Goal: Task Accomplishment & Management: Complete application form

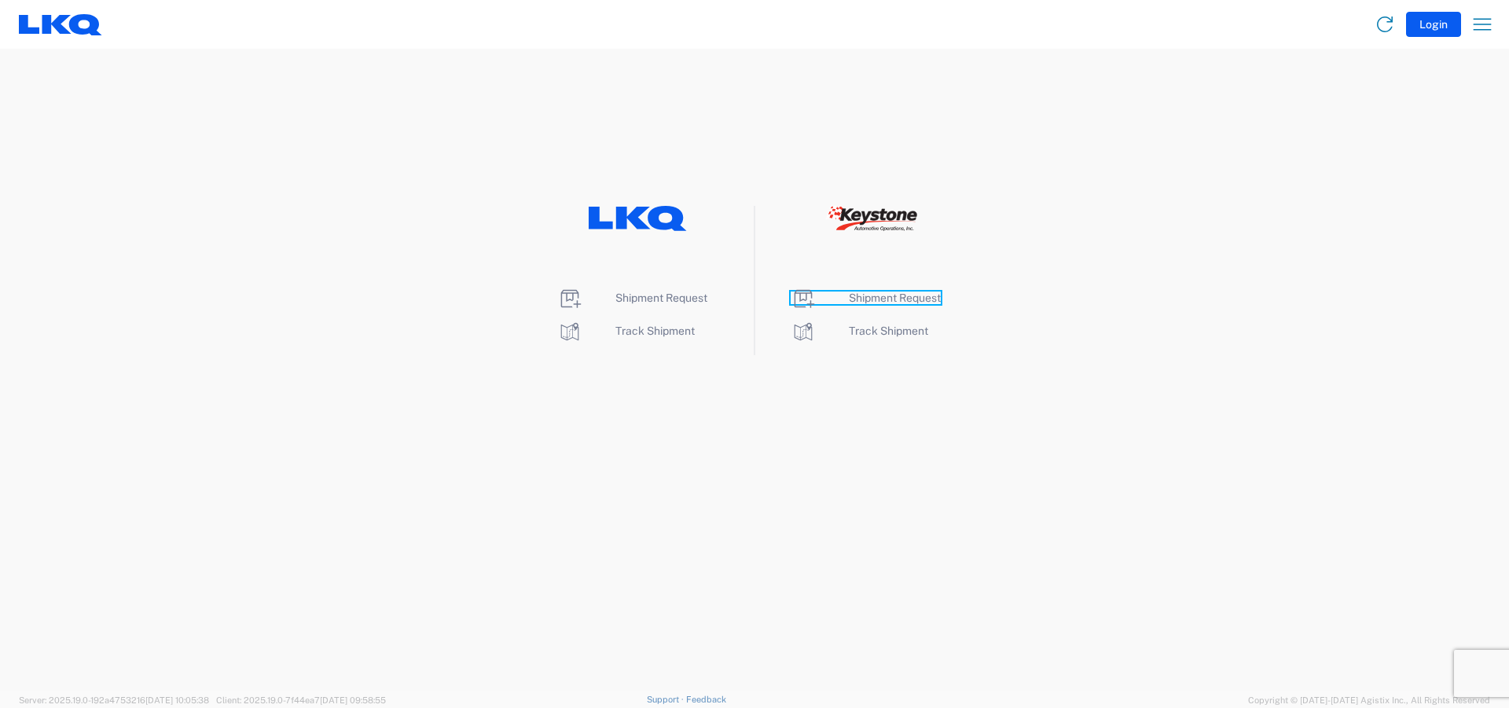
click at [899, 303] on span "Shipment Request" at bounding box center [895, 298] width 92 height 13
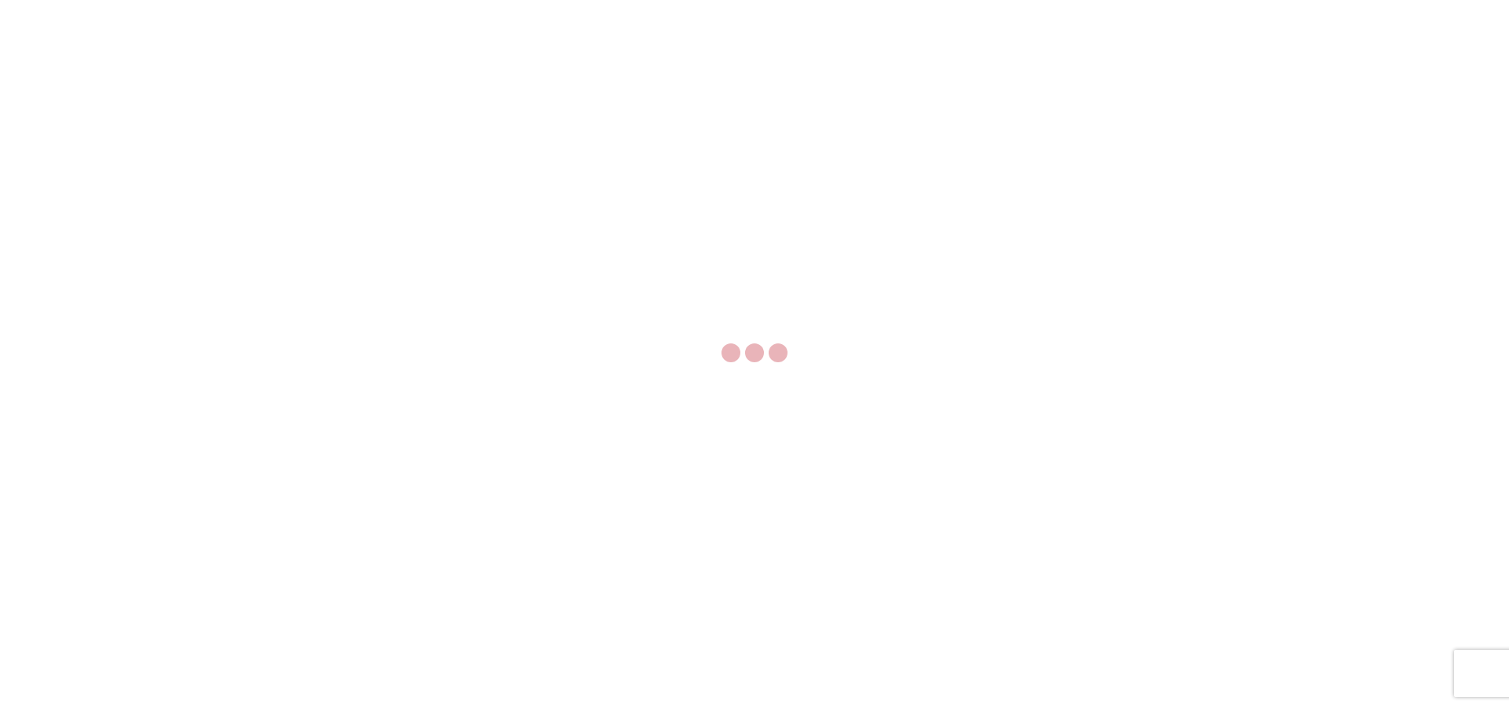
select select "FULL"
select select "LBS"
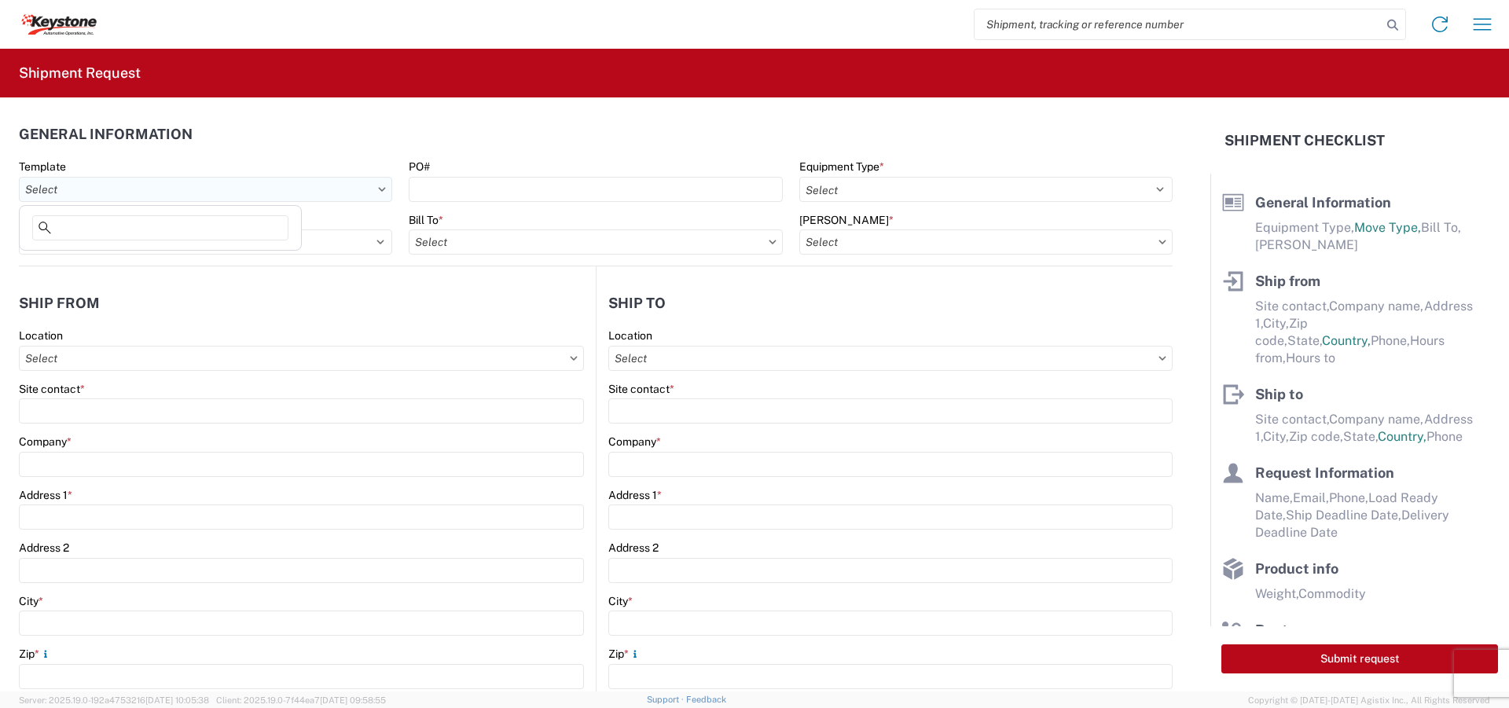
click at [371, 190] on input "text" at bounding box center [205, 189] width 373 height 25
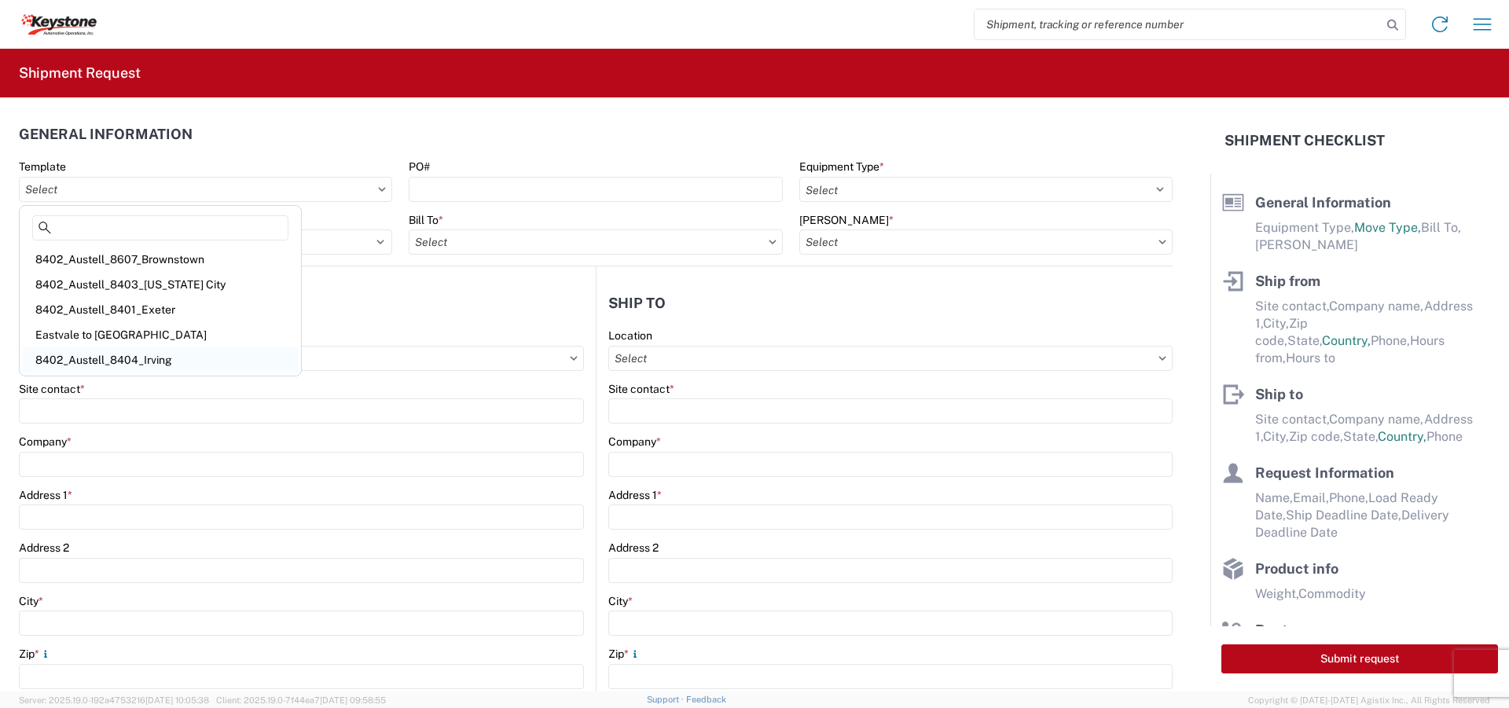
click at [167, 356] on div "8402_Austell_8404_Irving" at bounding box center [160, 359] width 275 height 25
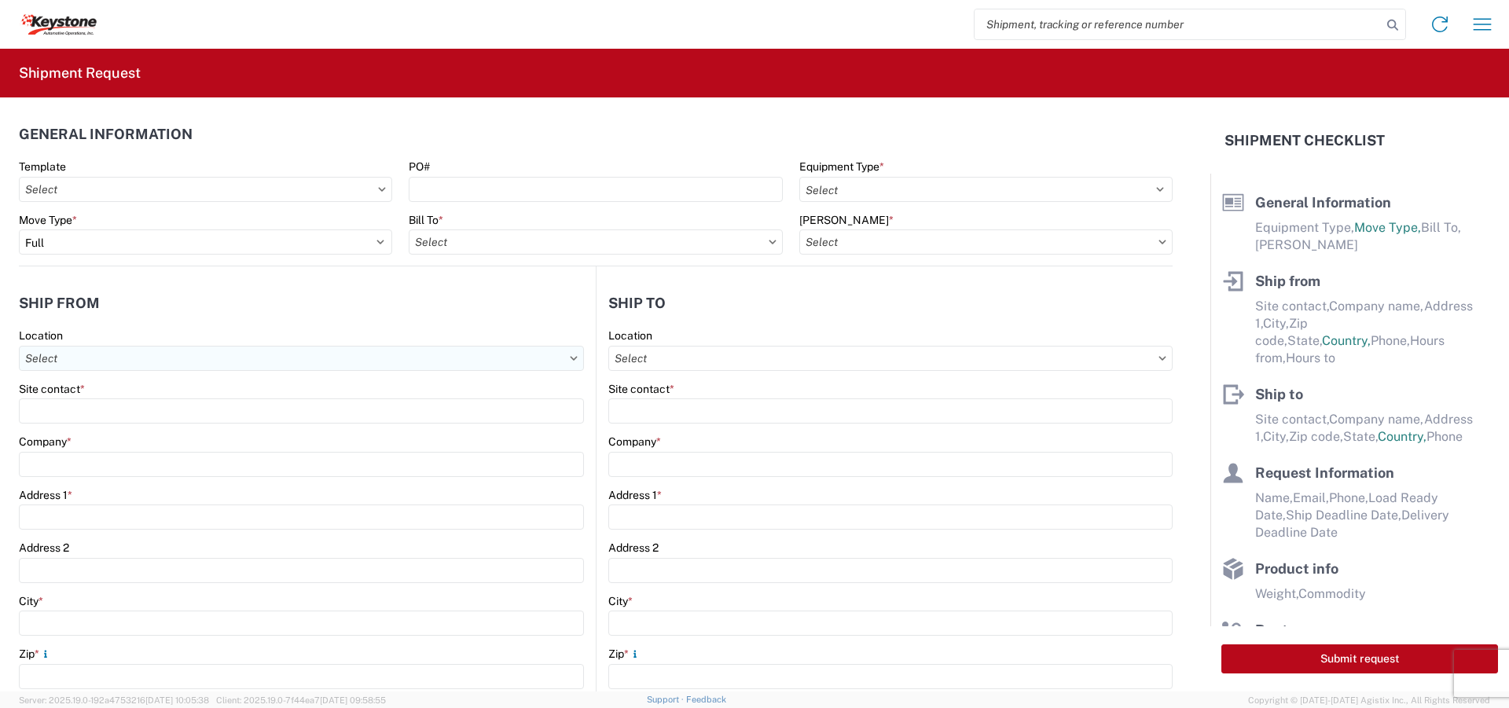
type input "8402_Austell_8404_Irving"
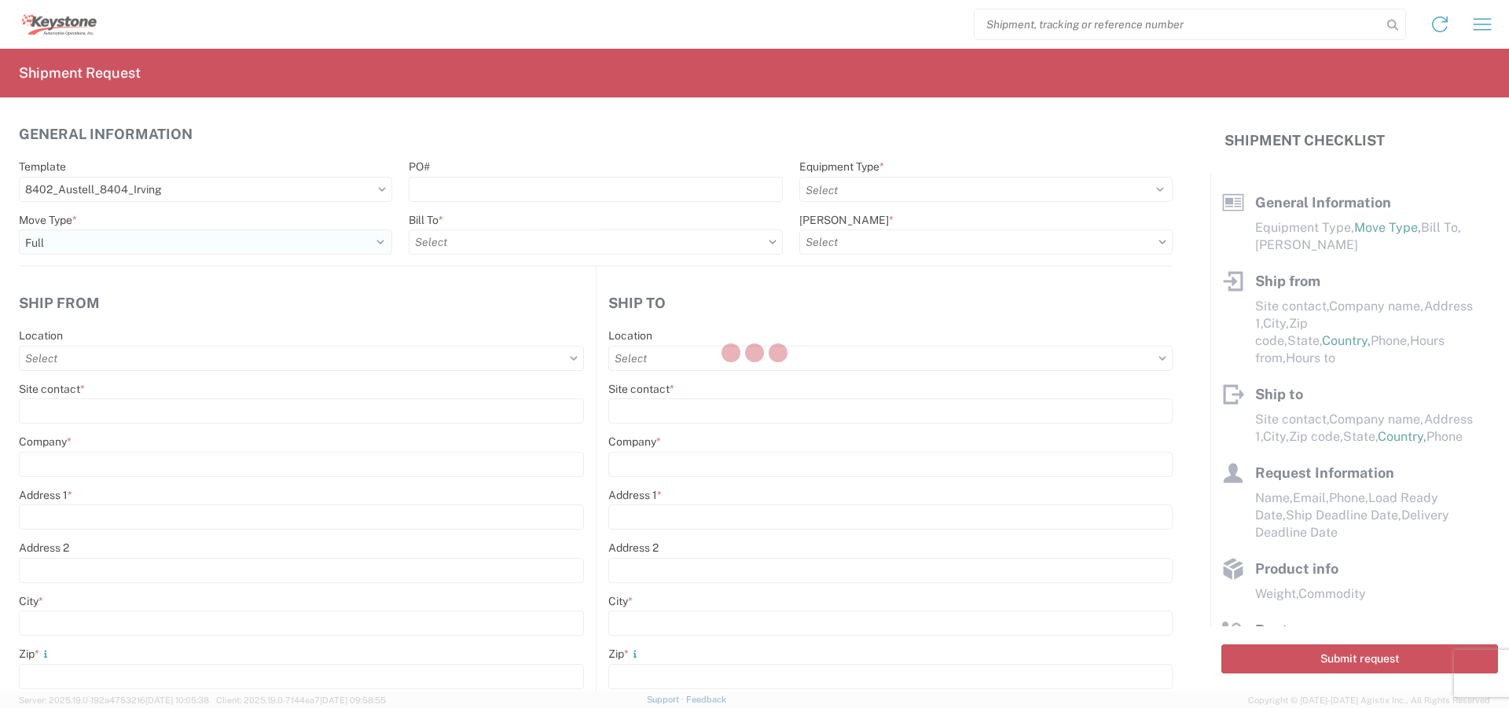
select select
type input "[PERSON_NAME]"
type input "KAO"
type input "[STREET_ADDRESS][PERSON_NAME]"
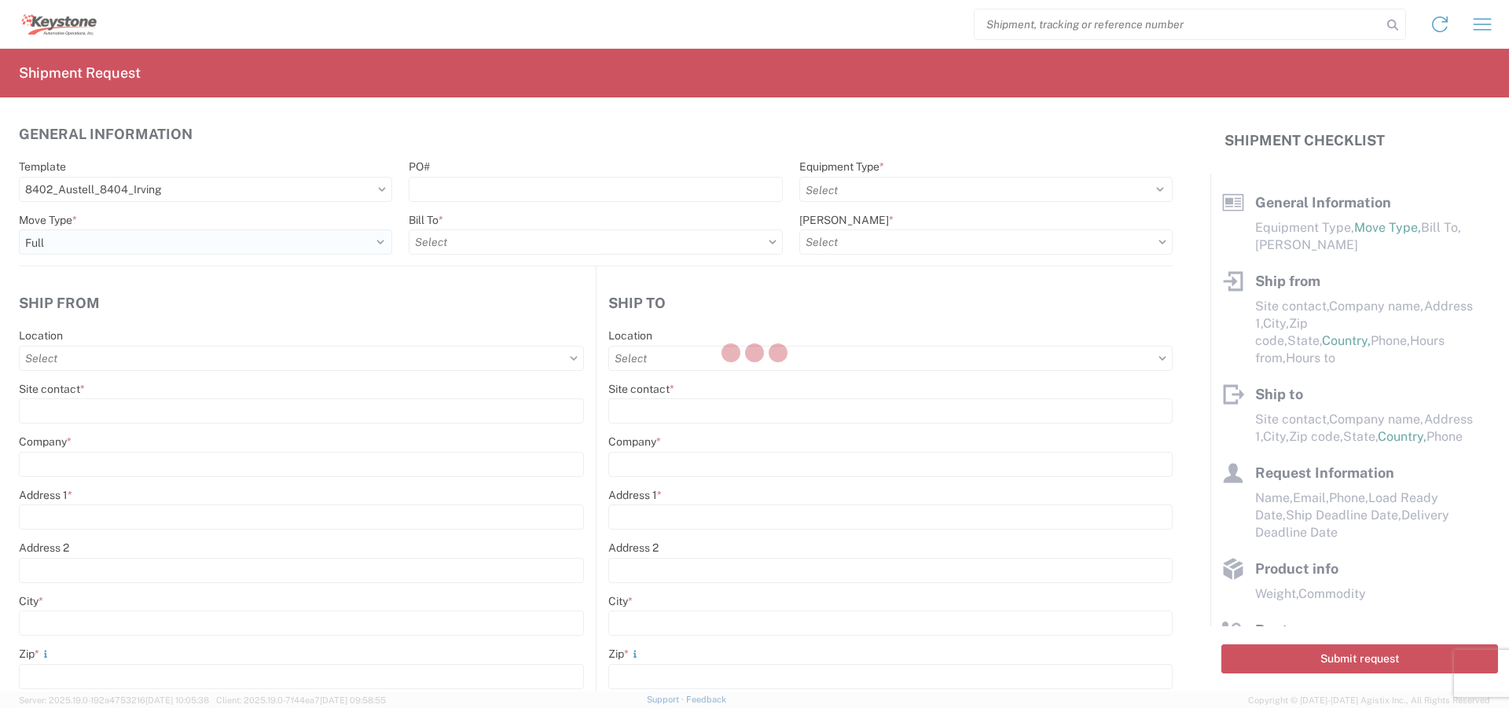
type input "Austell"
type input "30168"
type input "[EMAIL_ADDRESS][DOMAIN_NAME]"
type input "[PERSON_NAME]"
type input "KAO"
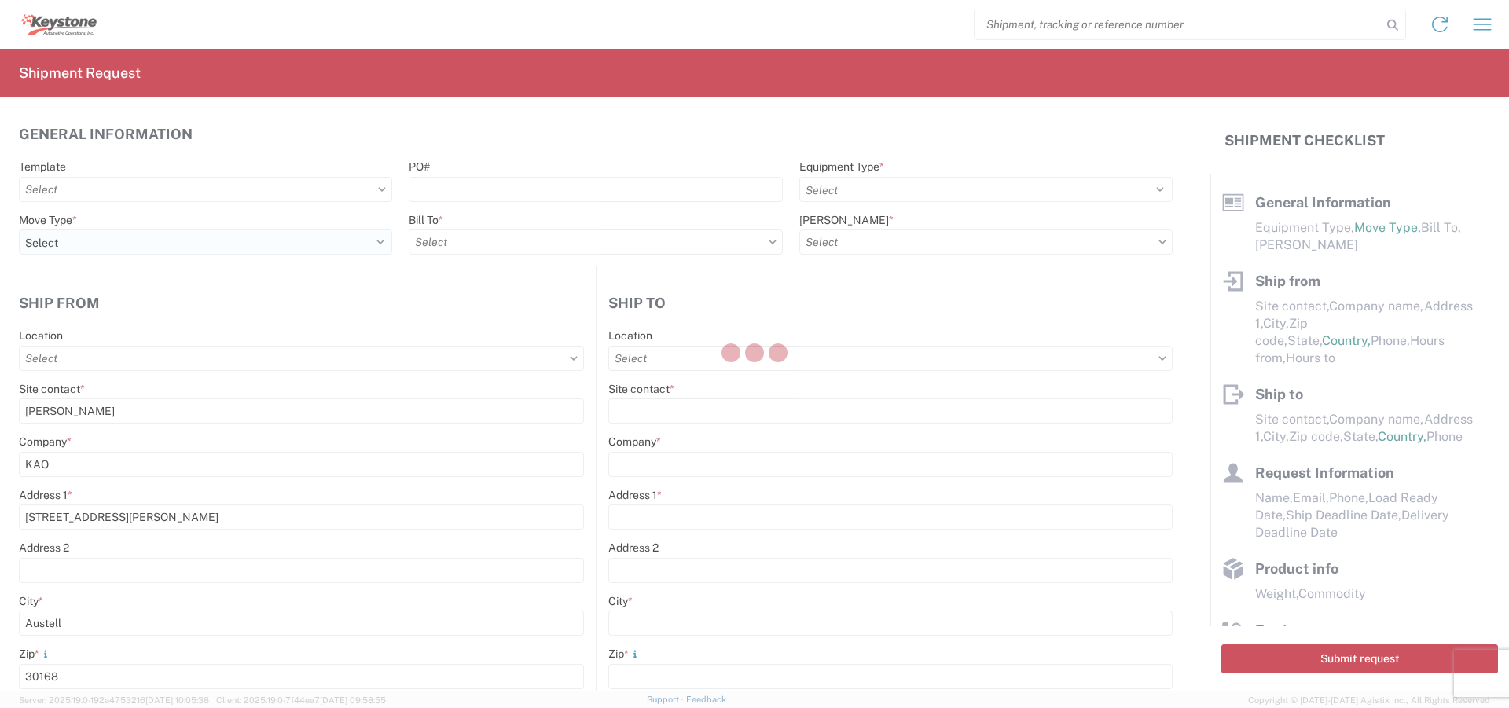
type input "[STREET_ADDRESS]"
type input "Suite 100"
type input "[PERSON_NAME]"
type input "75038-1202"
type input "[EMAIL_ADDRESS][DOMAIN_NAME]"
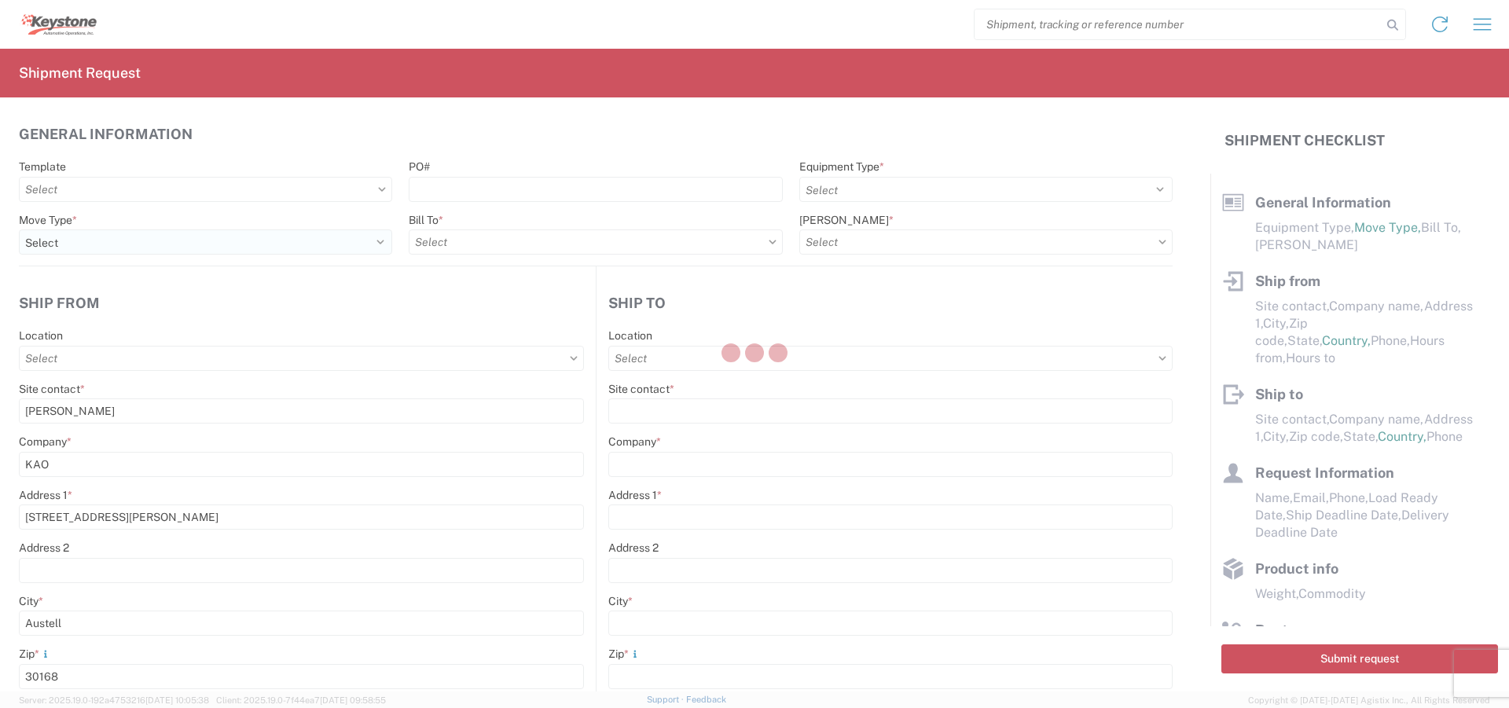
type input "[PERSON_NAME]"
type input "[PHONE_NUMBER]"
type input "[DATE]"
type input "40000"
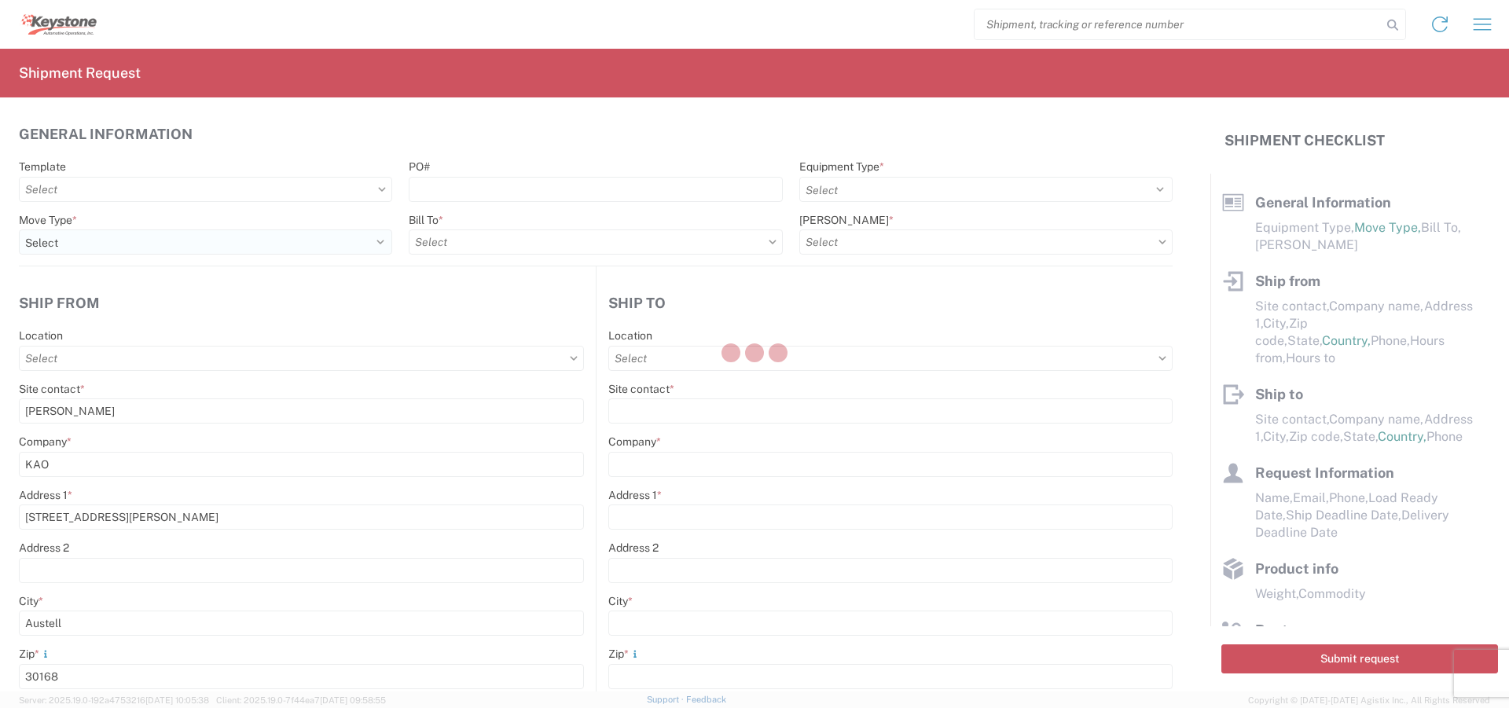
type input "General Auto Parts (dry)"
type input "1"
type input "576"
type input "96"
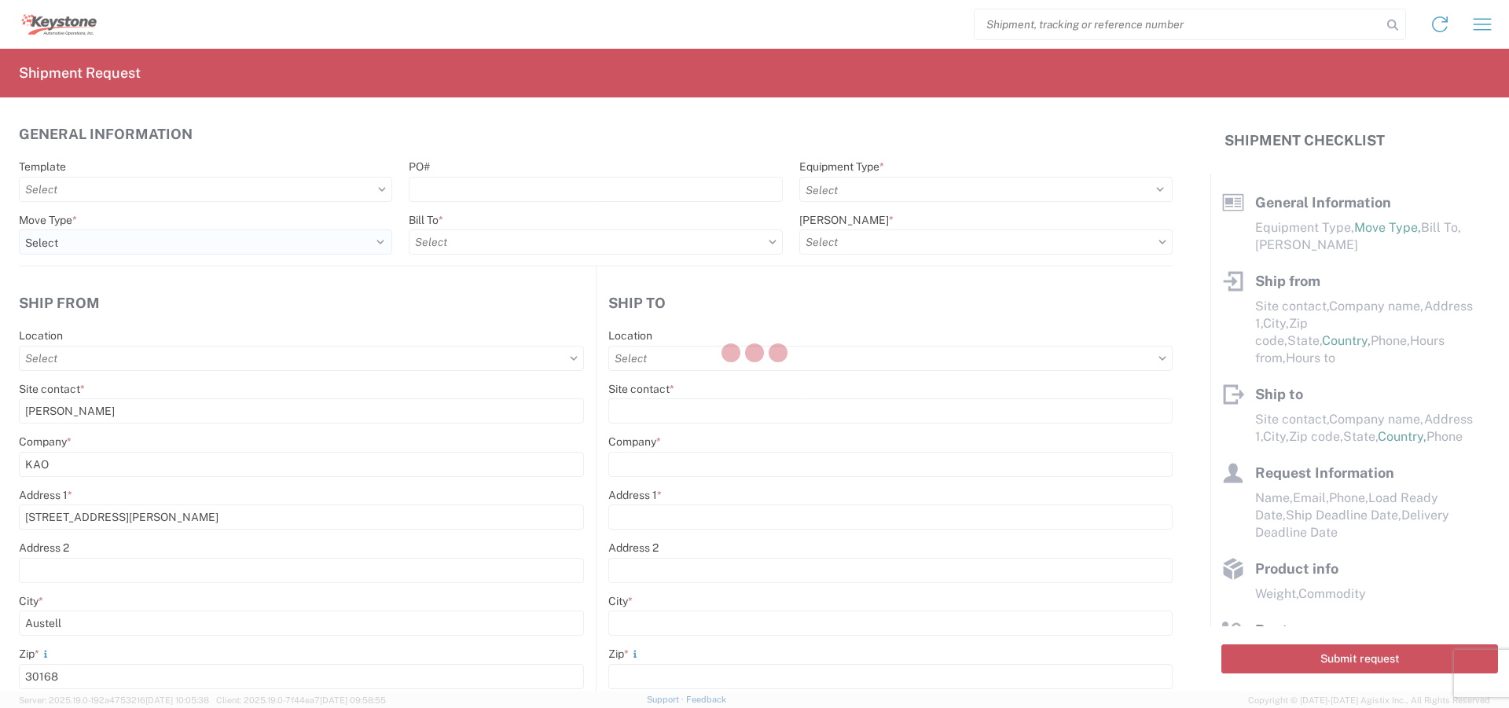
select select "IN"
select select "GA"
select select "US"
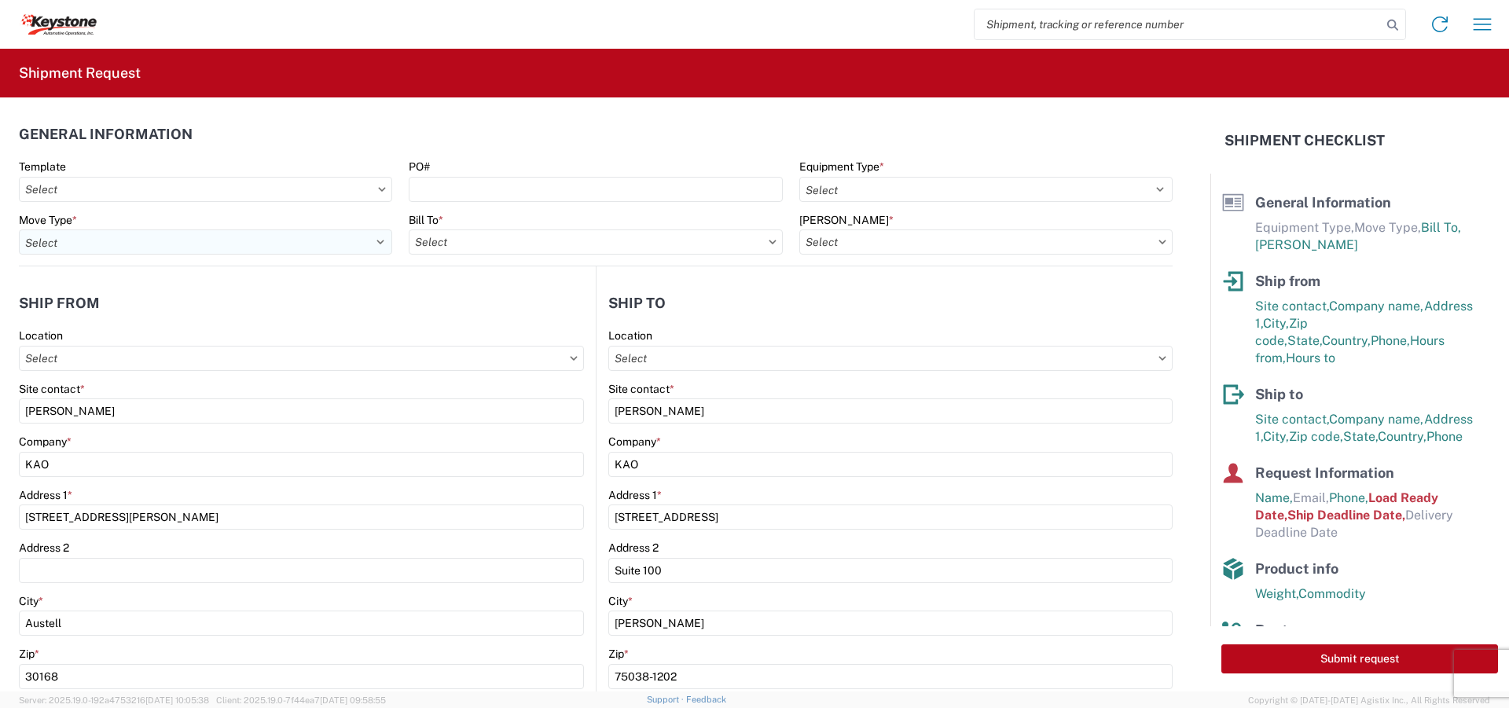
type input "8402 - Austell - KAO Warehouse [GEOGRAPHIC_DATA]"
type input "8404 - [PERSON_NAME] Warehouse"
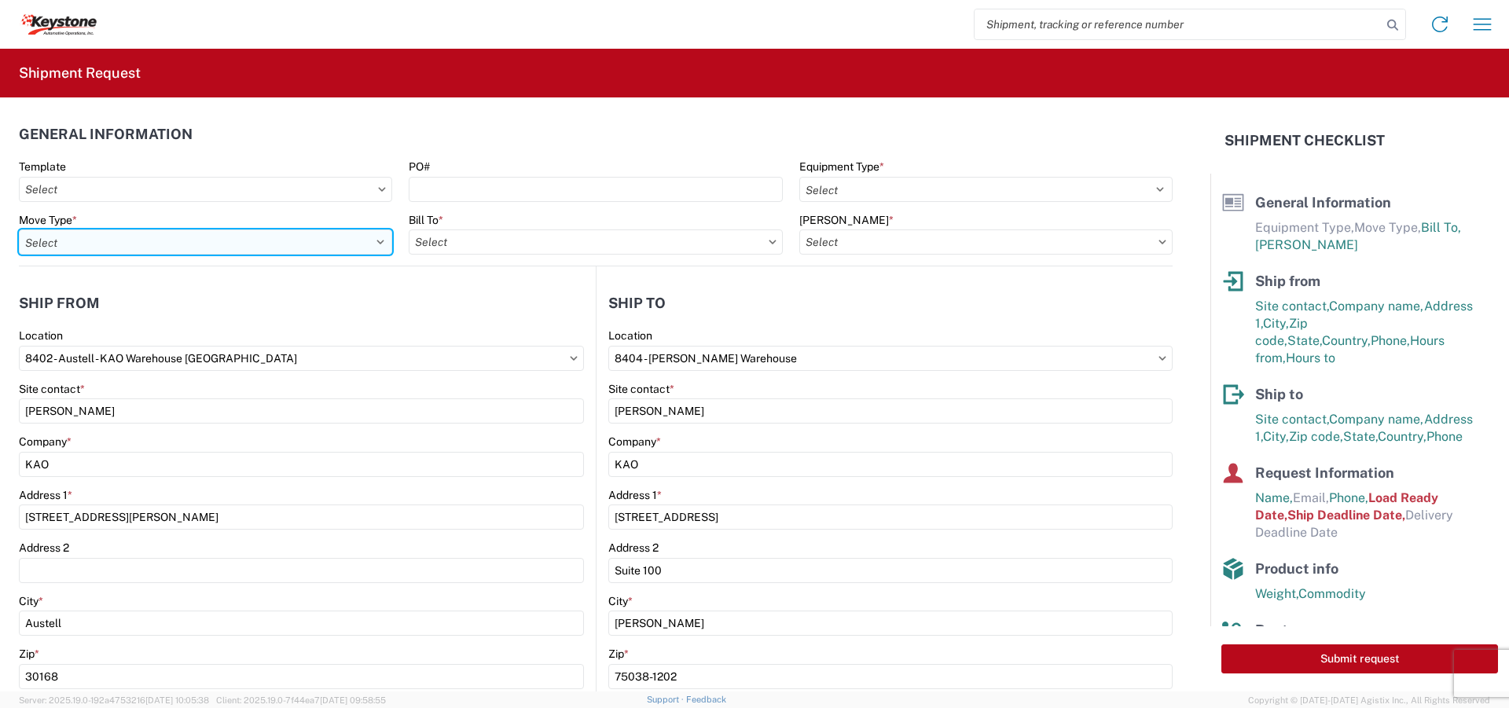
click at [365, 245] on select "Select Full Partial TL" at bounding box center [205, 241] width 373 height 25
select select "FULL"
click at [19, 229] on select "Select Full Partial TL" at bounding box center [205, 241] width 373 height 25
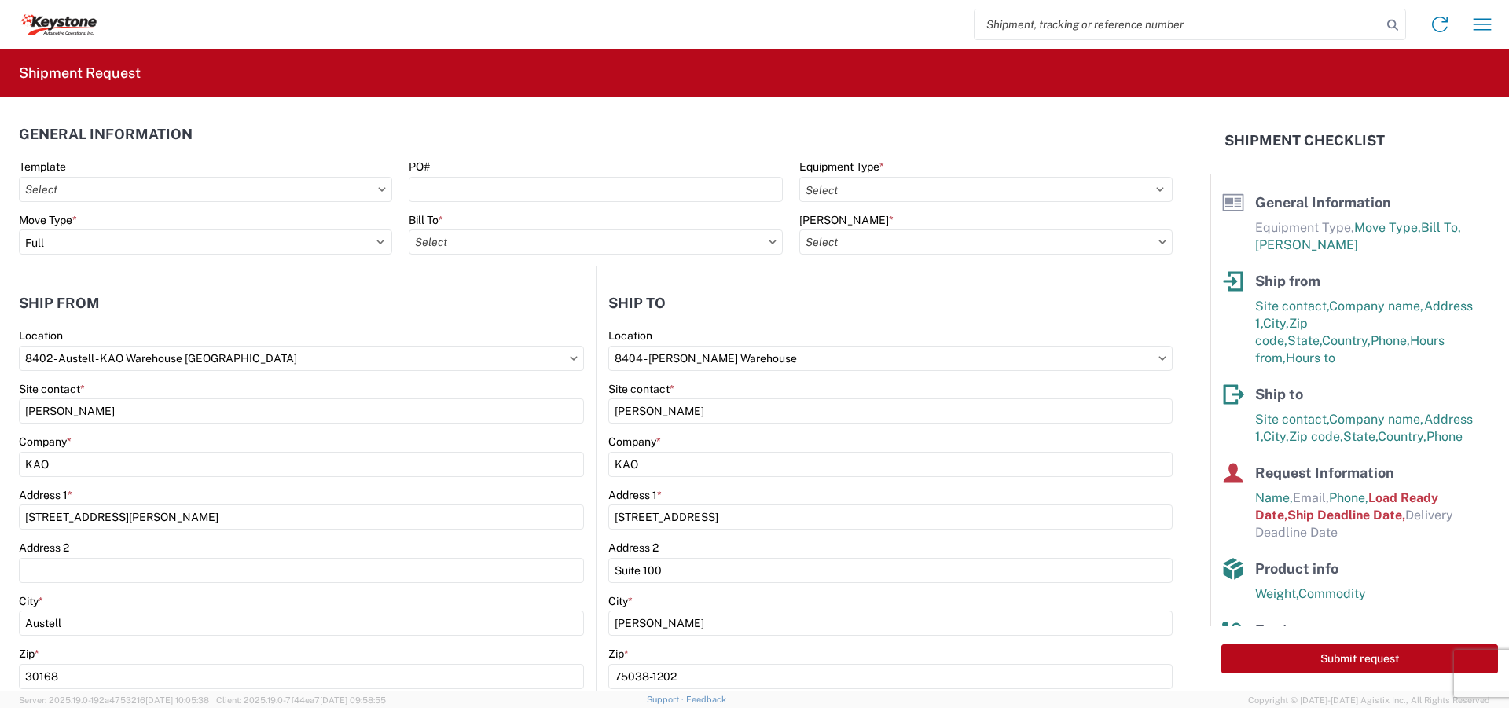
click at [769, 244] on icon at bounding box center [773, 242] width 8 height 5
click at [757, 244] on input "text" at bounding box center [595, 241] width 373 height 25
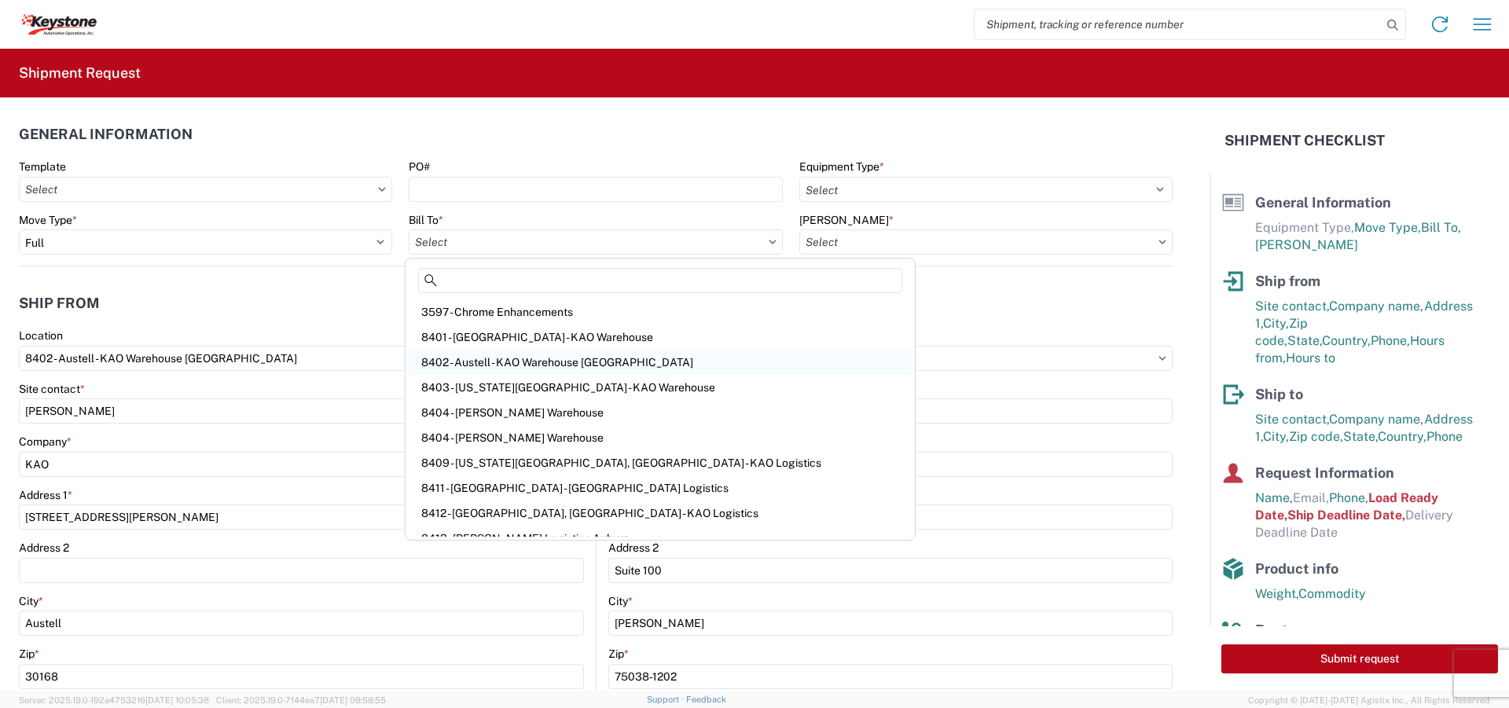
click at [542, 363] on div "8402 - Austell - KAO Warehouse [GEOGRAPHIC_DATA]" at bounding box center [660, 362] width 503 height 25
type input "8402 - Austell - KAO Warehouse [GEOGRAPHIC_DATA]"
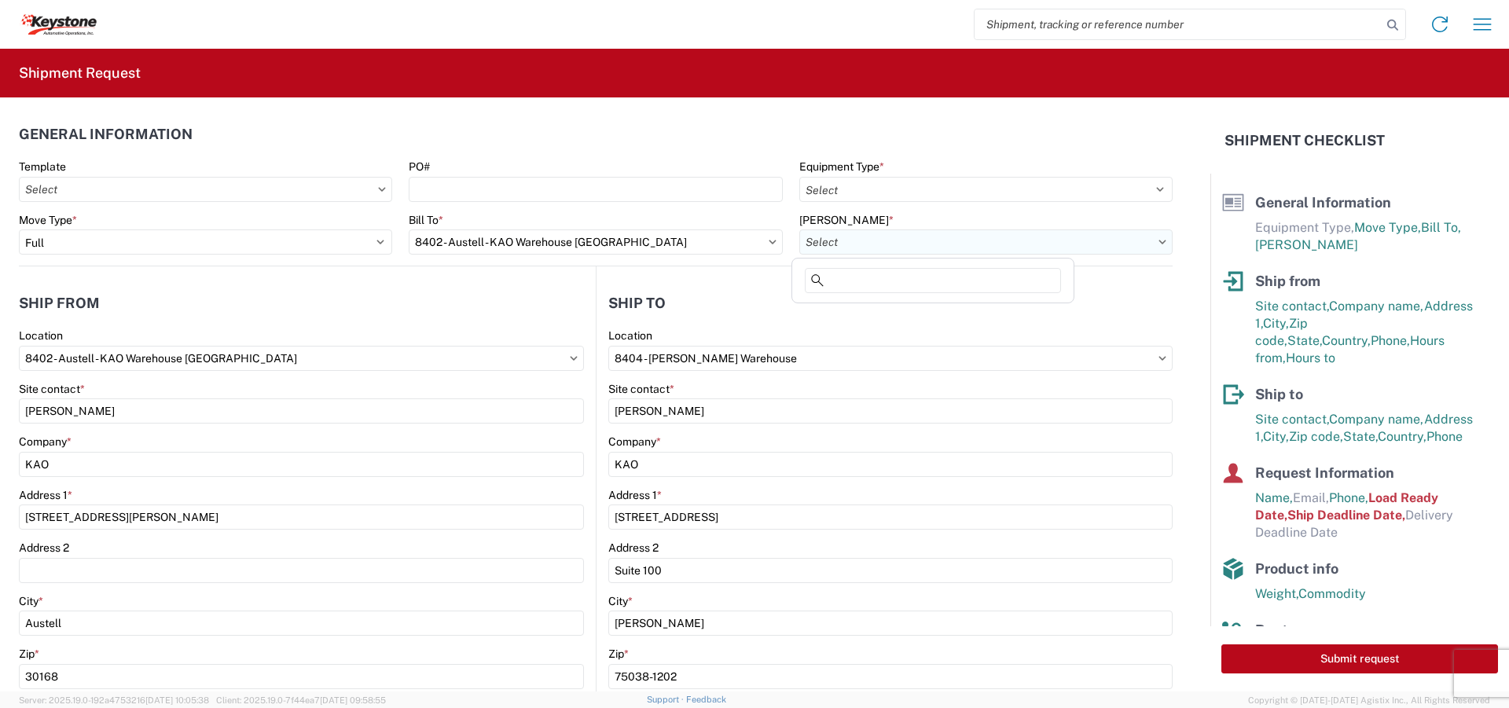
click at [997, 241] on input "text" at bounding box center [985, 241] width 373 height 25
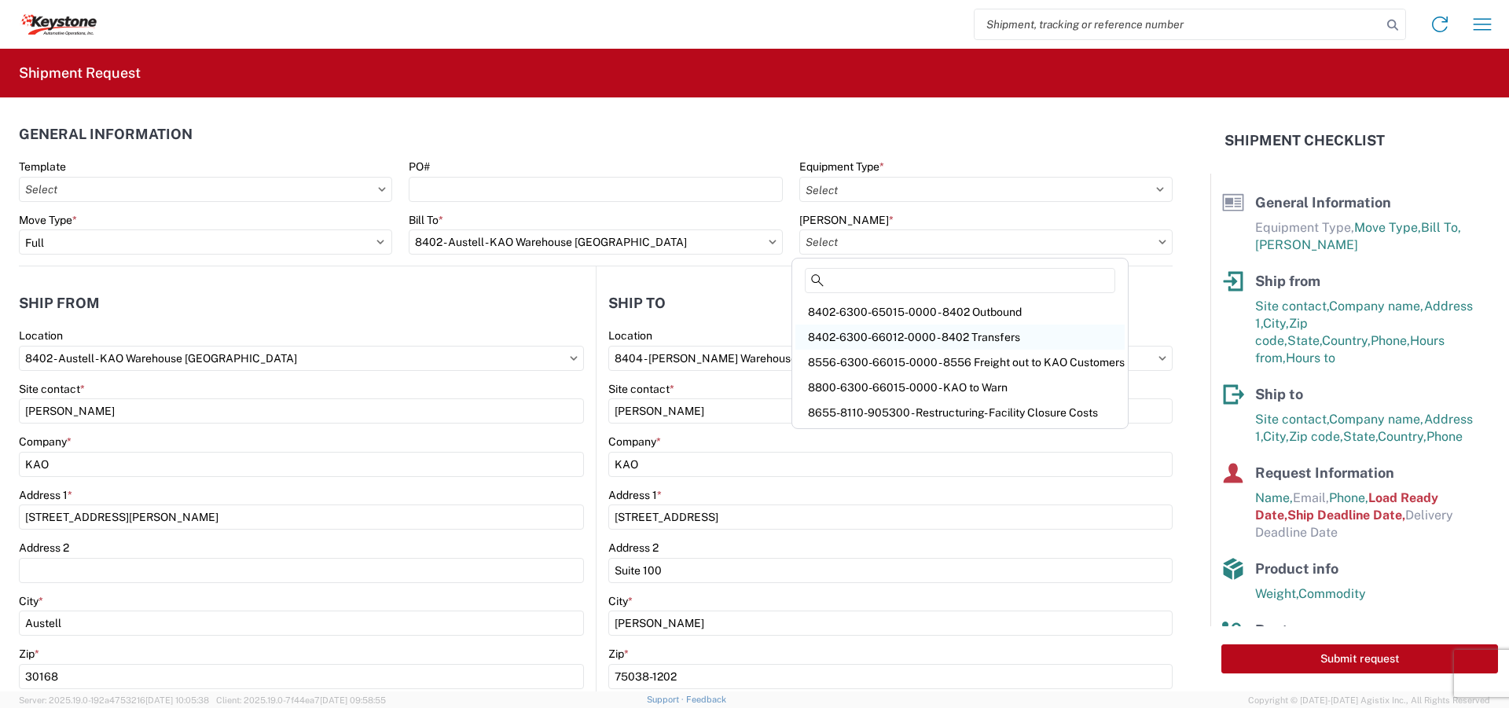
click at [921, 336] on div "8402-6300-66012-0000 - 8402 Transfers" at bounding box center [959, 337] width 329 height 25
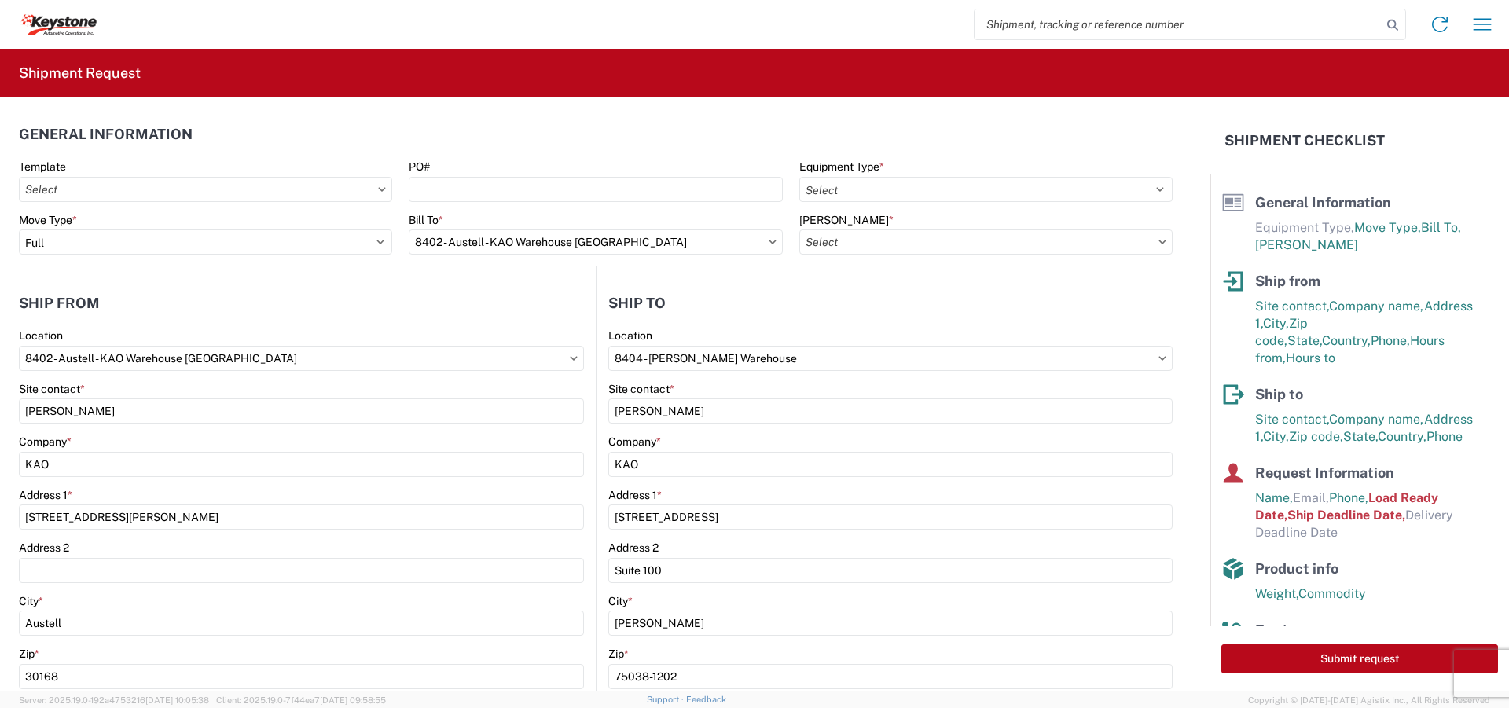
type input "8402-6300-66012-0000 - 8402 Transfers, 8402-6300-66012-0000 - 8402 Transfers"
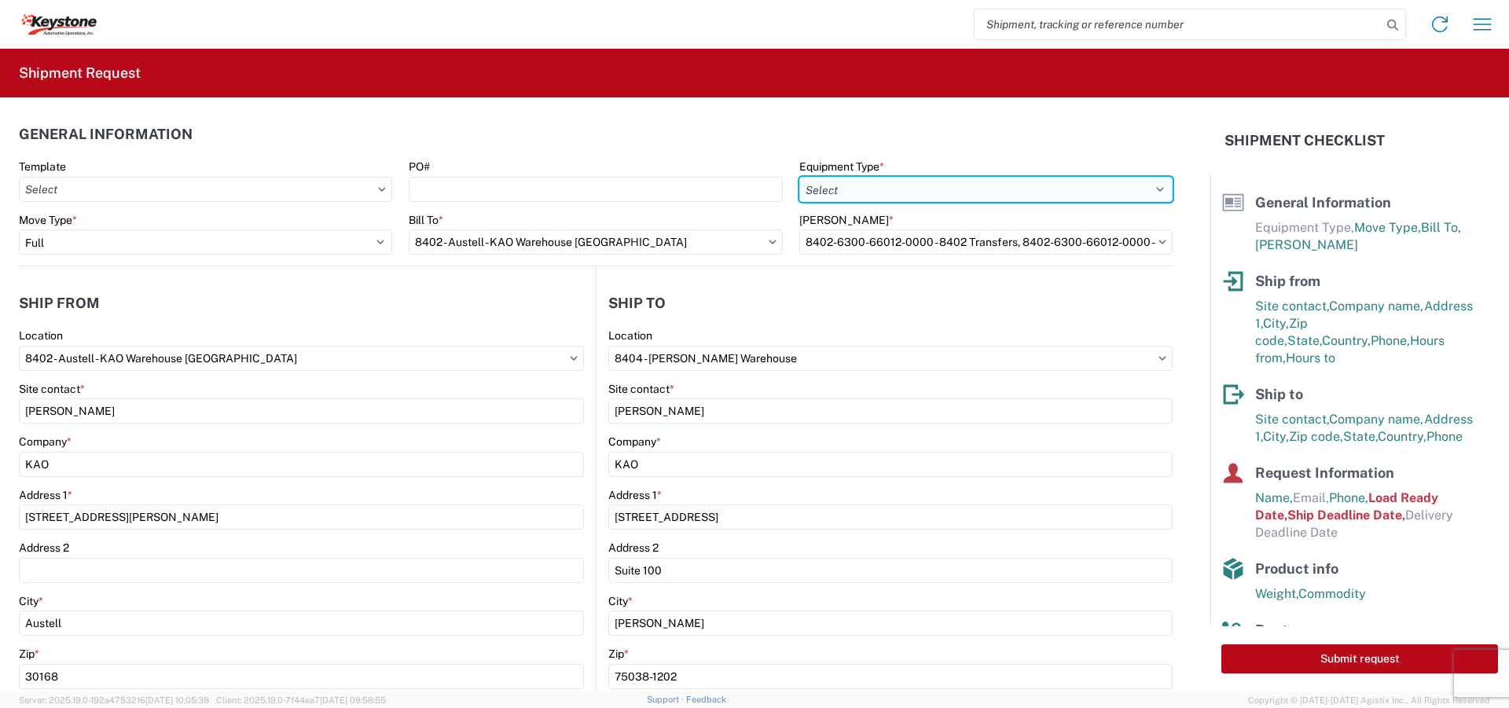
click at [1030, 196] on select "Select 53’ Dry Van Flatbed Dropdeck (van) Lowboy (flatbed) Rail" at bounding box center [985, 189] width 373 height 25
select select "STDV"
click at [799, 177] on select "Select 53’ Dry Van Flatbed Dropdeck (van) Lowboy (flatbed) Rail" at bounding box center [985, 189] width 373 height 25
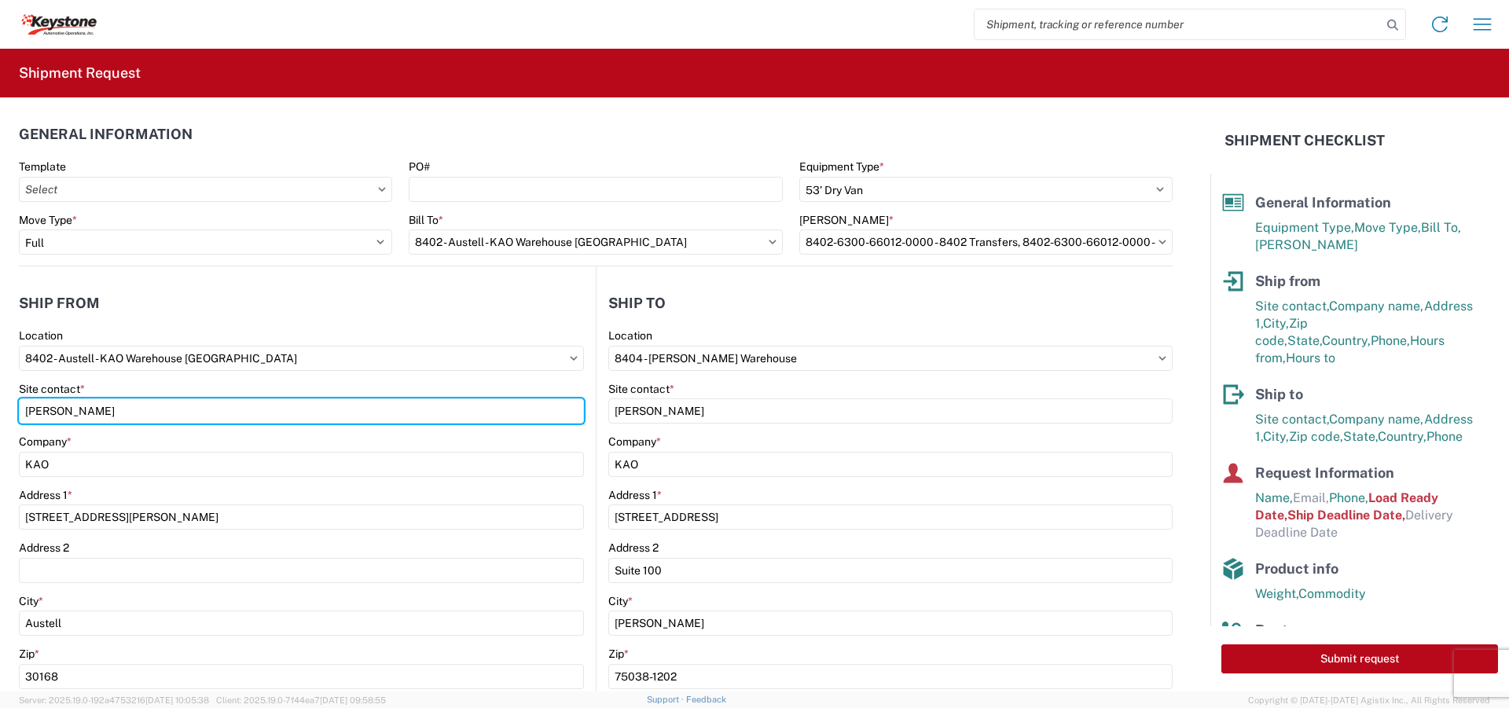
drag, startPoint x: 86, startPoint y: 408, endPoint x: -20, endPoint y: 411, distance: 105.4
click at [0, 411] on html "Home Shipment request Shipment tracking Shipment Request General Information Te…" at bounding box center [754, 354] width 1509 height 708
type input "p"
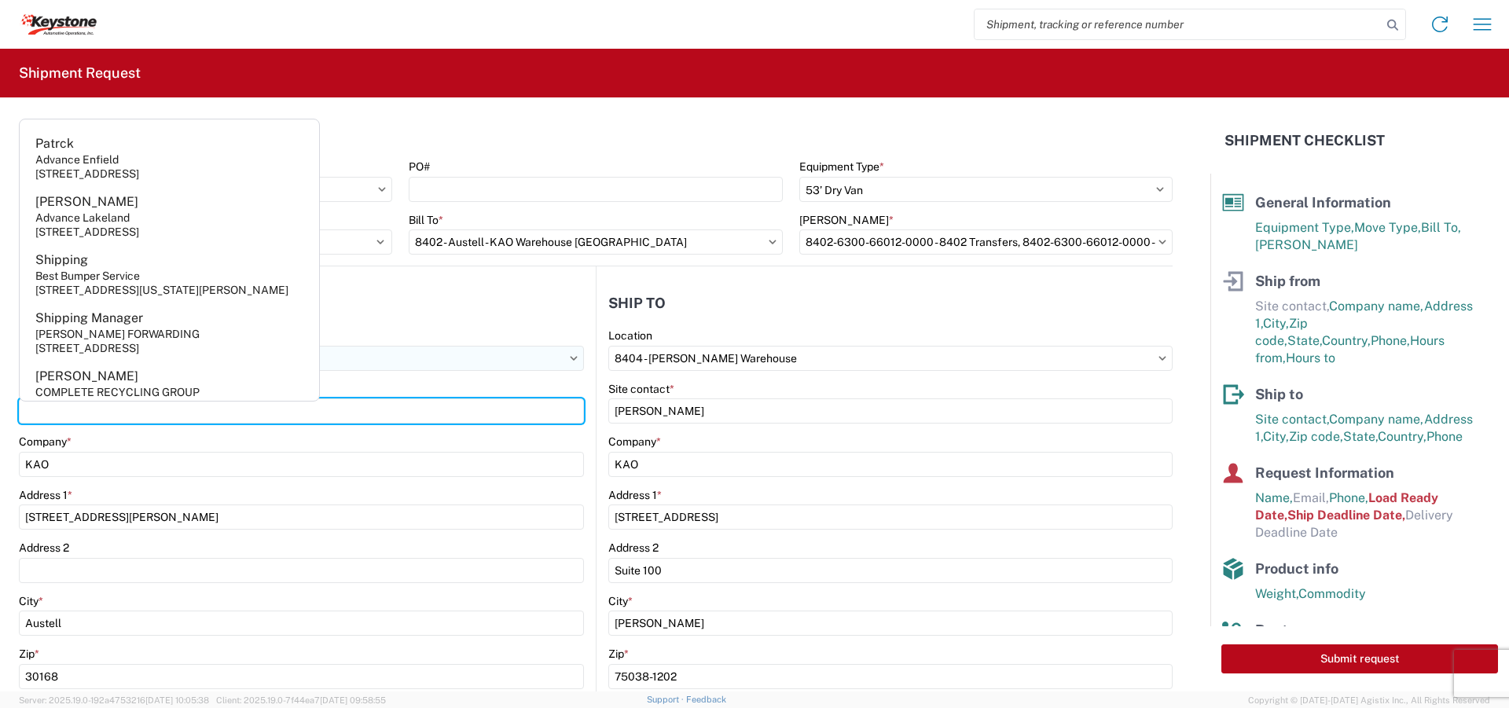
type input "p"
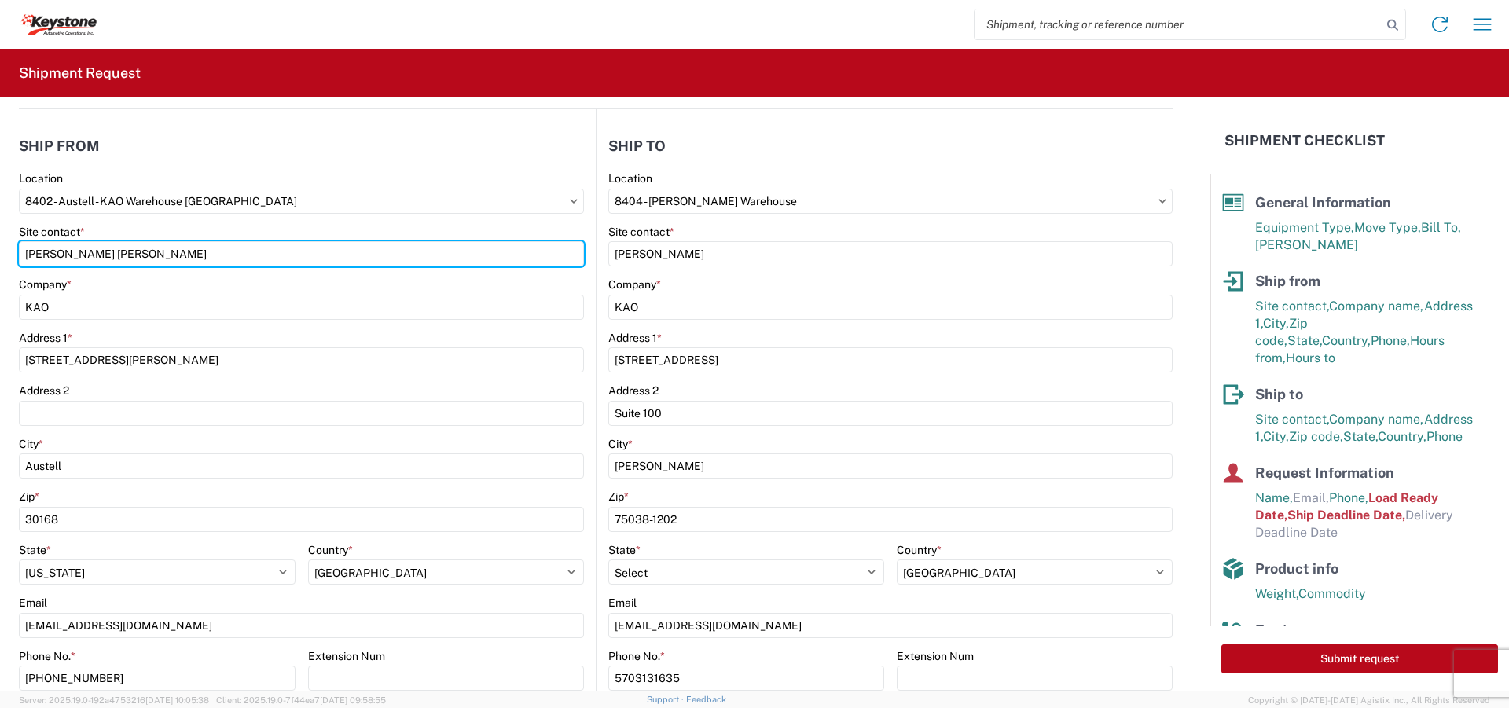
scroll to position [314, 0]
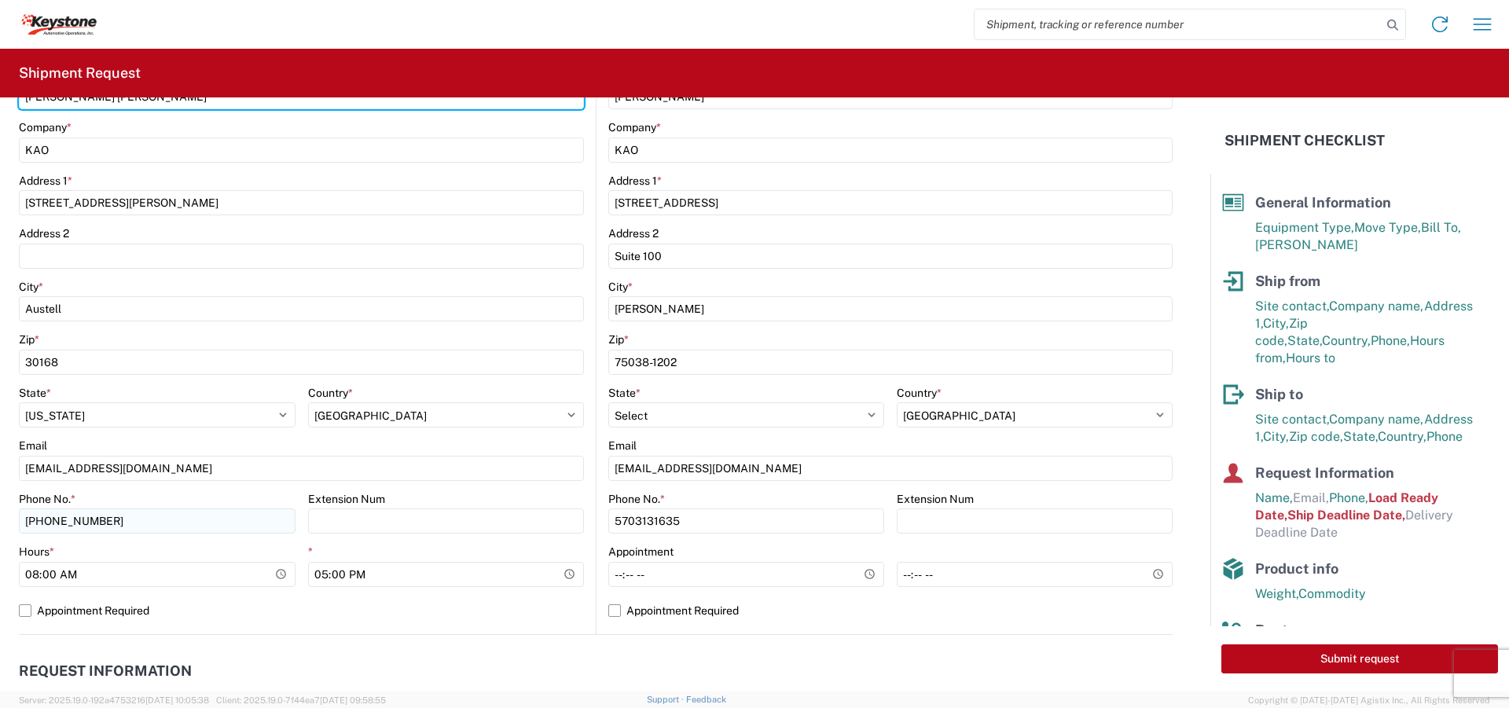
type input "[PERSON_NAME] [PERSON_NAME]"
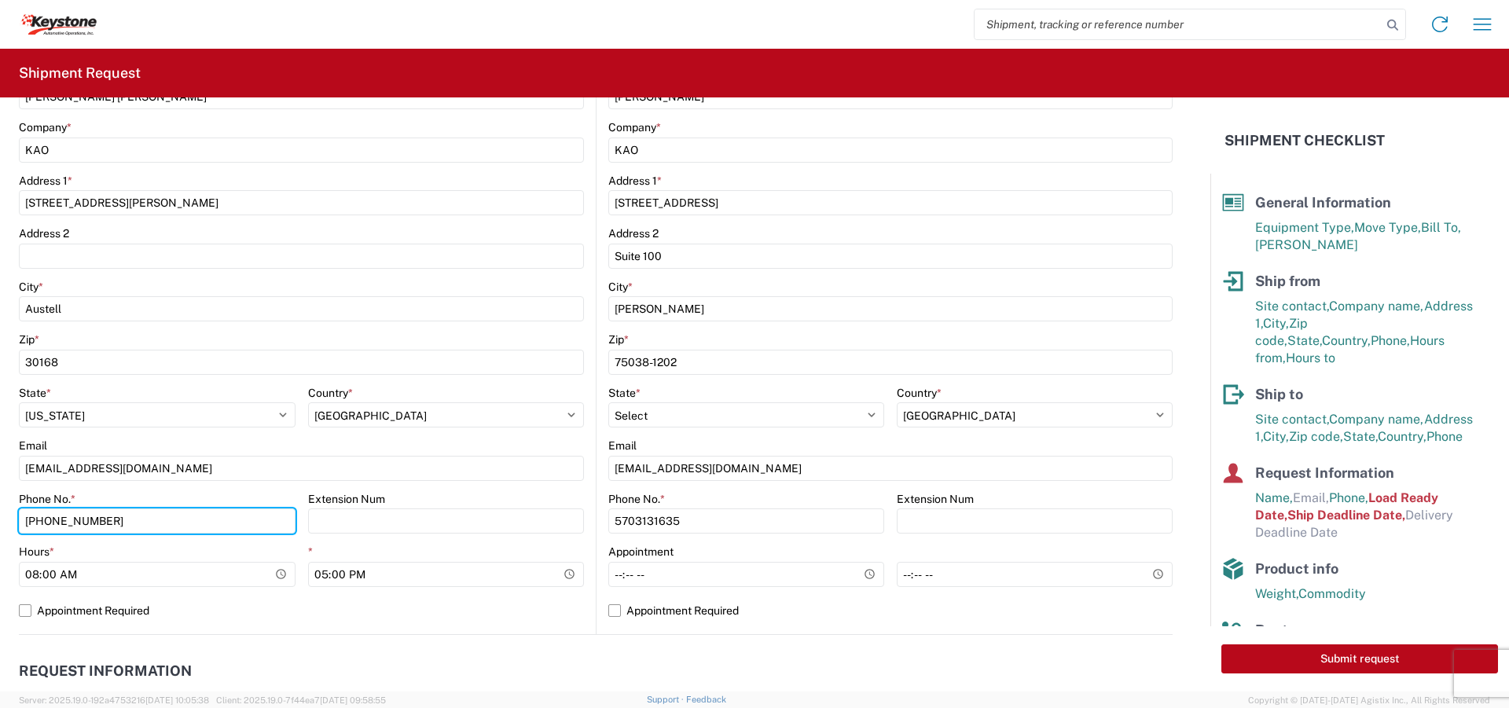
drag, startPoint x: 115, startPoint y: 519, endPoint x: -235, endPoint y: 497, distance: 350.4
click at [0, 497] on html "Home Shipment request Shipment tracking Shipment Request General Information Te…" at bounding box center [754, 354] width 1509 height 708
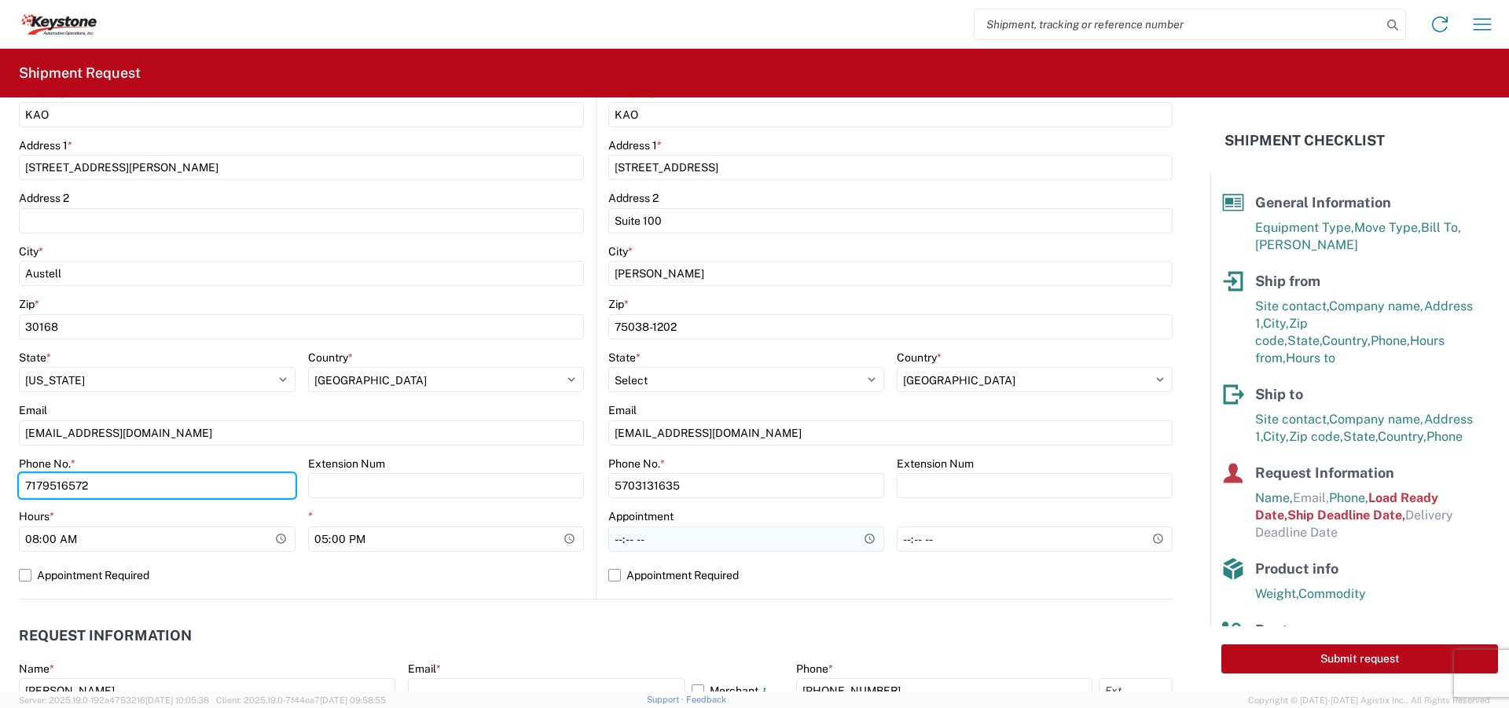
scroll to position [393, 0]
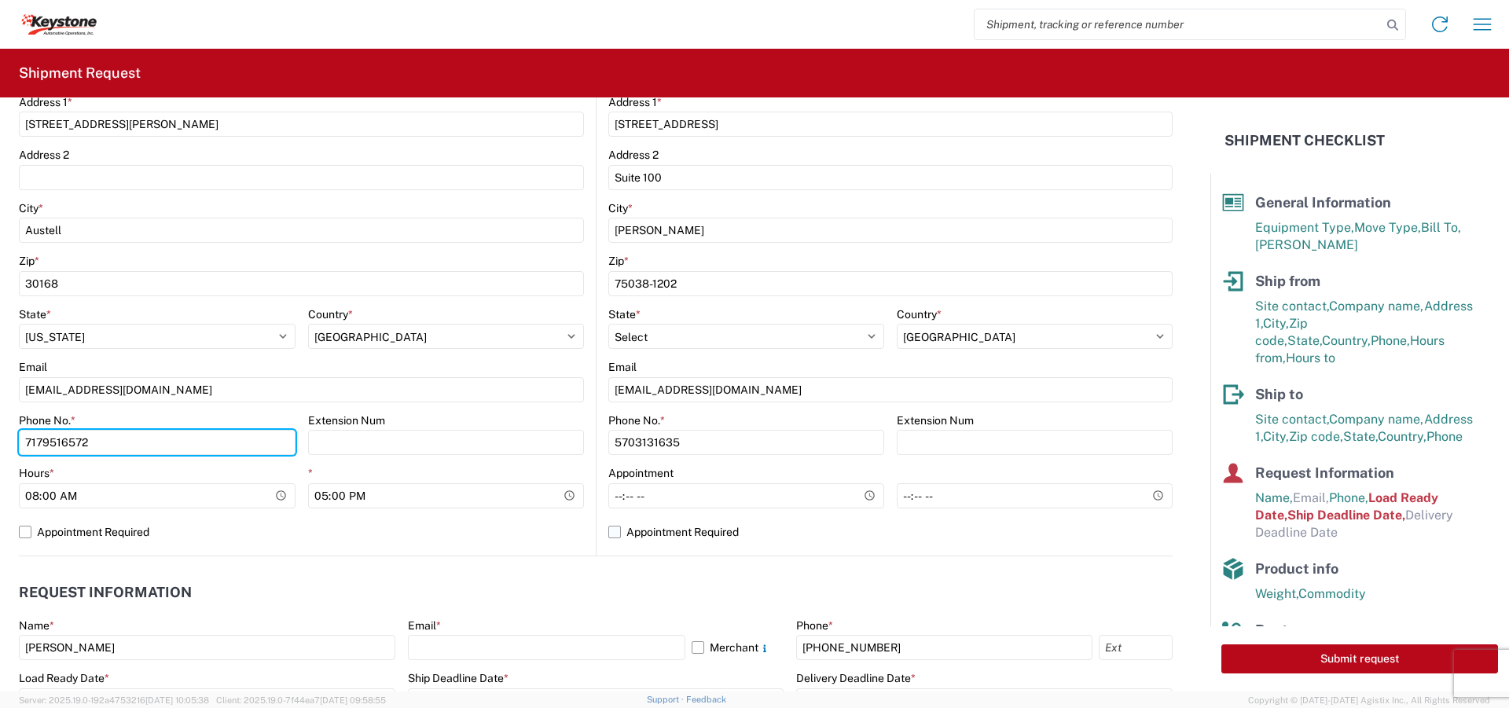
type input "7179516572"
click at [610, 533] on label "Appointment Required" at bounding box center [890, 532] width 564 height 25
click at [0, 0] on input "Appointment Required" at bounding box center [0, 0] width 0 height 0
select select "[GEOGRAPHIC_DATA]"
select select "US"
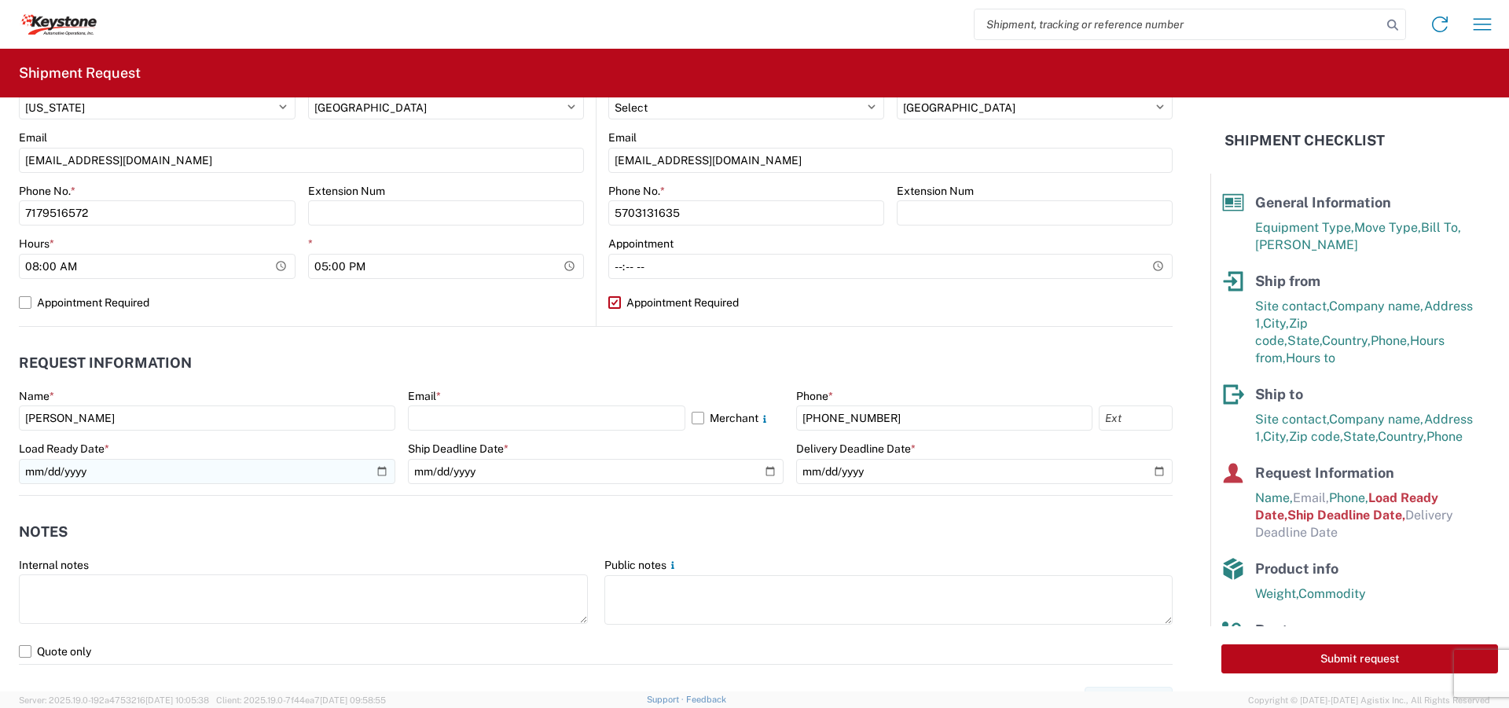
scroll to position [629, 0]
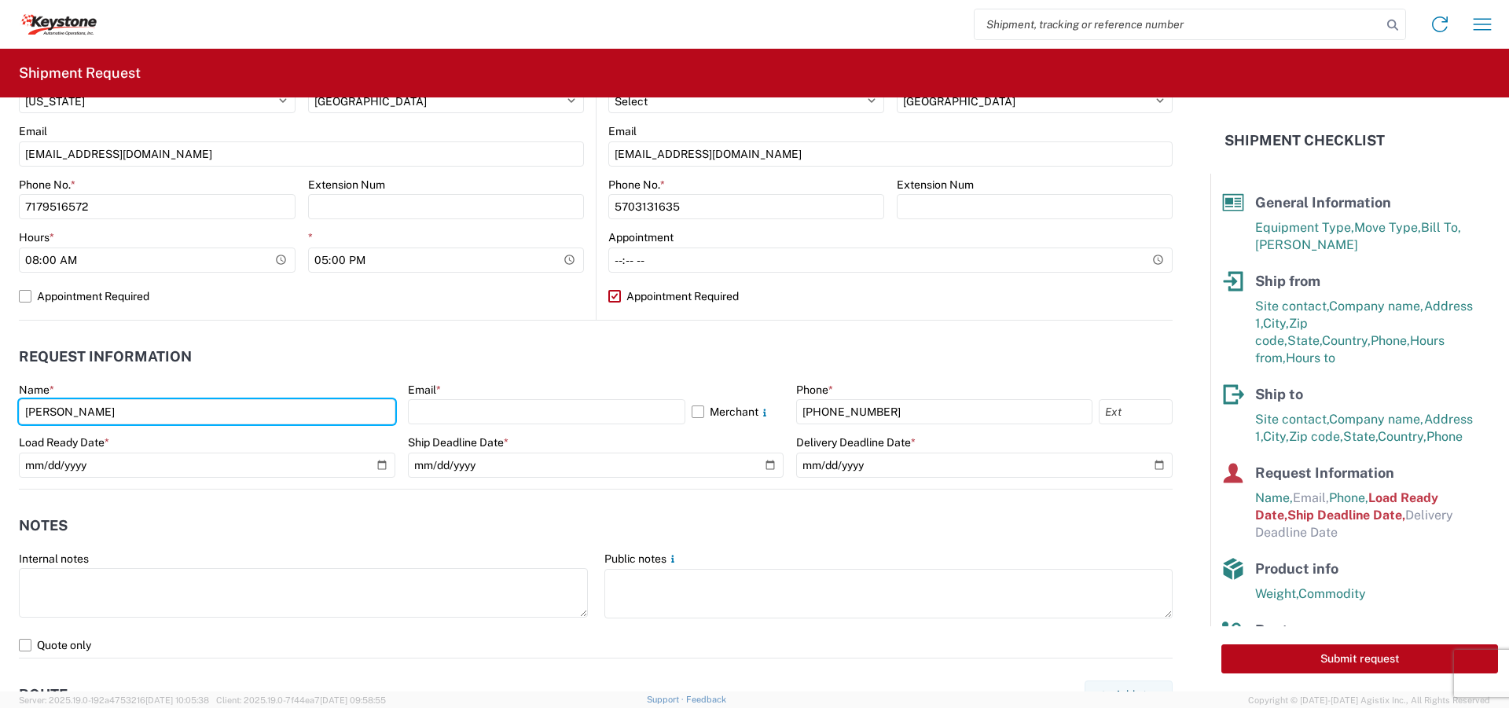
drag, startPoint x: 117, startPoint y: 413, endPoint x: -887, endPoint y: 271, distance: 1014.3
click at [0, 271] on html "Home Shipment request Shipment tracking Shipment Request General Information Te…" at bounding box center [754, 354] width 1509 height 708
type input "[PERSON_NAME] [PERSON_NAME]"
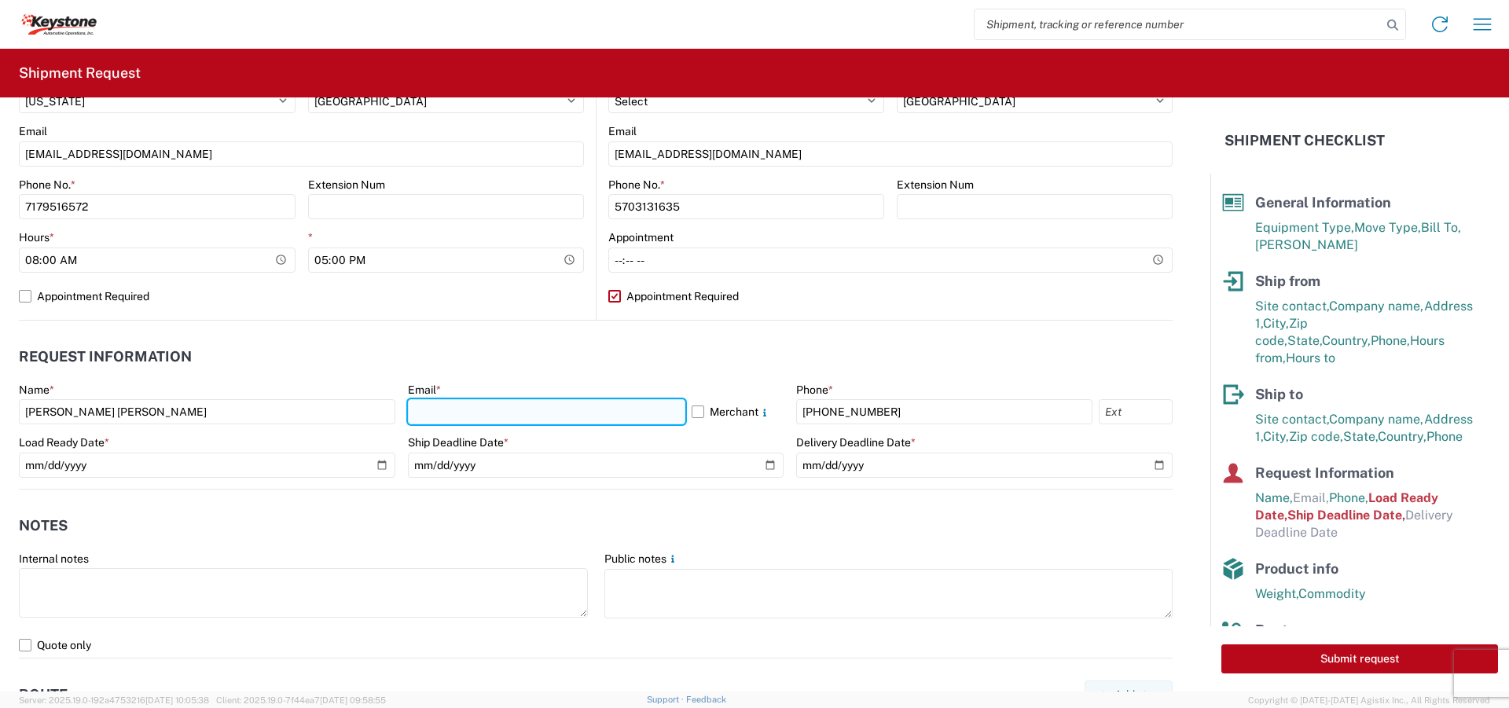
click at [486, 408] on input "text" at bounding box center [546, 411] width 277 height 25
type input "[EMAIL_ADDRESS][DOMAIN_NAME]"
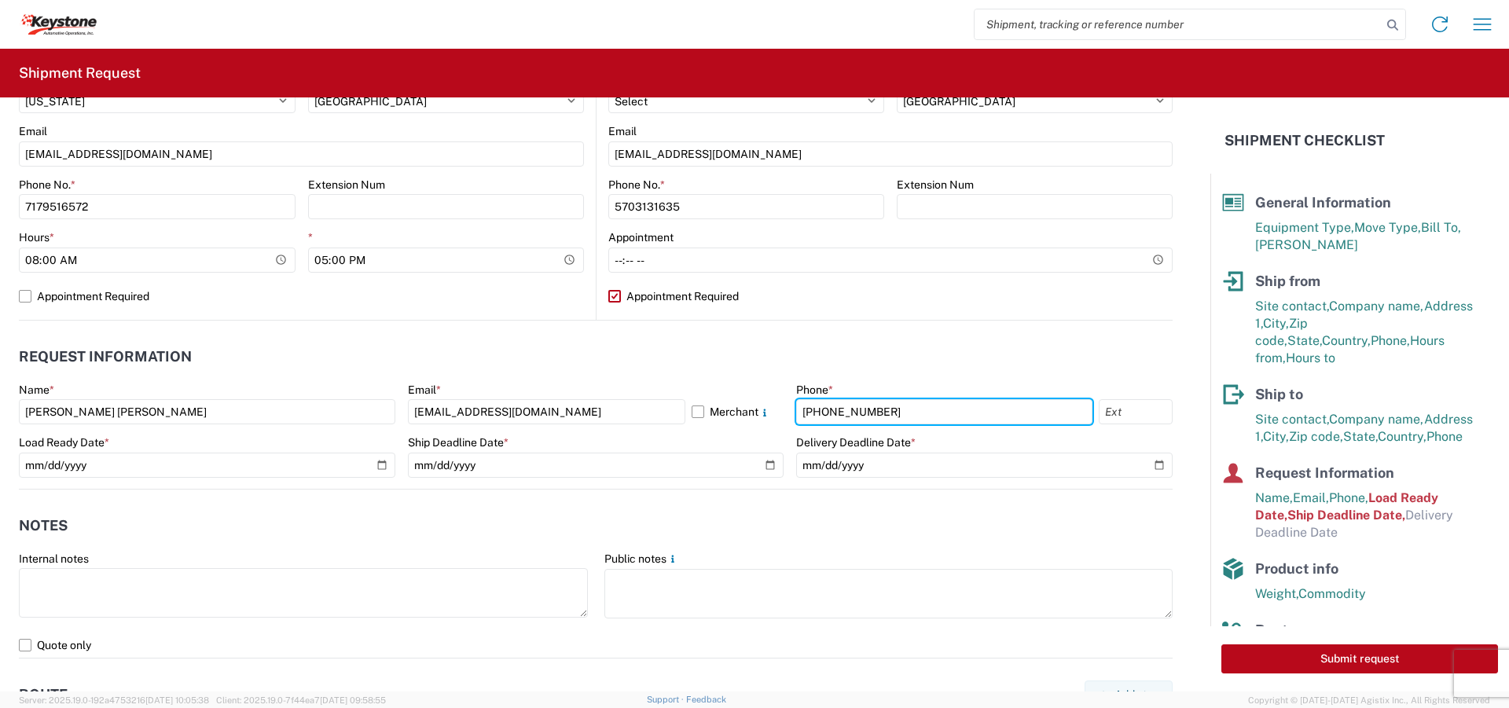
drag, startPoint x: 876, startPoint y: 419, endPoint x: 649, endPoint y: 391, distance: 228.0
click at [649, 391] on div "Name * [PERSON_NAME] [PERSON_NAME] Email * [EMAIL_ADDRESS][DOMAIN_NAME] Merchan…" at bounding box center [596, 436] width 1154 height 106
type input "7179516572"
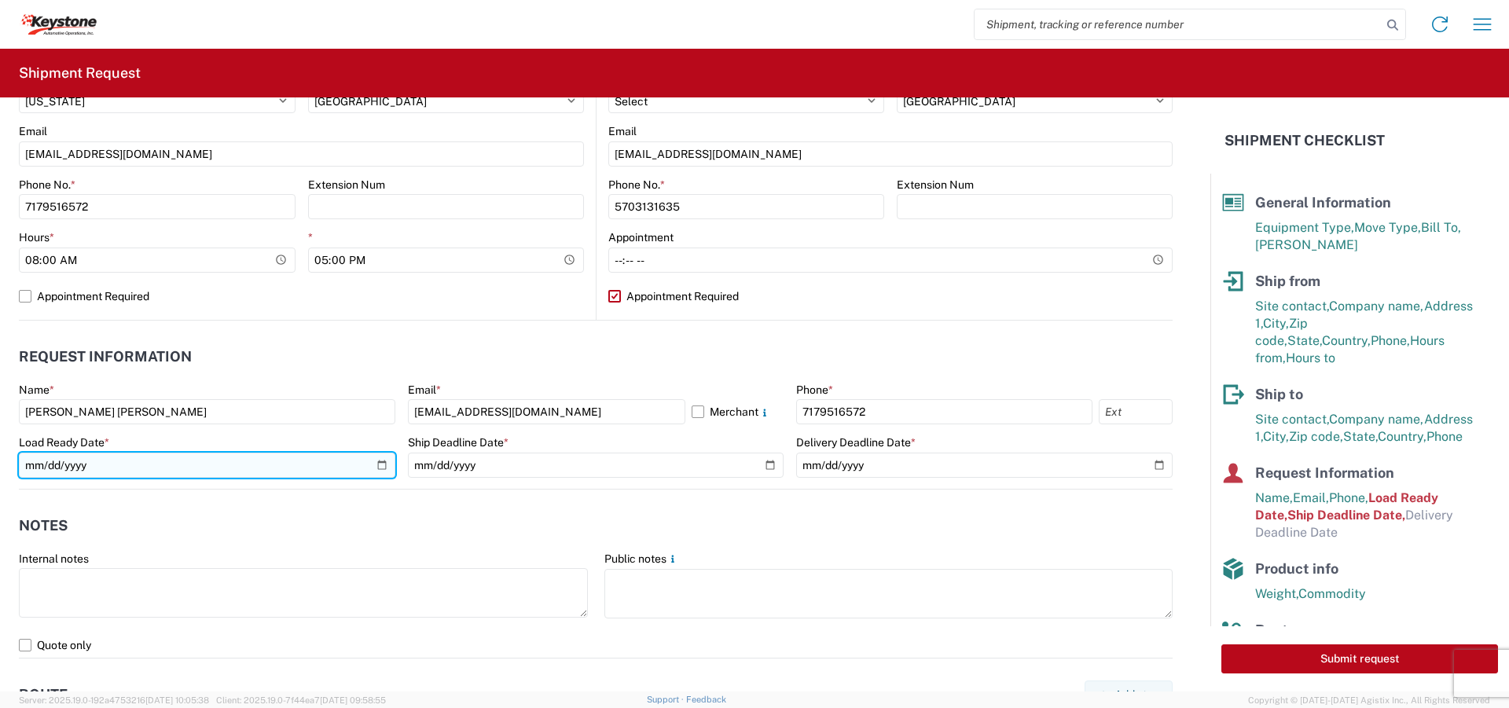
click at [377, 465] on input "[DATE]" at bounding box center [207, 465] width 376 height 25
type input "[DATE]"
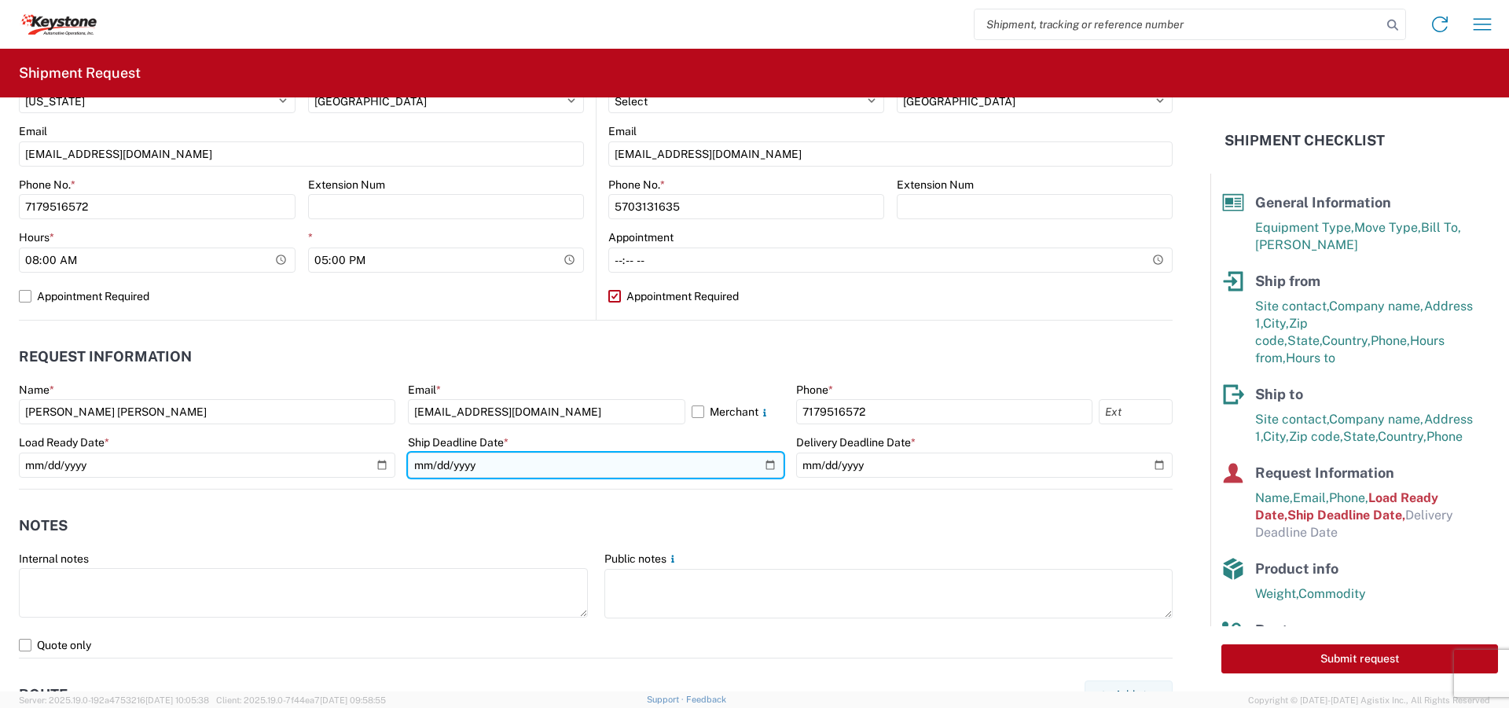
click at [765, 467] on input "[DATE]" at bounding box center [596, 465] width 376 height 25
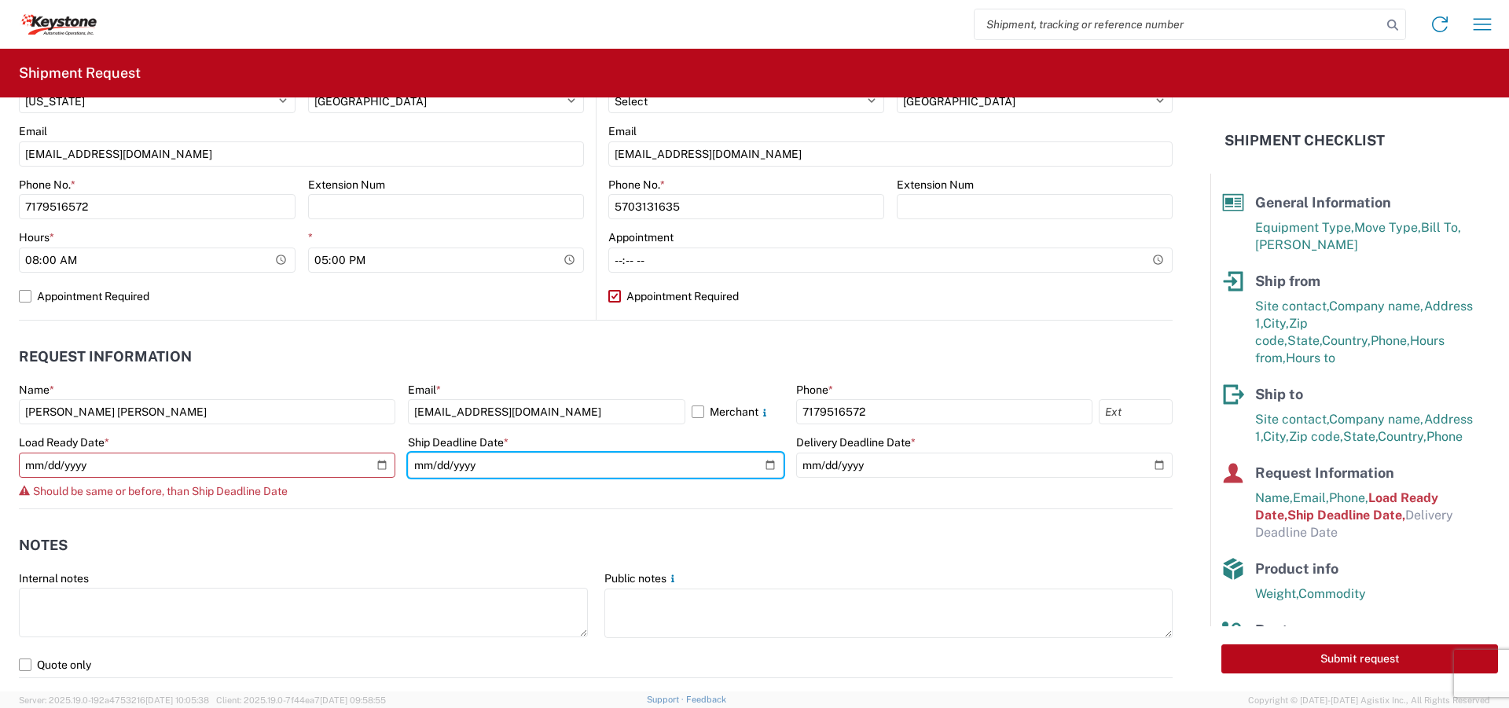
type input "[DATE]"
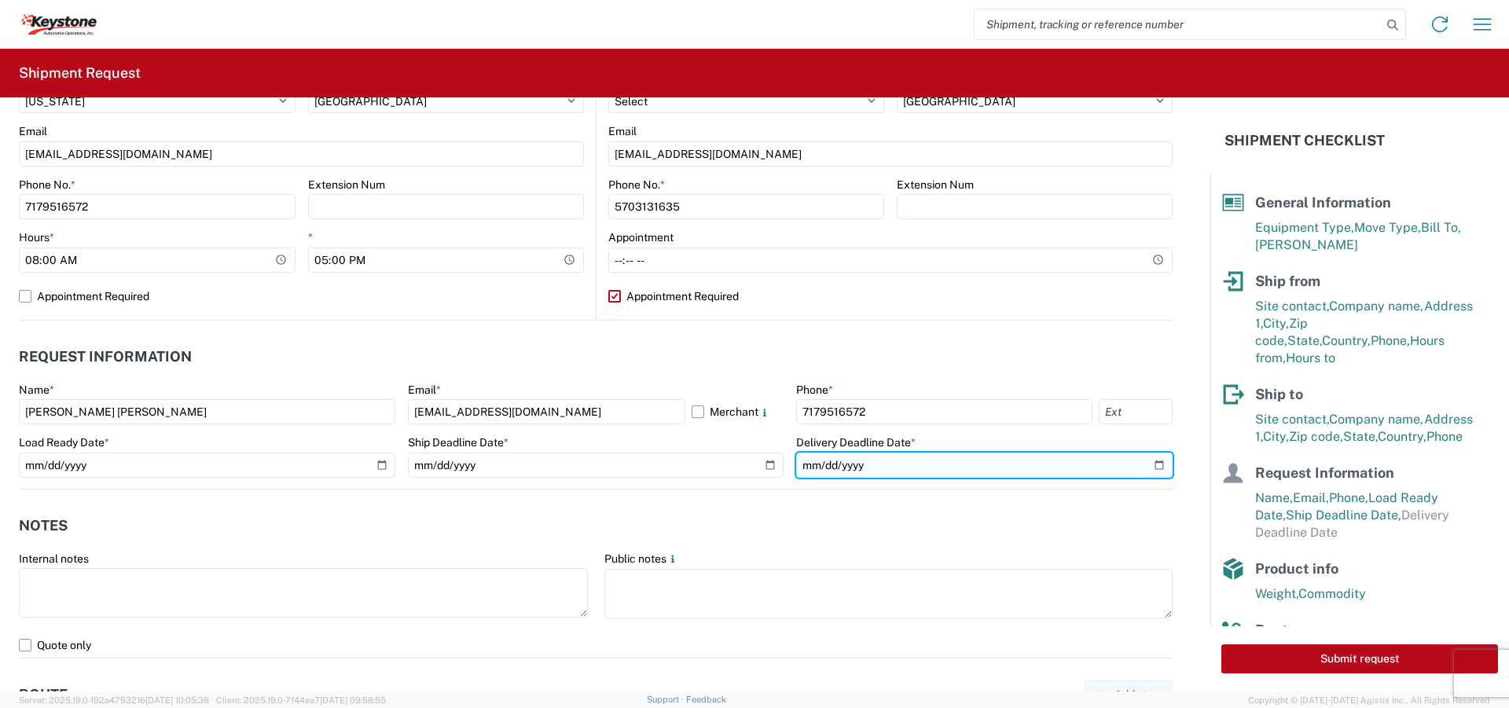
click at [1147, 468] on input "date" at bounding box center [984, 465] width 376 height 25
type input "[DATE]"
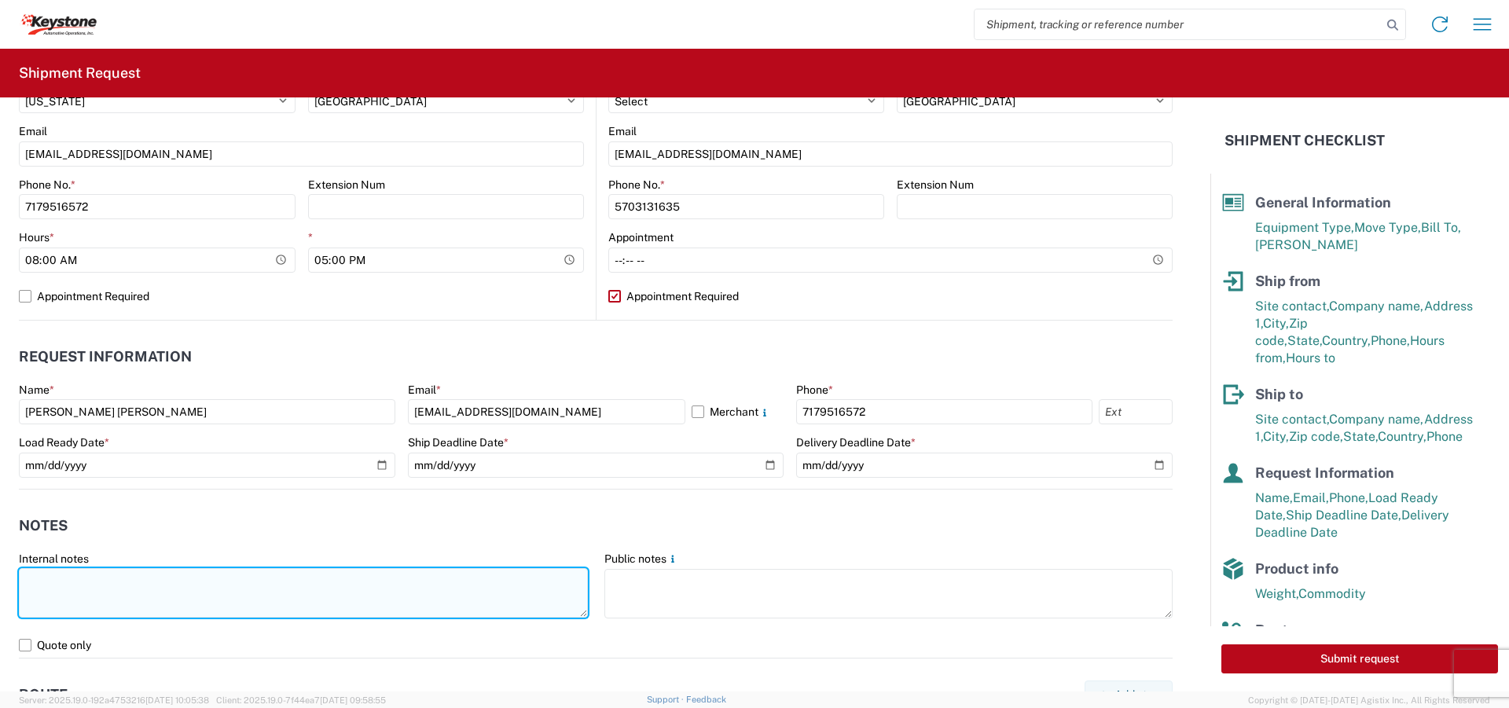
click at [122, 586] on textarea at bounding box center [303, 593] width 569 height 50
paste textarea "The load will be redistribution."
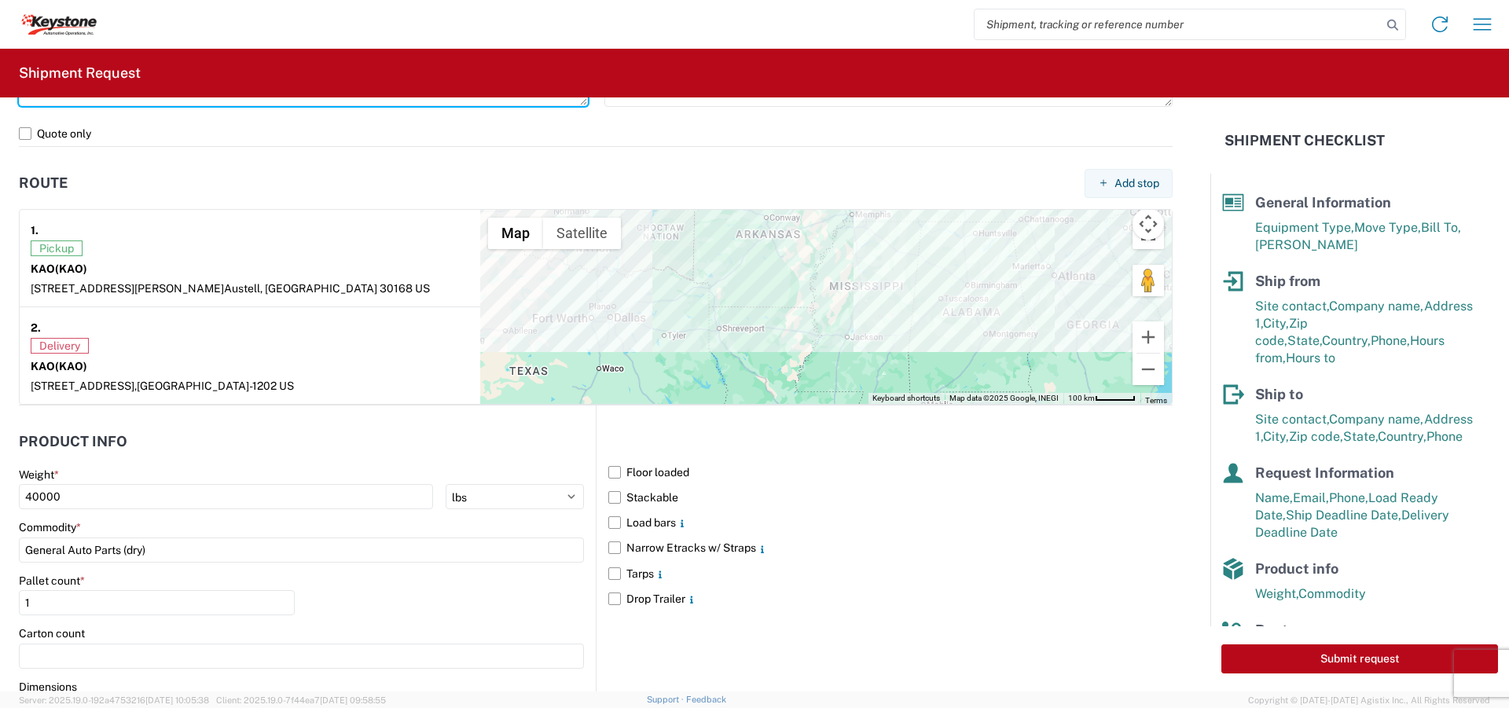
scroll to position [1257, 0]
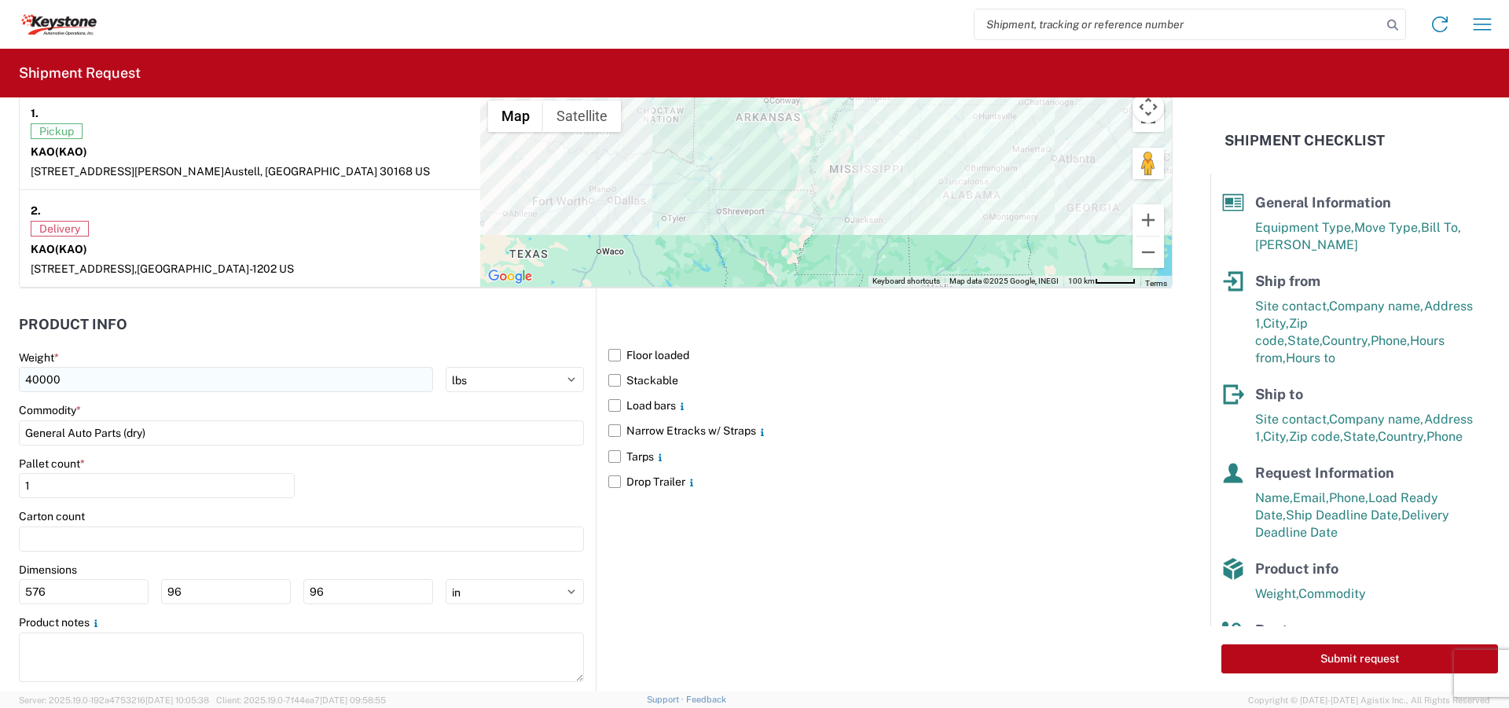
type textarea "The load will be redistribution."
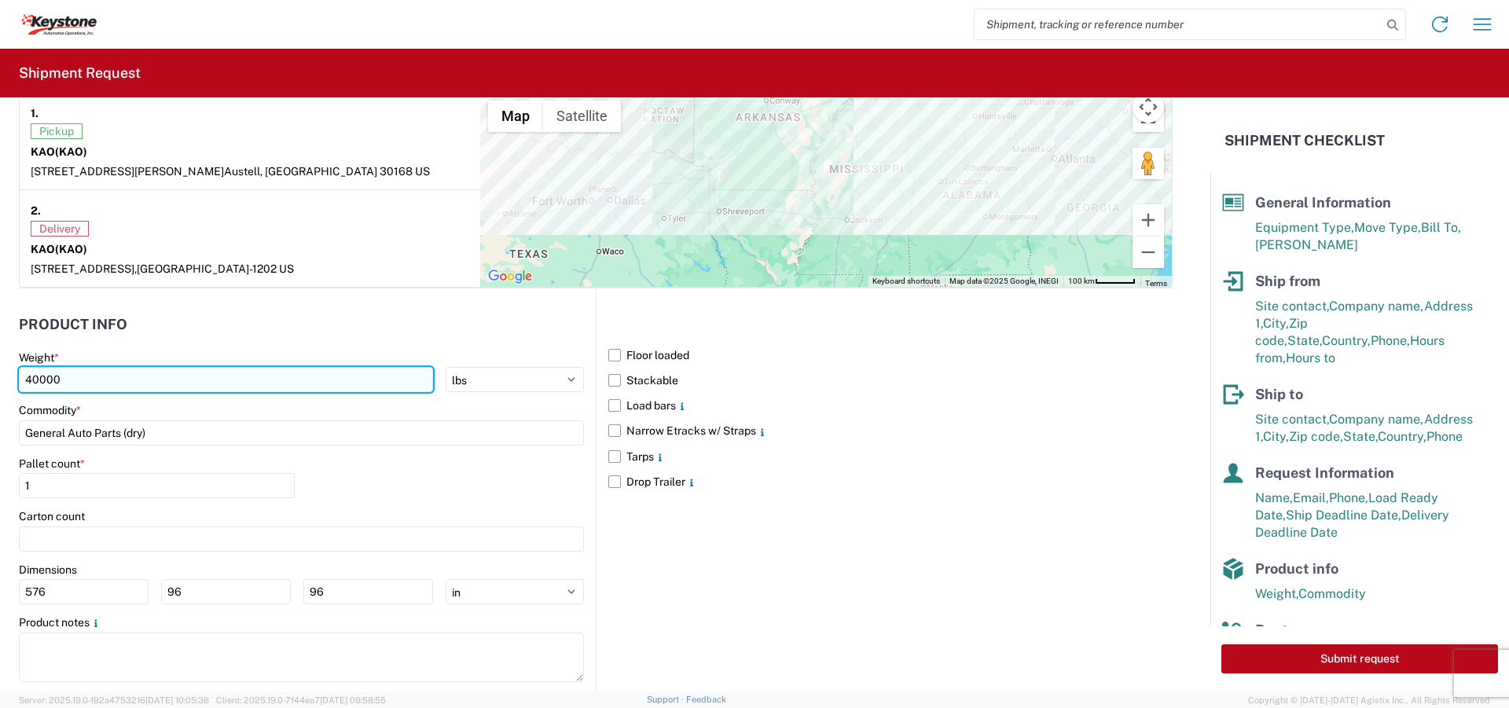
click at [30, 381] on input "40000" at bounding box center [226, 379] width 414 height 25
type input "20000"
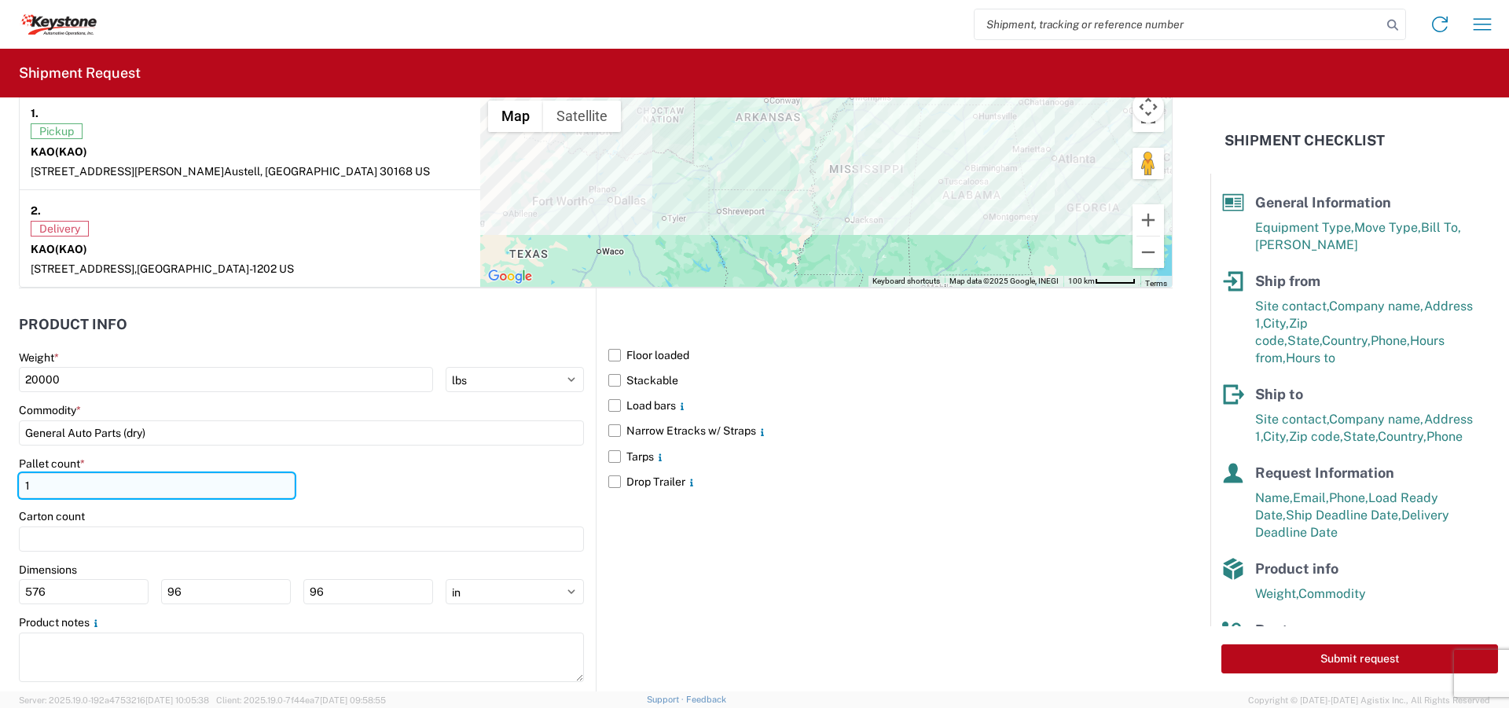
click at [53, 479] on input "1" at bounding box center [157, 485] width 276 height 25
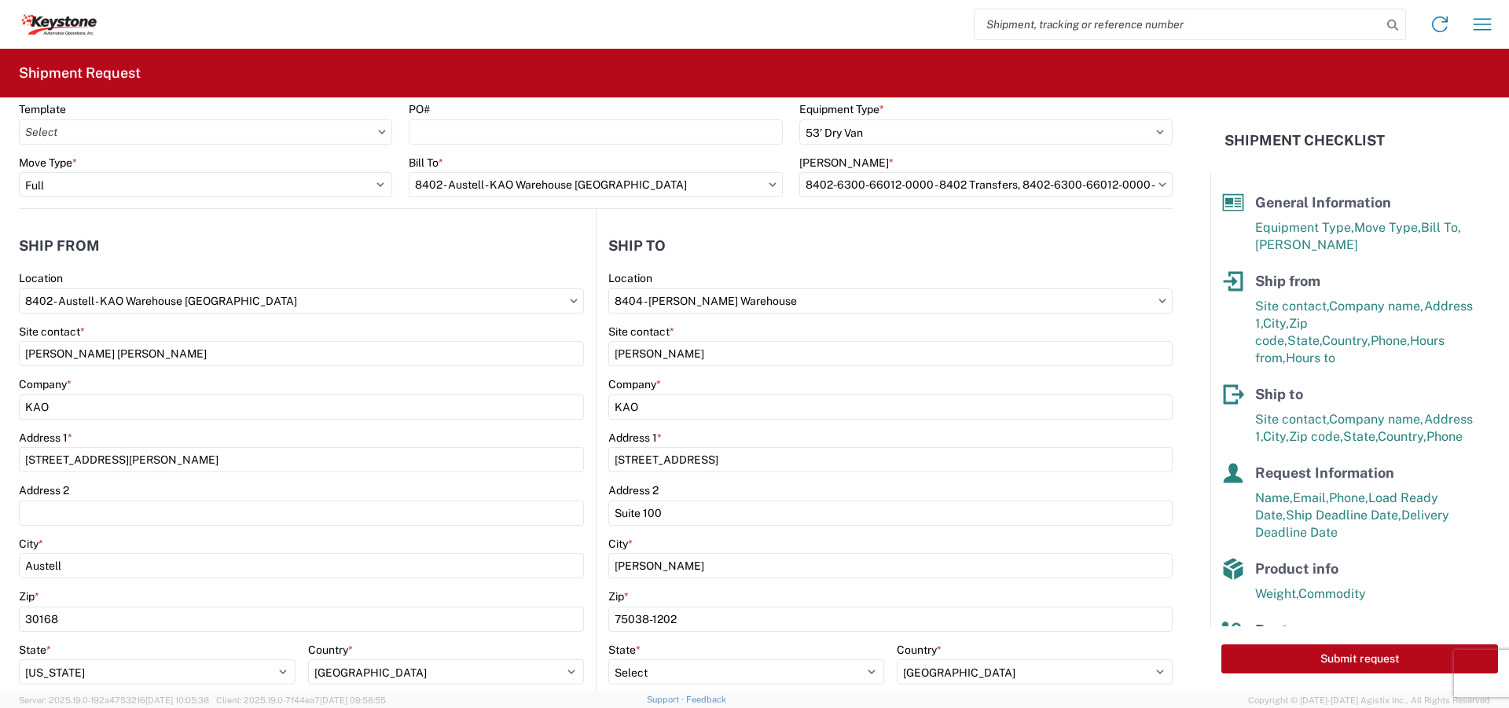
scroll to position [0, 0]
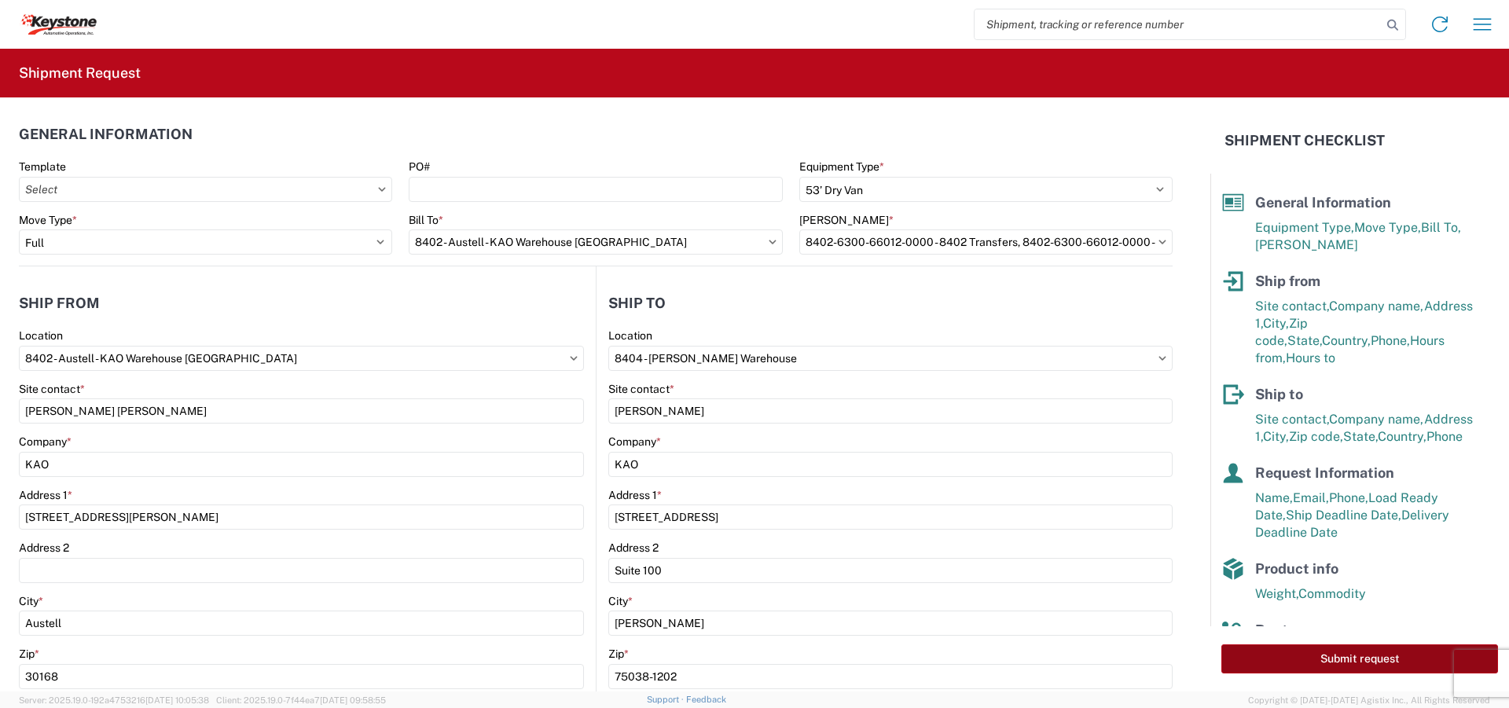
type input "24"
click at [1275, 652] on button "Submit request" at bounding box center [1359, 658] width 277 height 29
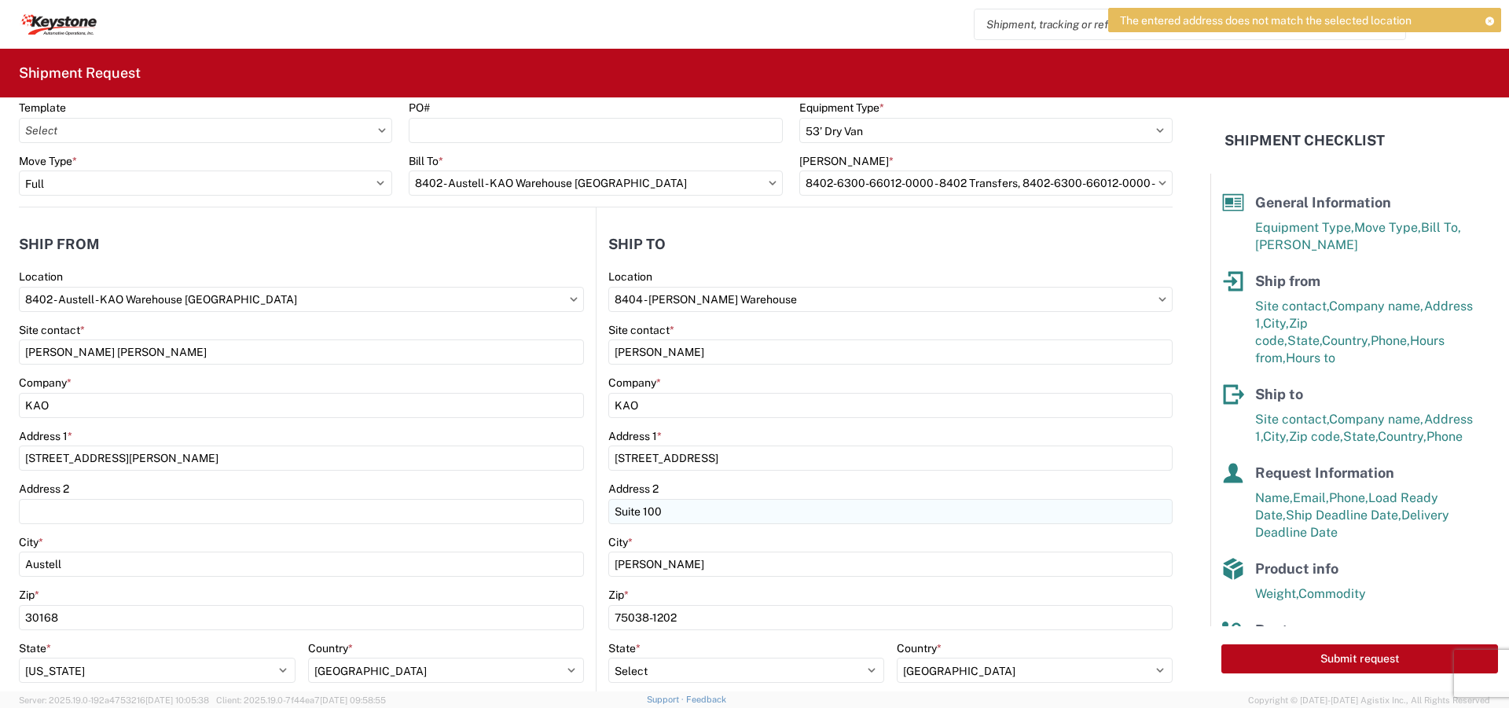
scroll to position [236, 0]
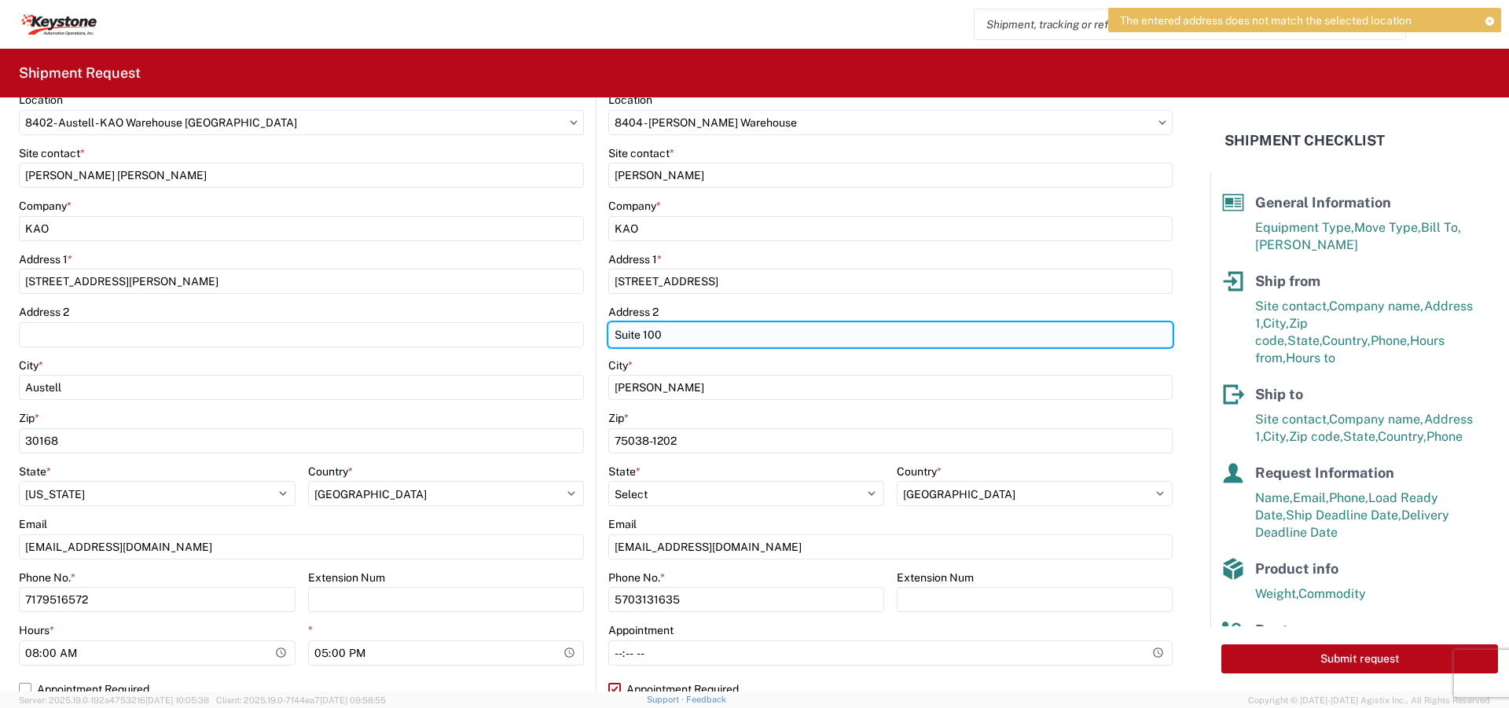
click at [608, 338] on input "Suite 100" at bounding box center [890, 334] width 564 height 25
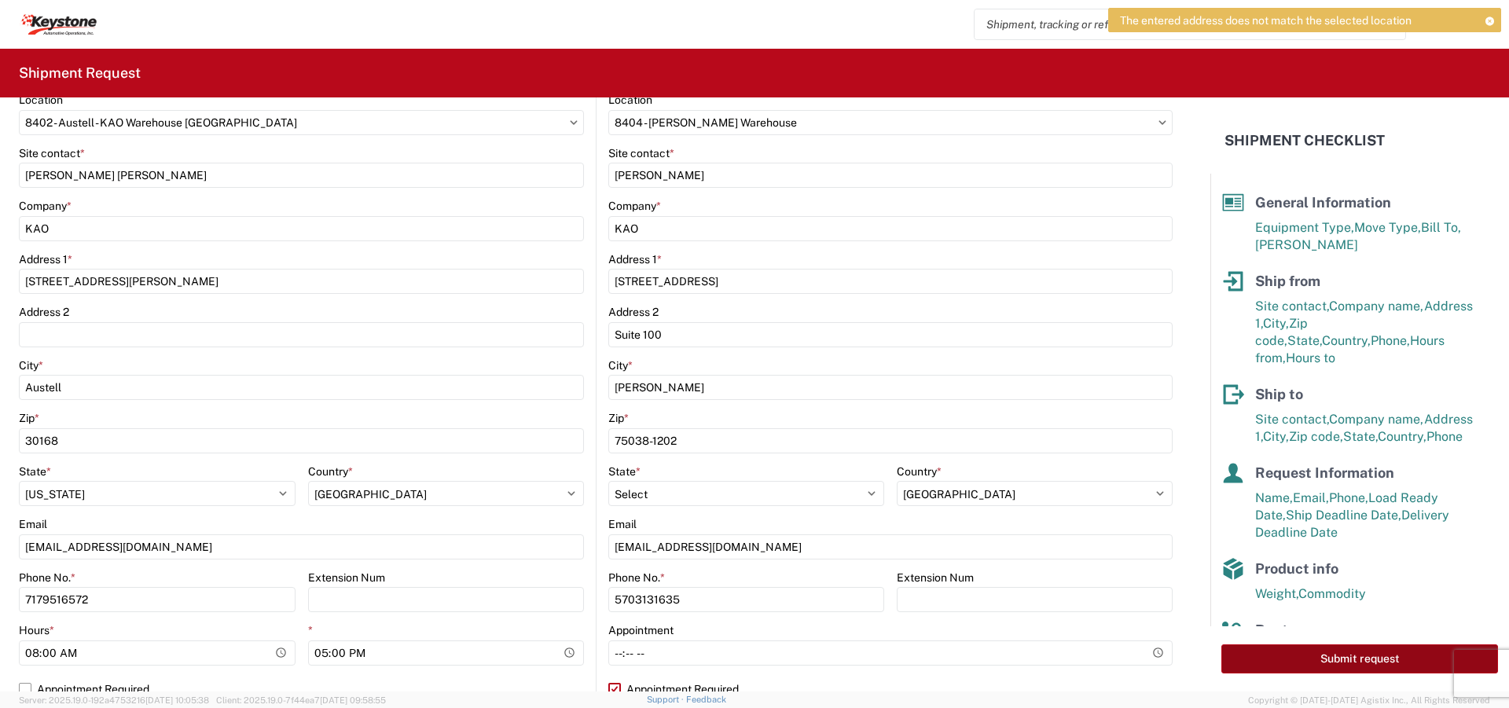
click at [1305, 654] on button "Submit request" at bounding box center [1359, 658] width 277 height 29
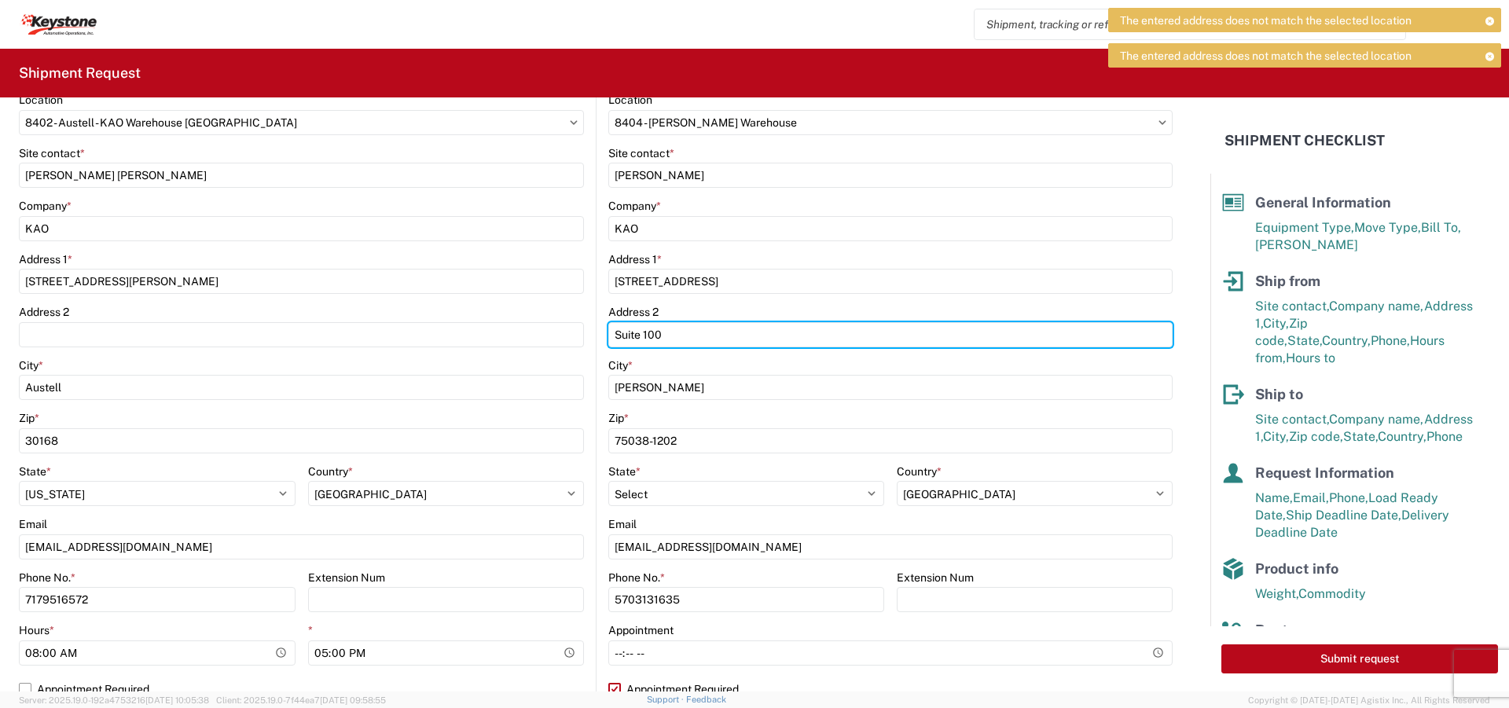
drag, startPoint x: 668, startPoint y: 335, endPoint x: 553, endPoint y: 318, distance: 115.9
click at [553, 318] on div "Ship from 8402 Location 8402 - [GEOGRAPHIC_DATA] - [GEOGRAPHIC_DATA] Site conta…" at bounding box center [596, 372] width 1154 height 683
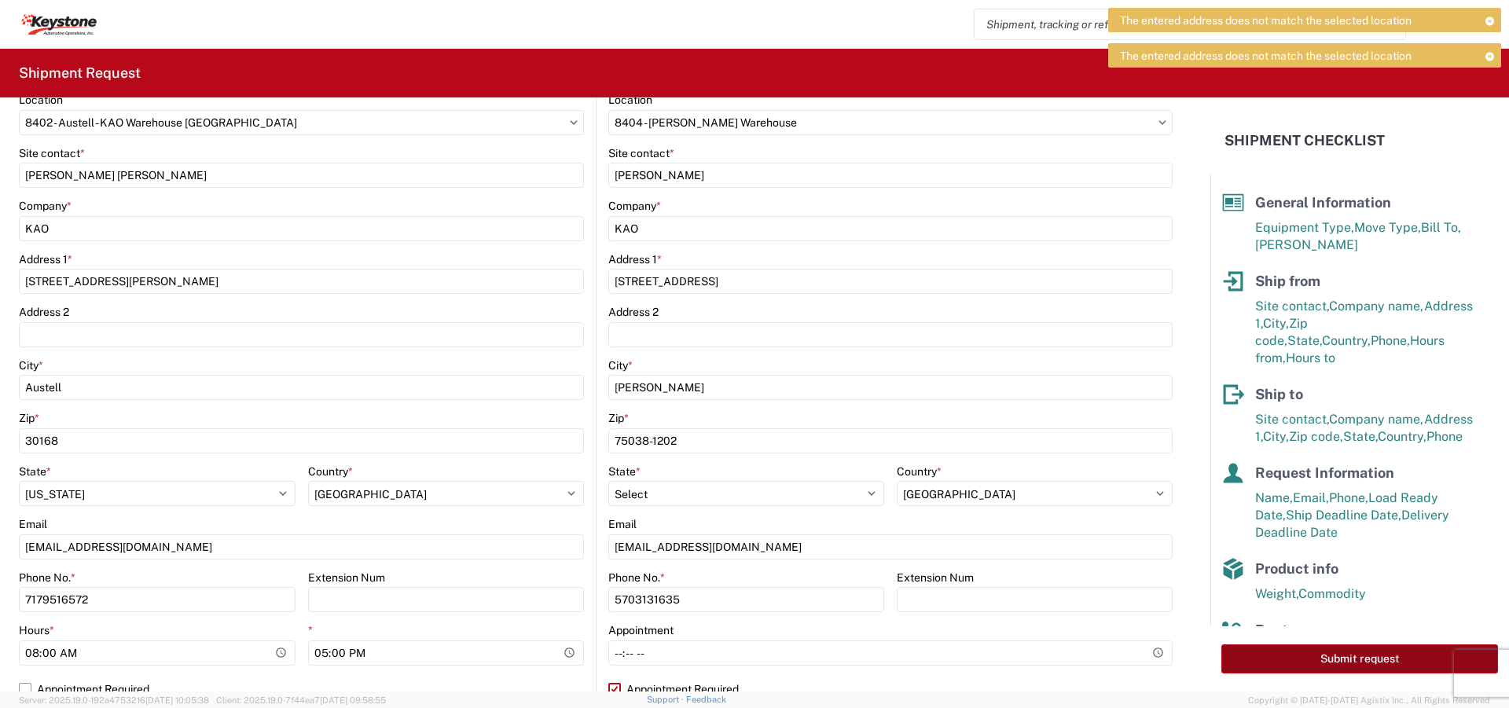
click at [1294, 655] on button "Submit request" at bounding box center [1359, 658] width 277 height 29
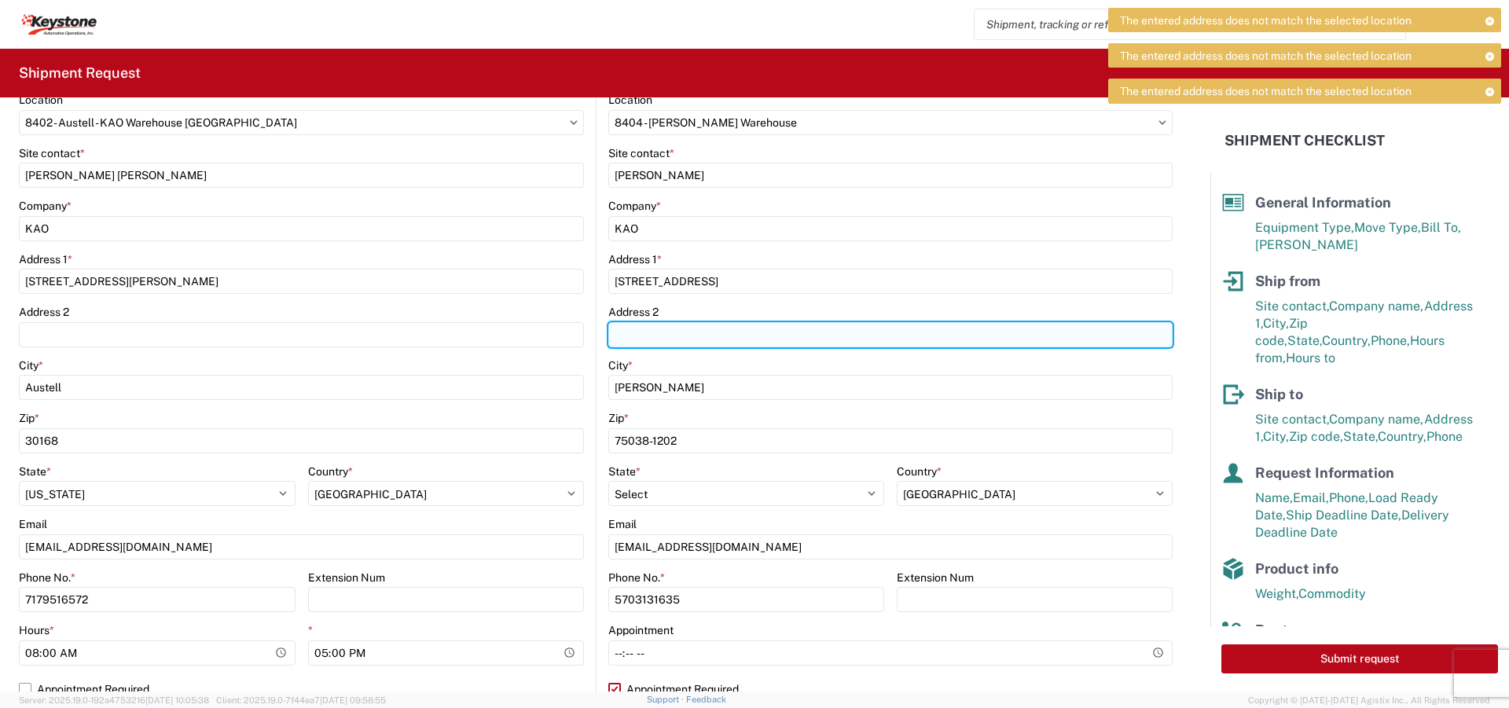
click at [636, 332] on input "Address 2" at bounding box center [890, 334] width 564 height 25
type input "Suite 100"
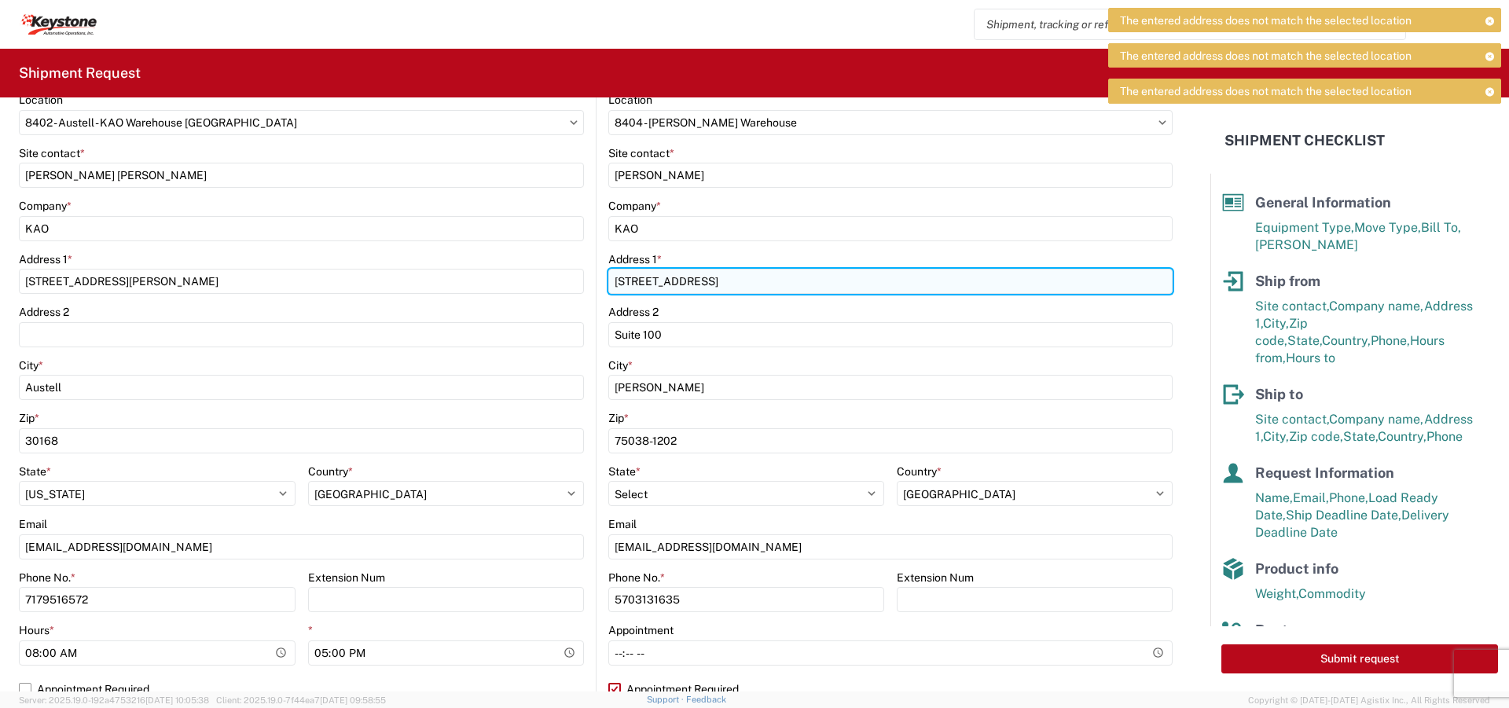
drag, startPoint x: 639, startPoint y: 280, endPoint x: 661, endPoint y: 280, distance: 22.0
click at [641, 280] on input "[STREET_ADDRESS]" at bounding box center [890, 281] width 564 height 25
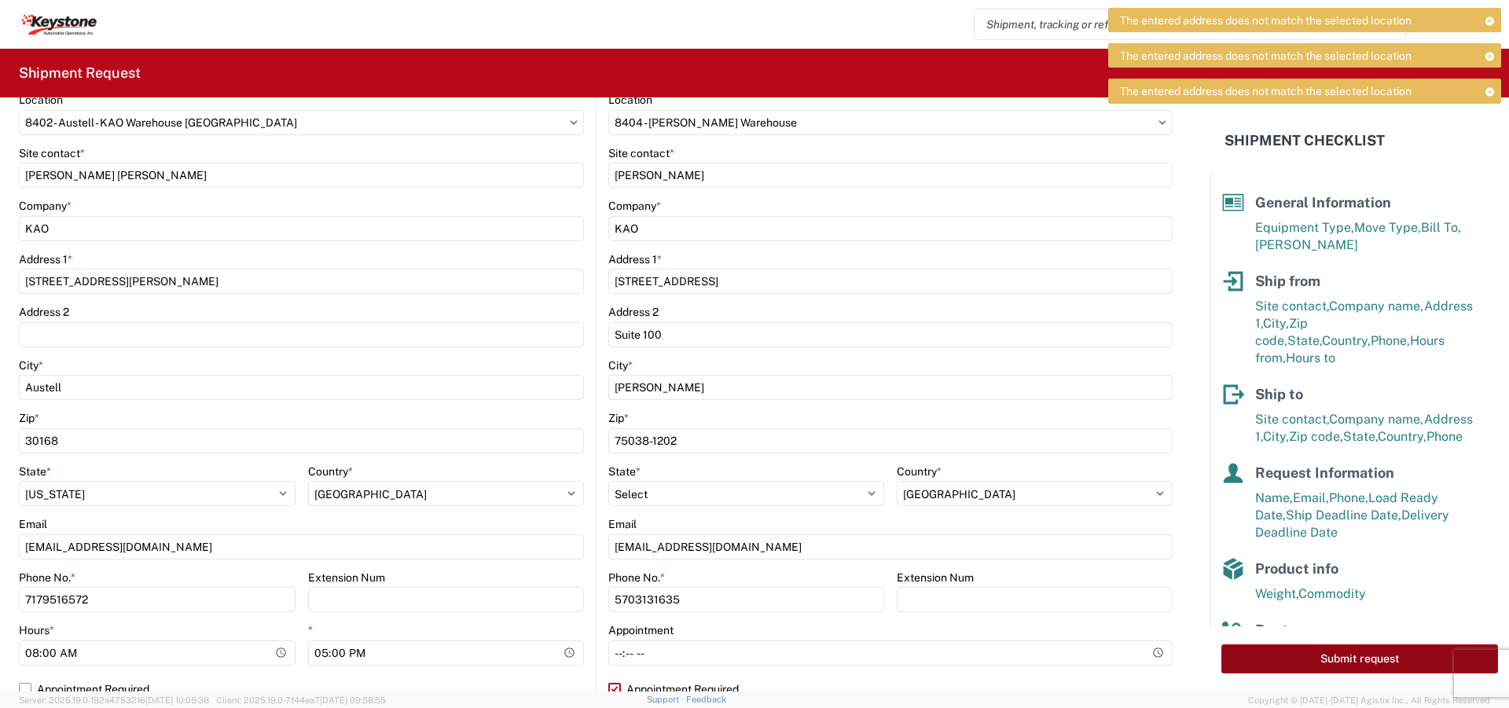
click at [1295, 662] on button "Submit request" at bounding box center [1359, 658] width 277 height 29
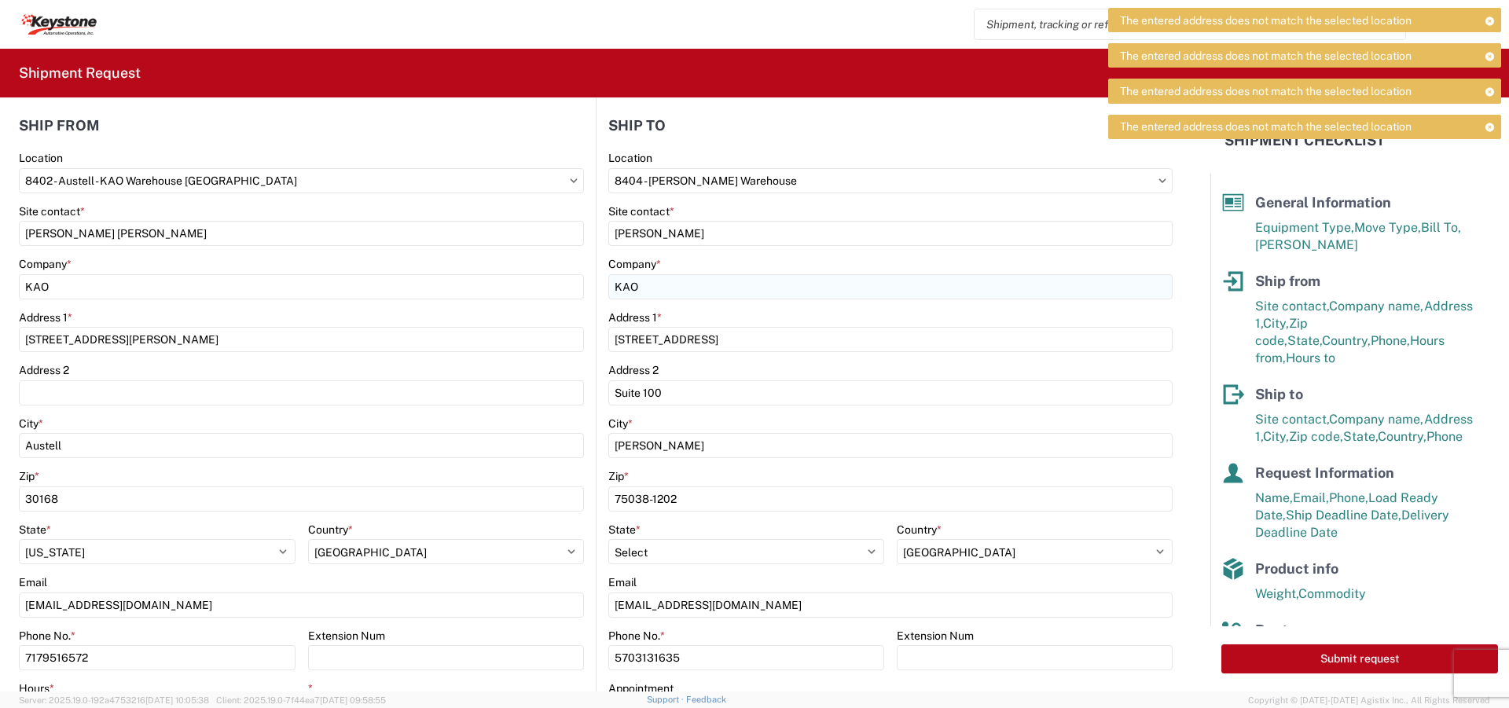
scroll to position [79, 0]
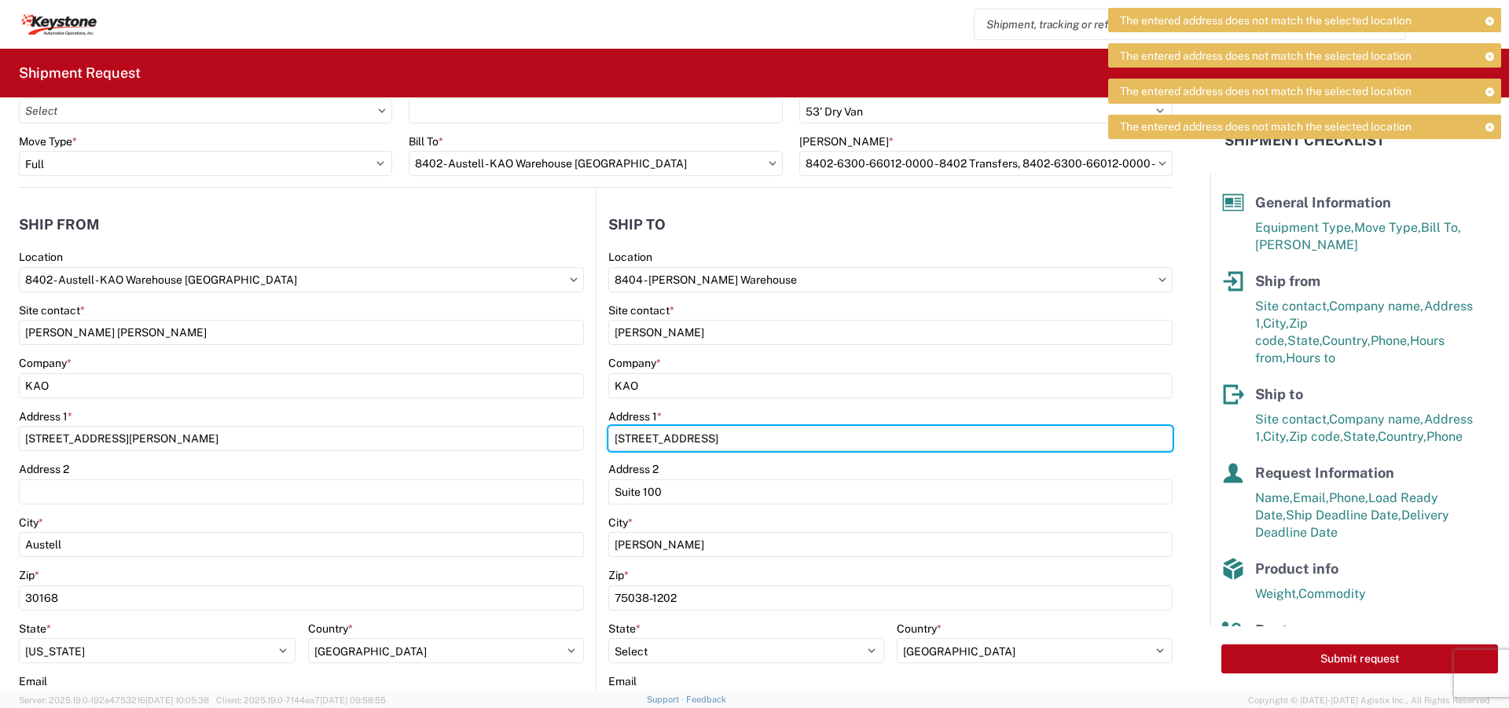
drag, startPoint x: 747, startPoint y: 439, endPoint x: 486, endPoint y: 424, distance: 261.4
click at [486, 424] on div "Ship from 8402 Location 8402 - [GEOGRAPHIC_DATA] - [GEOGRAPHIC_DATA] Site conta…" at bounding box center [596, 529] width 1154 height 683
paste input "State Highway 161"
type input "[STREET_ADDRESS]"
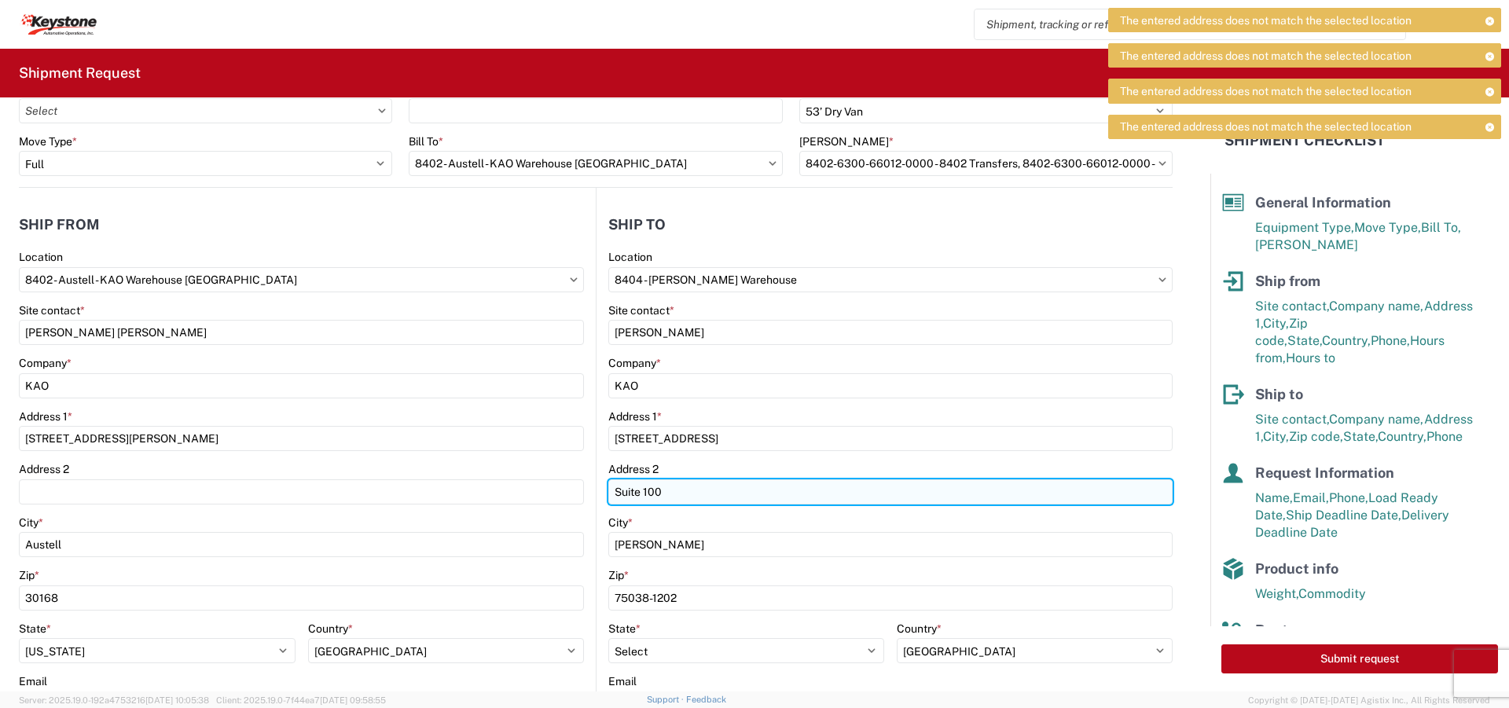
click at [635, 493] on input "Suite 100" at bounding box center [890, 491] width 564 height 25
type input "100"
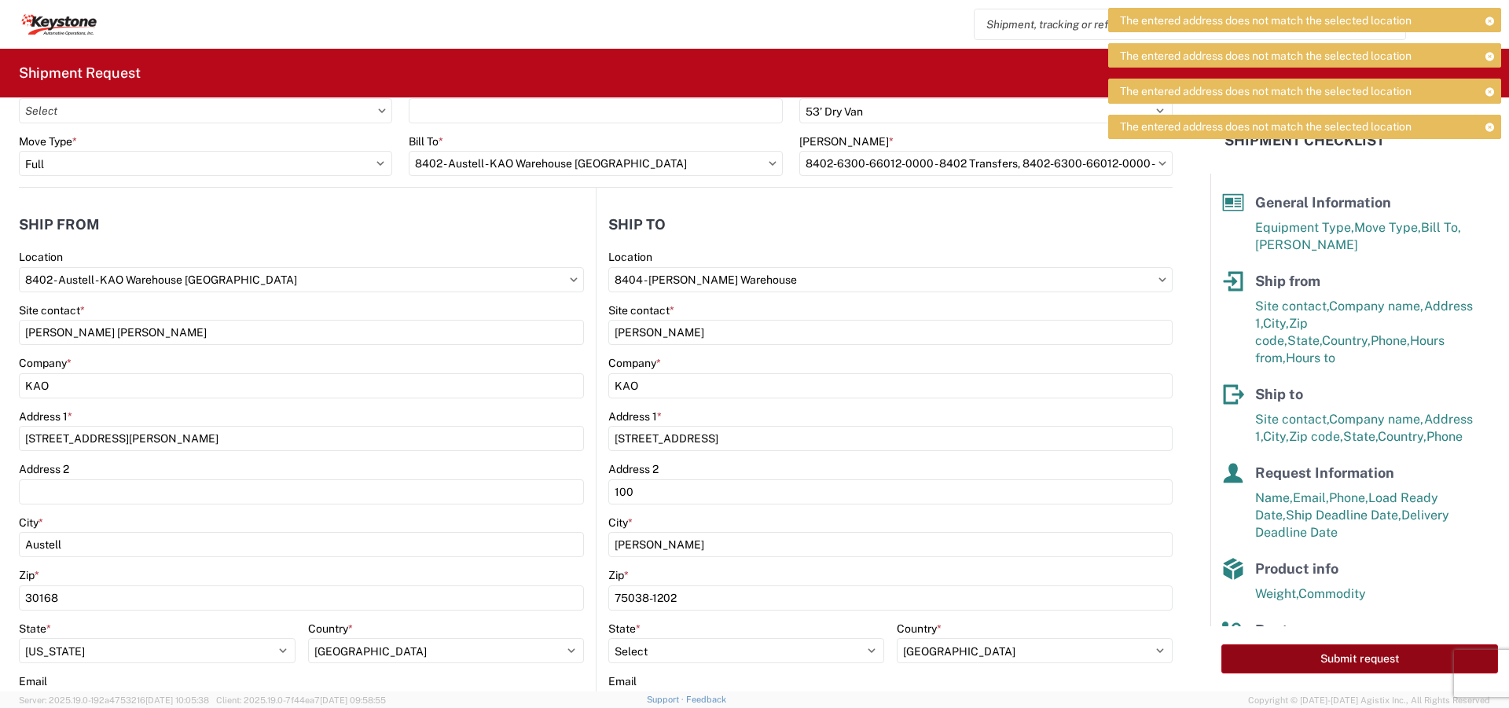
click at [1268, 653] on button "Submit request" at bounding box center [1359, 658] width 277 height 29
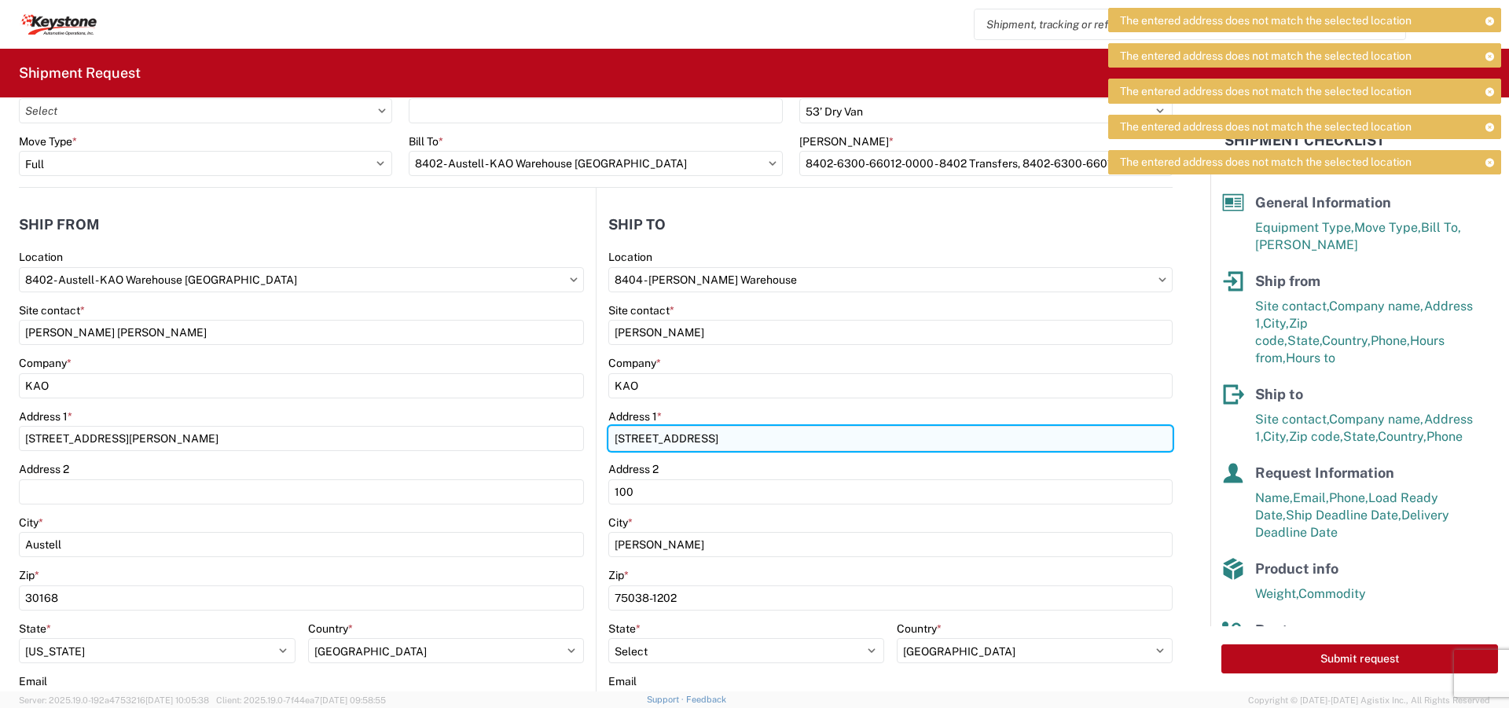
click at [775, 442] on input "[STREET_ADDRESS]" at bounding box center [890, 438] width 564 height 25
click at [652, 442] on input "[STREET_ADDRESS]" at bounding box center [890, 438] width 564 height 25
type input "[STREET_ADDRESS]"
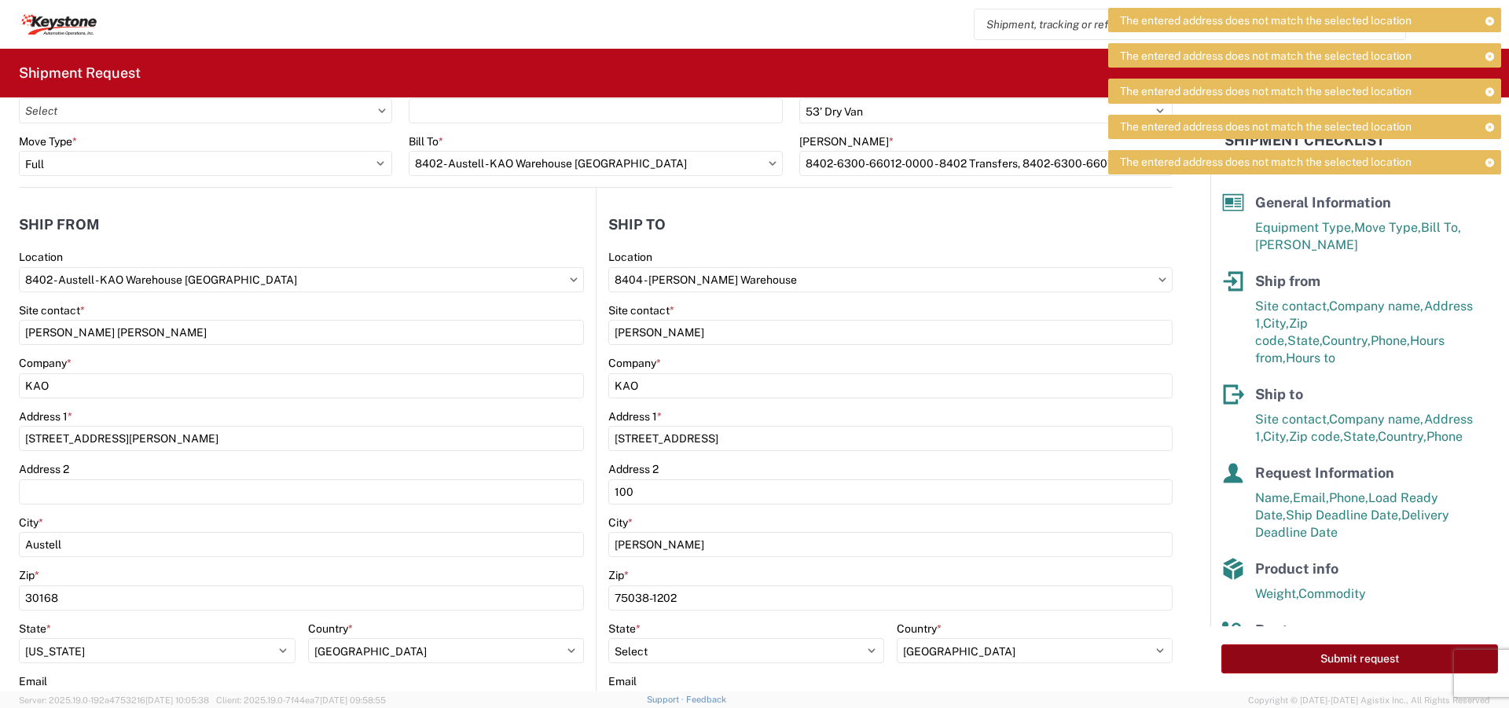
click at [1297, 656] on button "Submit request" at bounding box center [1359, 658] width 277 height 29
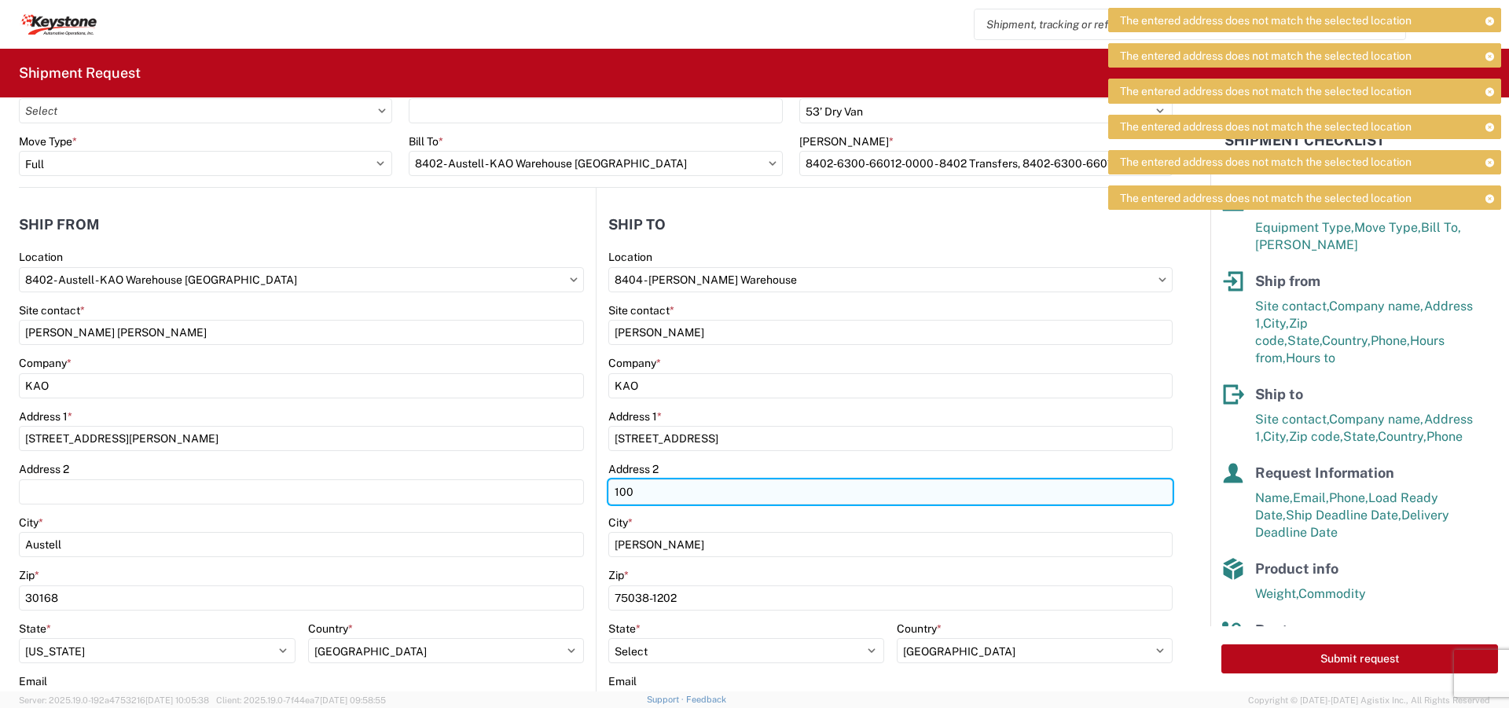
click at [608, 491] on input "100" at bounding box center [890, 491] width 564 height 25
type input "Suite 100"
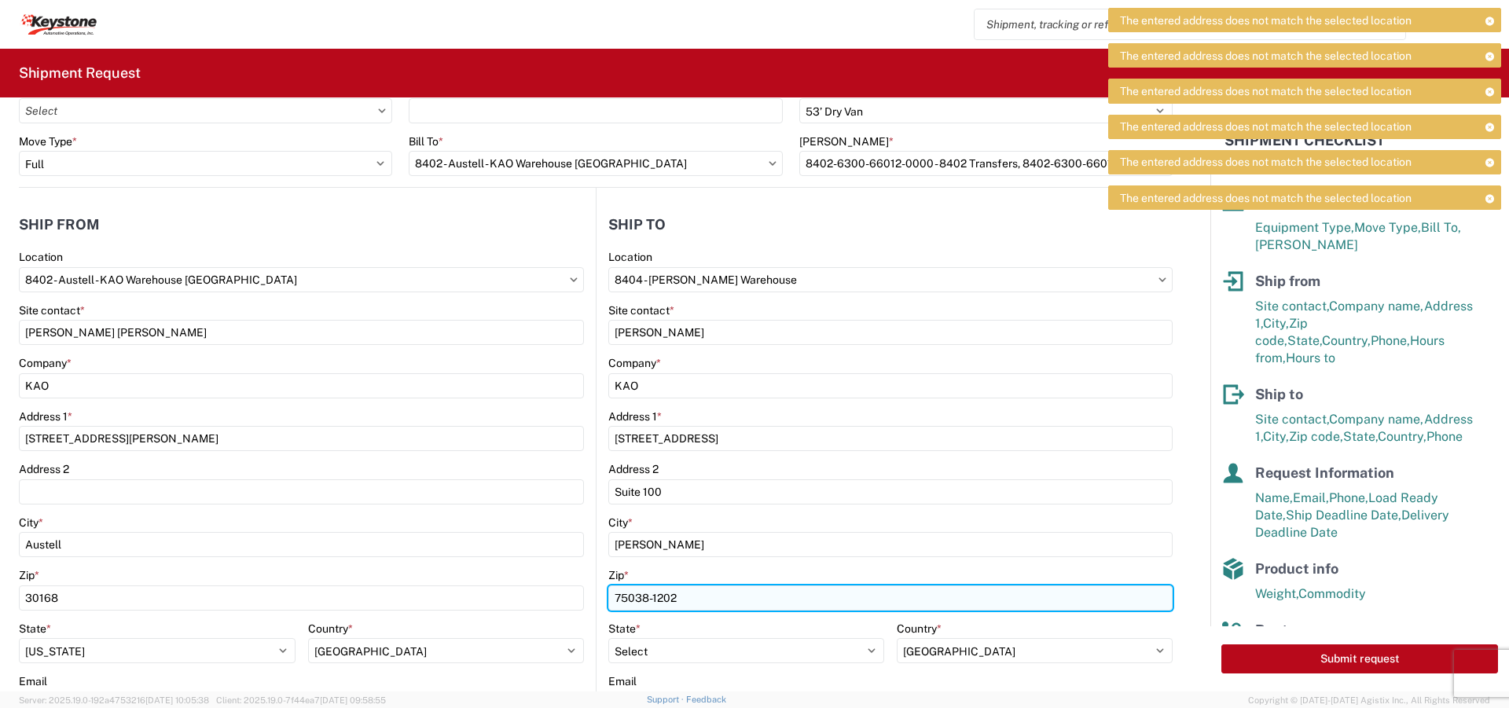
click at [692, 598] on input "75038-1202" at bounding box center [890, 598] width 564 height 25
type input "75038"
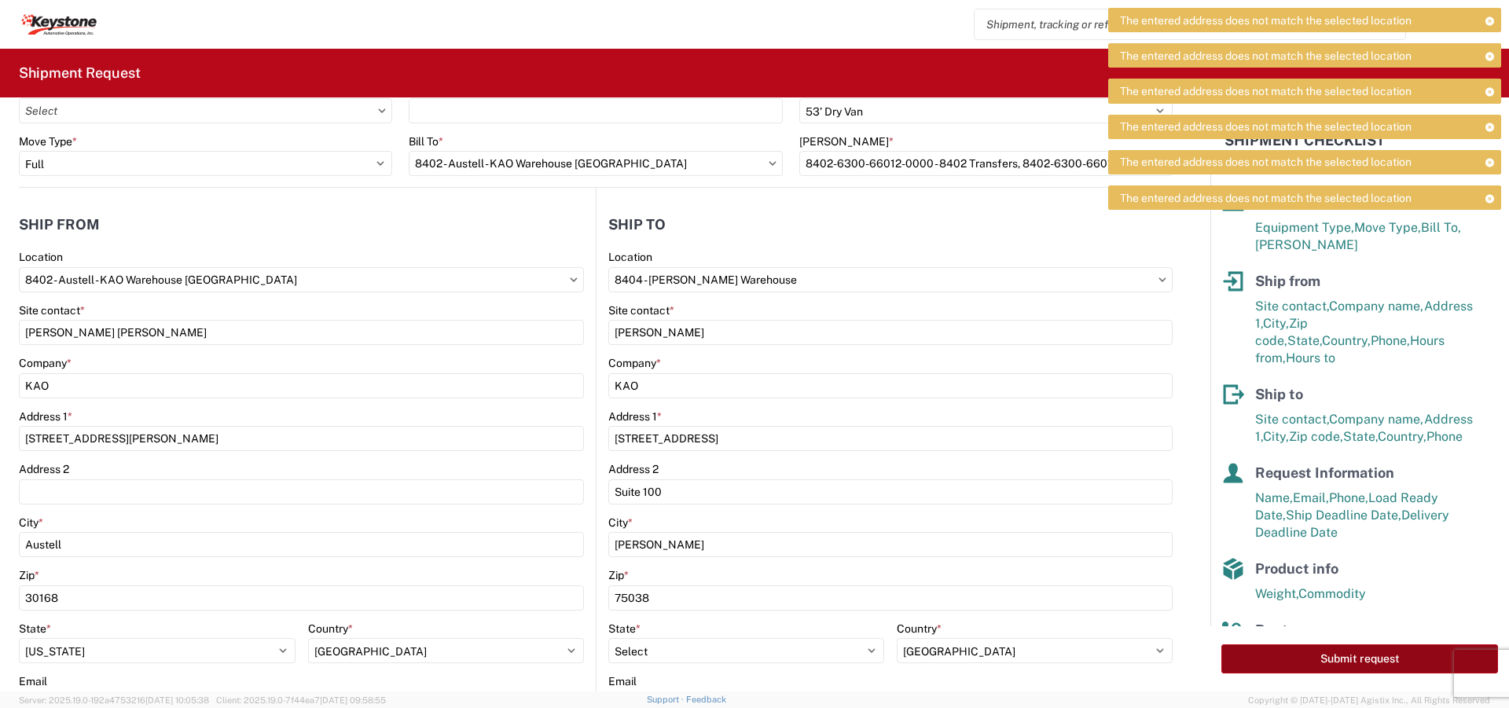
click at [1302, 664] on button "Submit request" at bounding box center [1359, 658] width 277 height 29
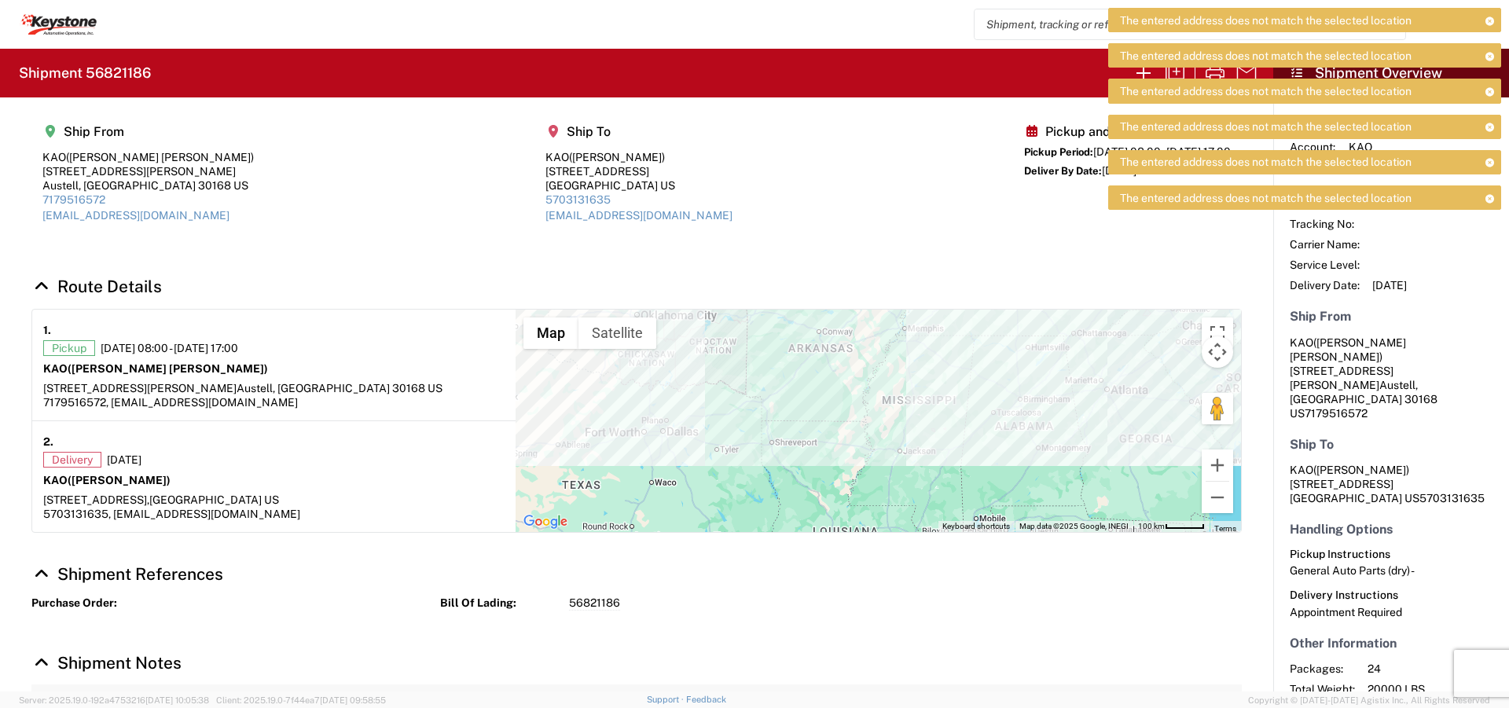
click at [1489, 25] on div "The entered address does not match the selected location" at bounding box center [1304, 20] width 393 height 24
click at [1489, 20] on icon at bounding box center [1489, 21] width 11 height 9
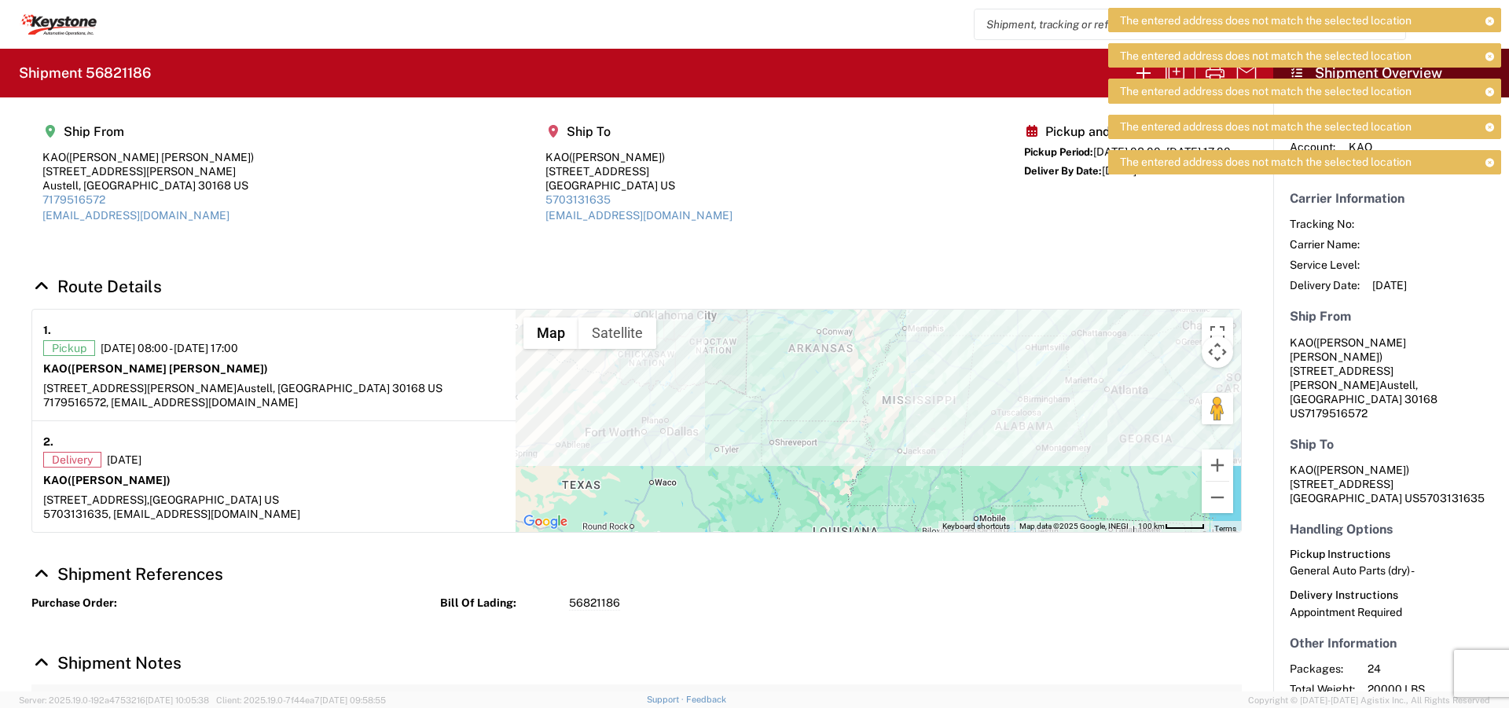
click at [1489, 20] on icon at bounding box center [1489, 21] width 11 height 9
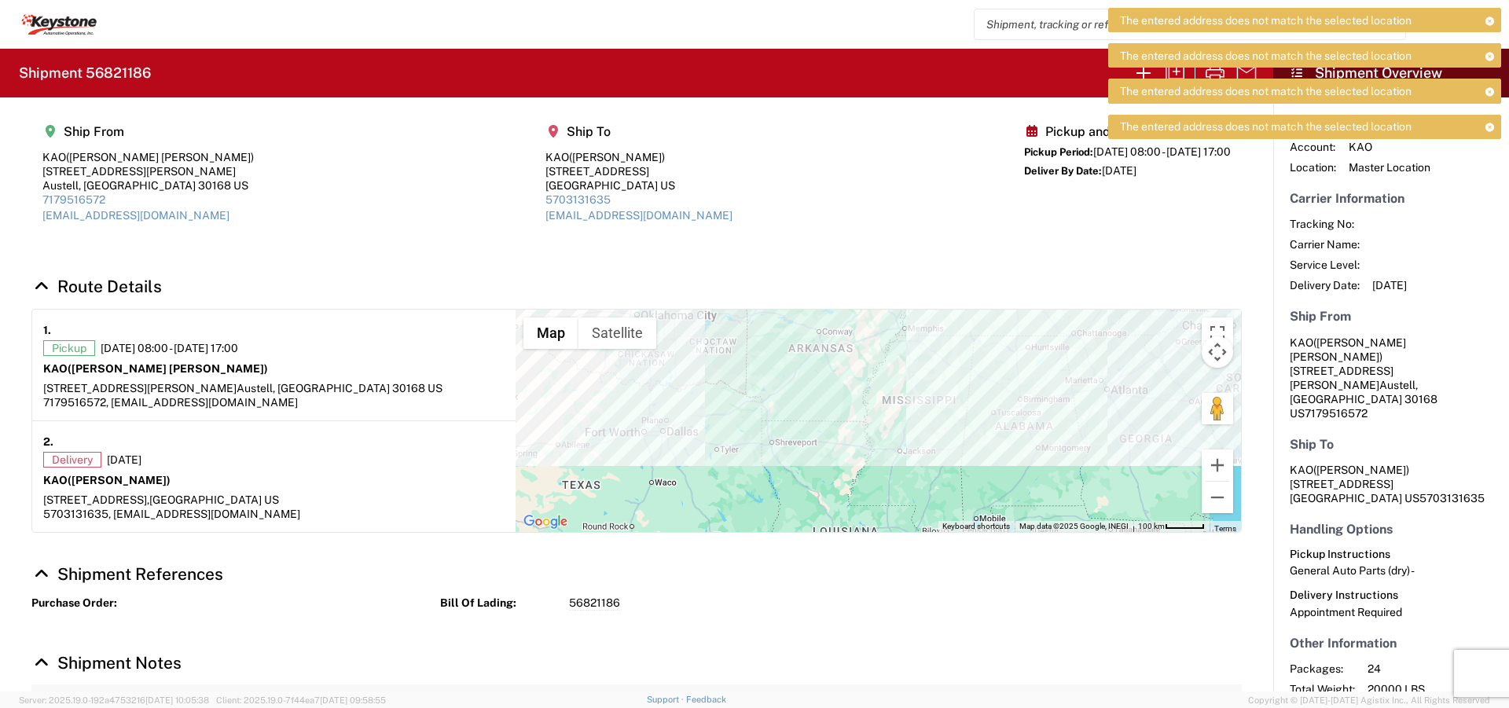
click at [1489, 20] on icon at bounding box center [1489, 21] width 11 height 9
click at [1489, 52] on icon at bounding box center [1489, 56] width 11 height 9
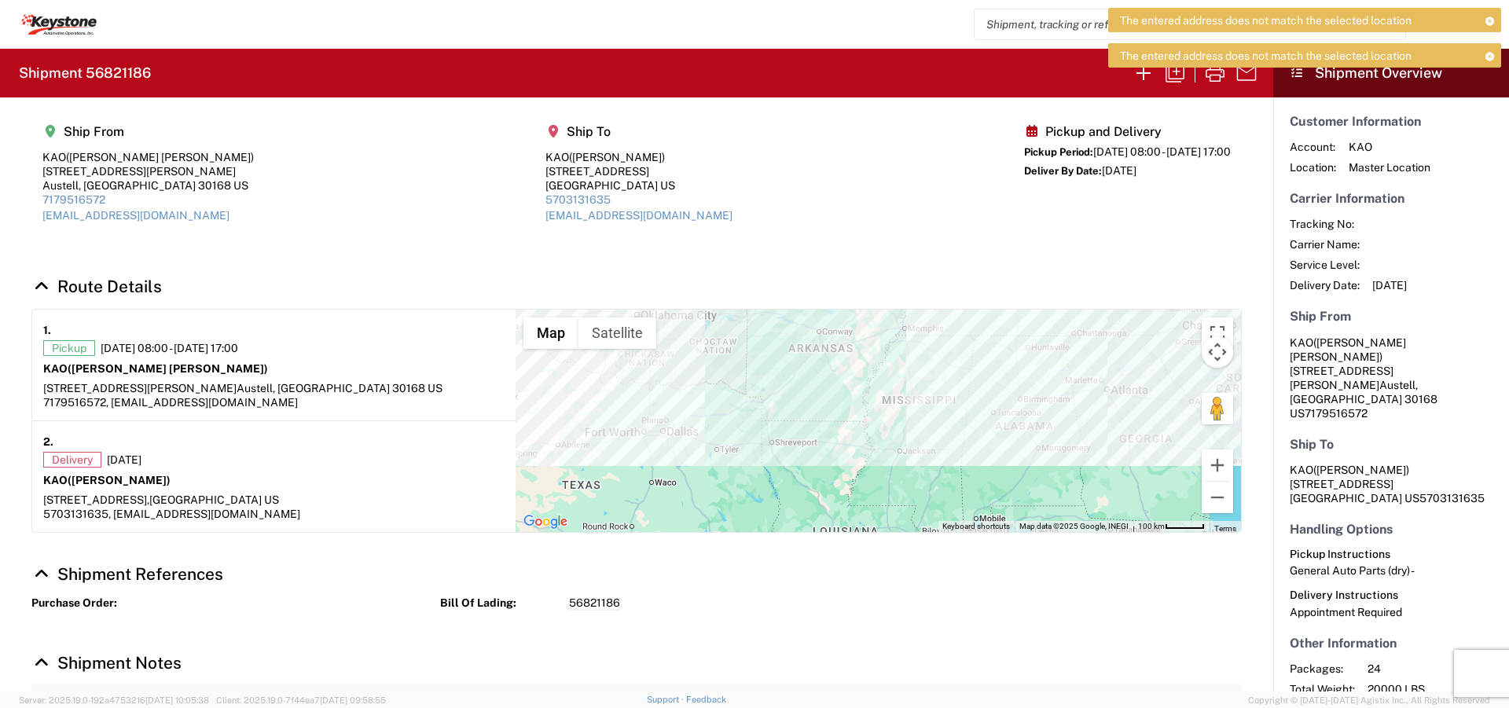
click at [1489, 20] on icon at bounding box center [1489, 21] width 11 height 9
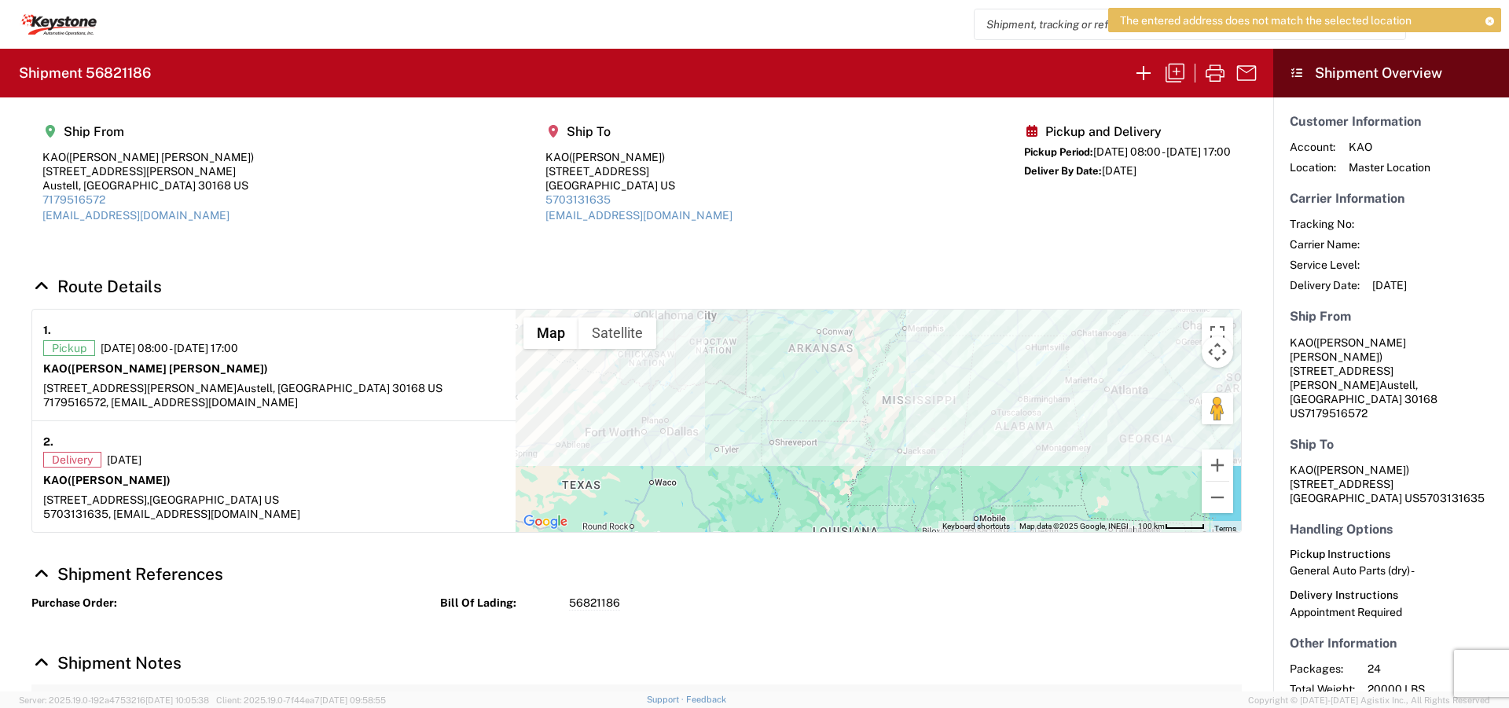
click at [1489, 20] on icon at bounding box center [1489, 21] width 11 height 9
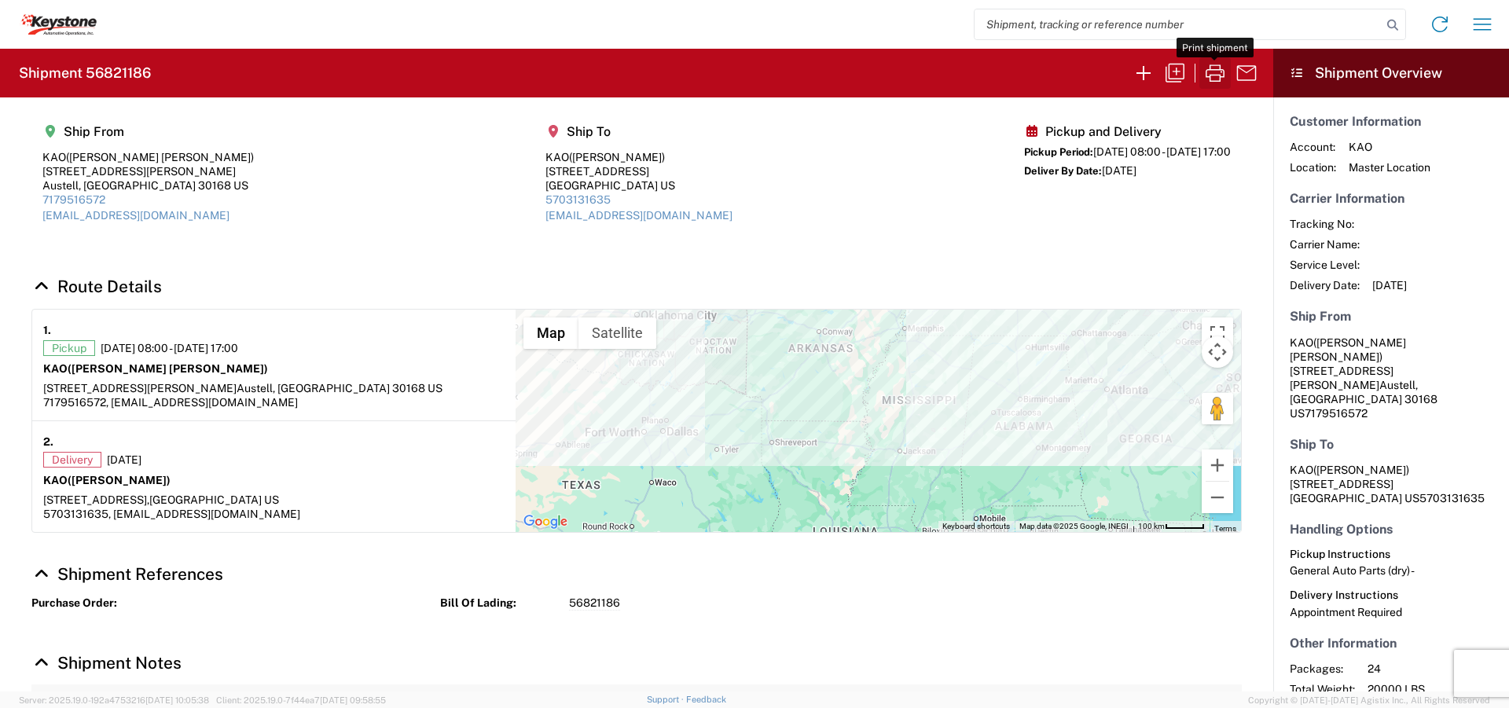
click at [1217, 85] on icon "button" at bounding box center [1214, 73] width 25 height 25
